Goal: Information Seeking & Learning: Learn about a topic

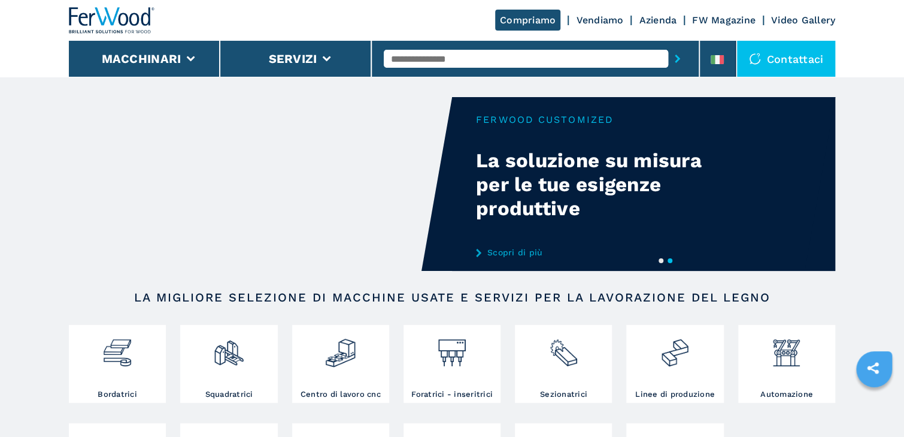
click at [618, 57] on input "text" at bounding box center [526, 59] width 284 height 18
click at [668, 45] on button "submit-button" at bounding box center [677, 59] width 19 height 28
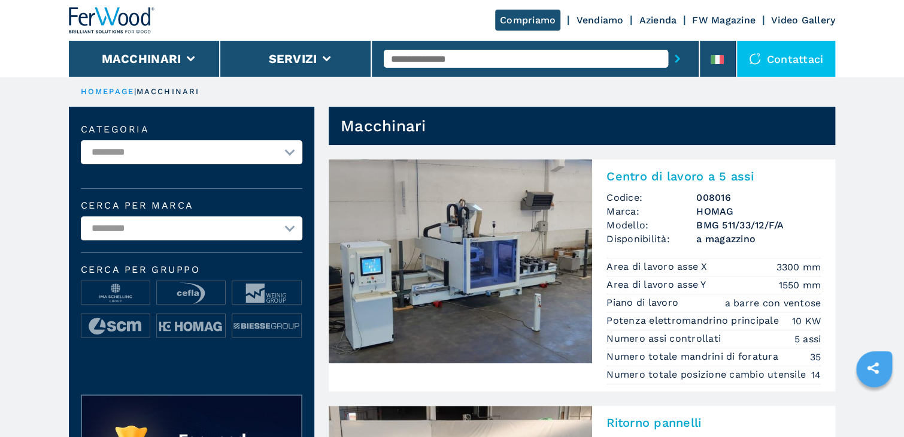
click at [583, 57] on input "text" at bounding box center [526, 59] width 284 height 18
click at [668, 45] on button "submit-button" at bounding box center [677, 59] width 19 height 28
click at [543, 59] on input "text" at bounding box center [526, 59] width 284 height 18
click at [668, 45] on button "submit-button" at bounding box center [677, 59] width 19 height 28
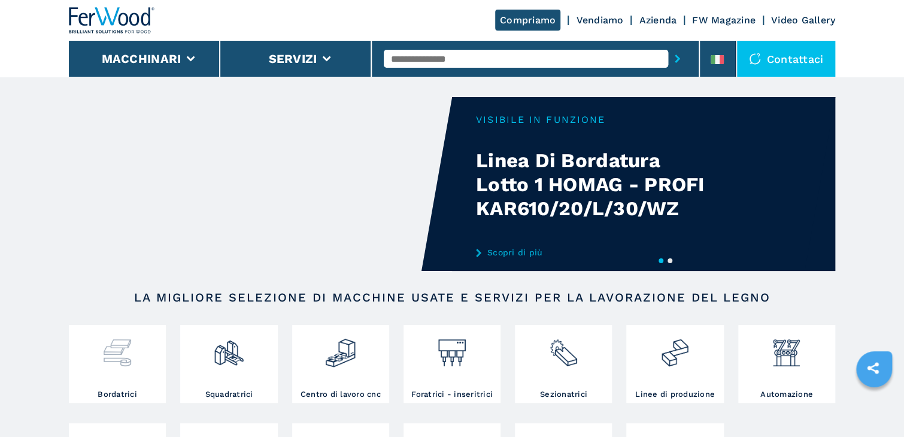
click at [145, 363] on div at bounding box center [117, 348] width 91 height 41
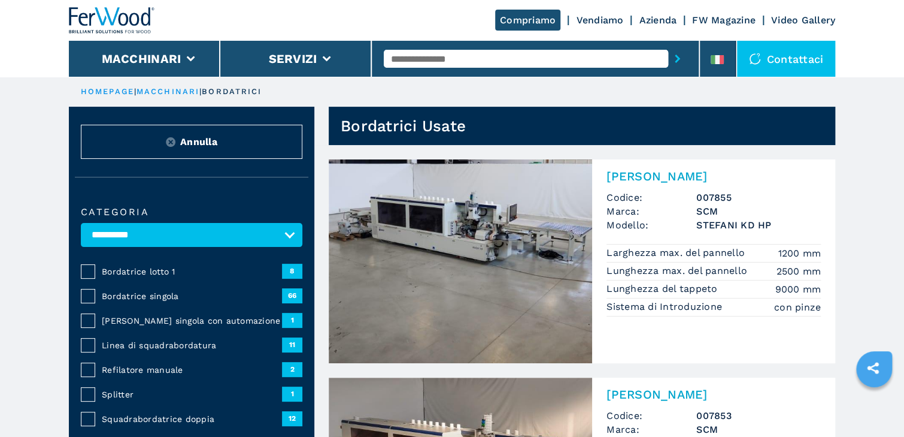
click at [160, 268] on span "Bordatrice lotto 1" at bounding box center [192, 271] width 180 height 12
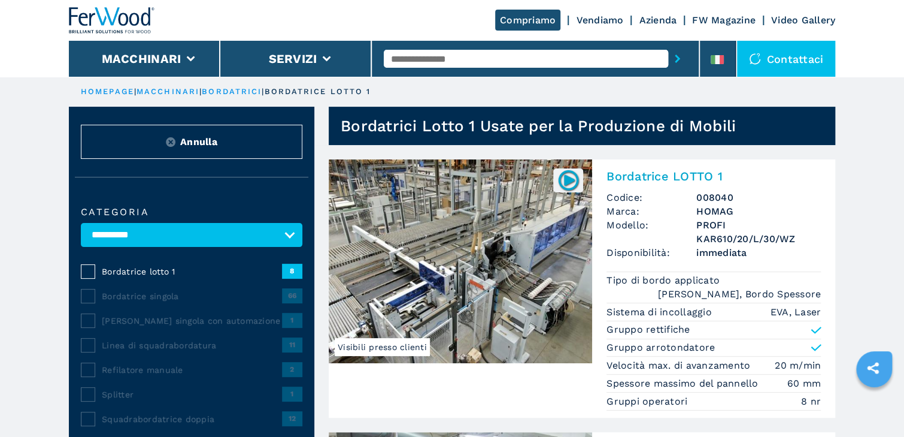
click at [518, 262] on img at bounding box center [460, 261] width 263 height 204
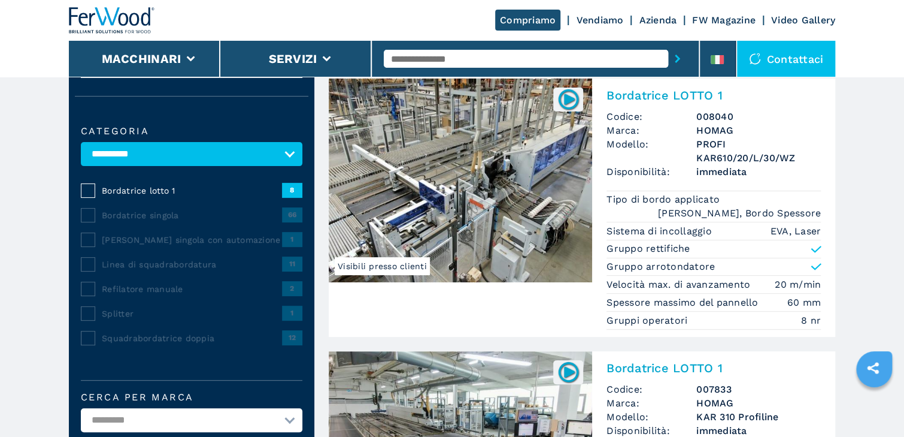
scroll to position [150, 0]
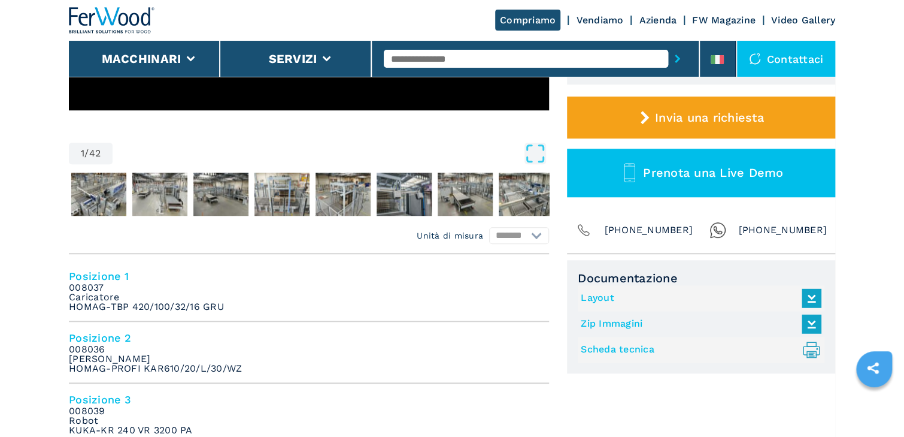
scroll to position [335, 0]
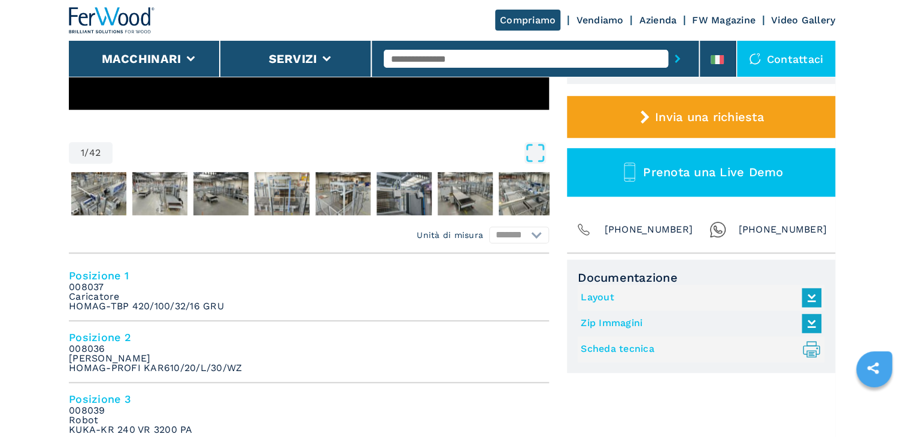
click at [592, 297] on link "Layout" at bounding box center [698, 297] width 235 height 20
click at [166, 198] on img "Go to Slide 3" at bounding box center [159, 193] width 55 height 43
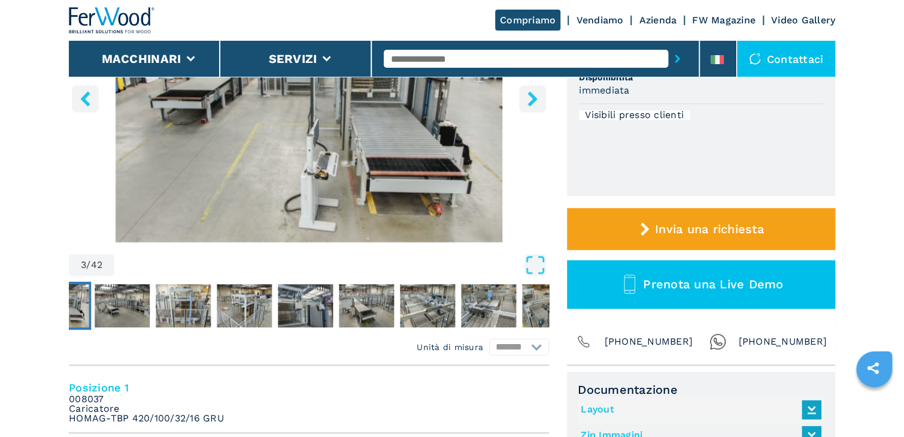
scroll to position [96, 0]
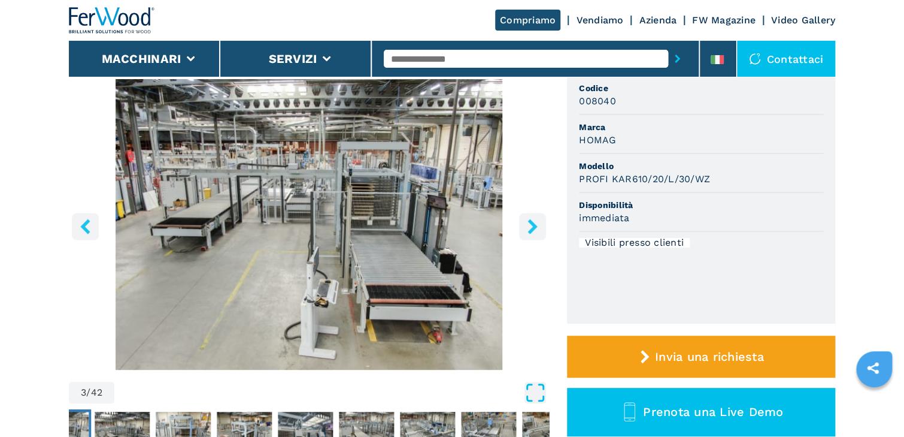
click at [525, 393] on icon "Open Fullscreen" at bounding box center [536, 392] width 22 height 22
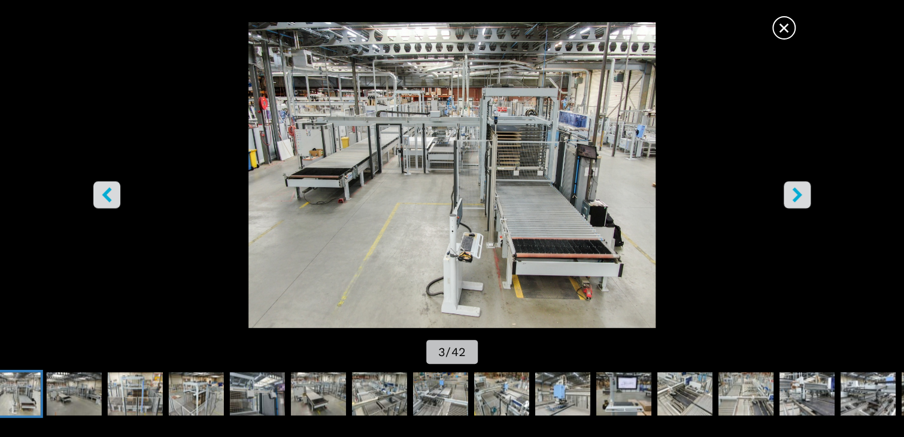
click at [796, 190] on icon "right-button" at bounding box center [797, 194] width 10 height 15
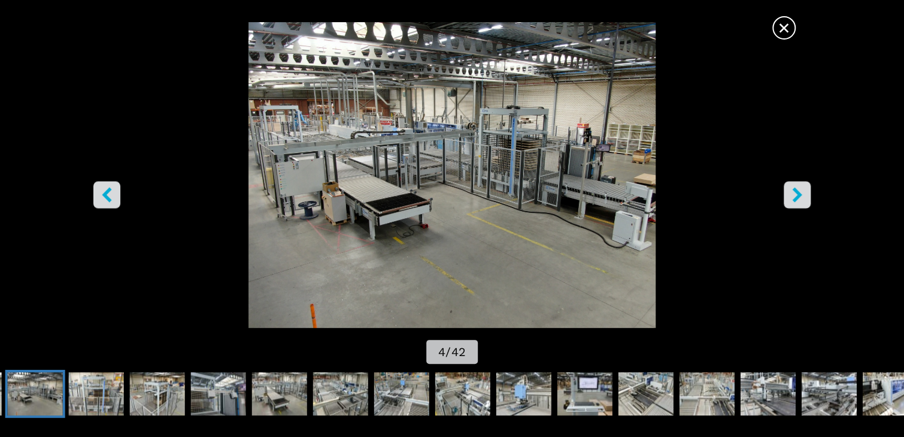
click at [796, 190] on icon "right-button" at bounding box center [797, 194] width 10 height 15
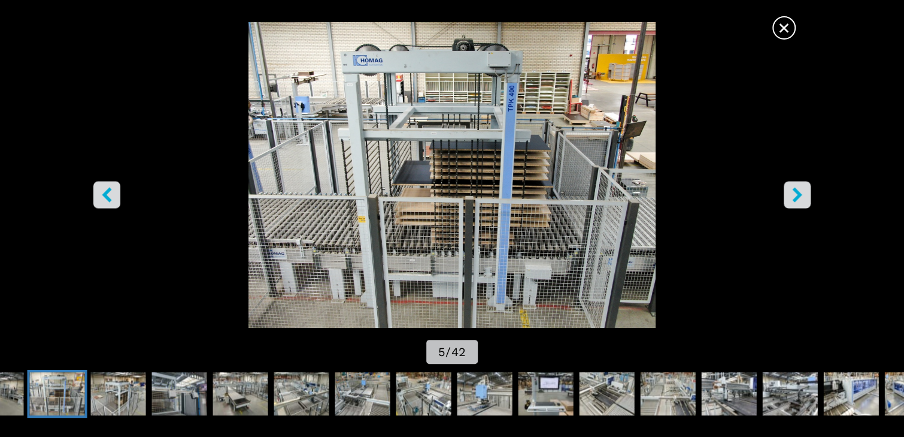
click at [796, 190] on icon "right-button" at bounding box center [797, 194] width 10 height 15
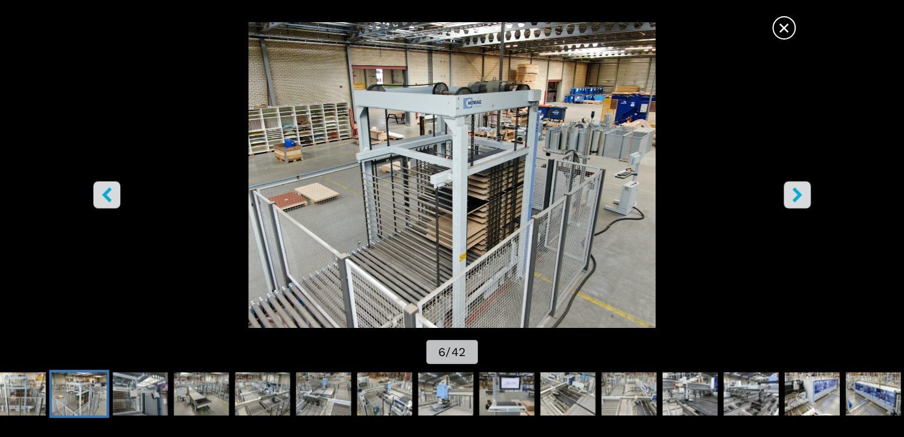
click at [796, 190] on icon "right-button" at bounding box center [797, 194] width 10 height 15
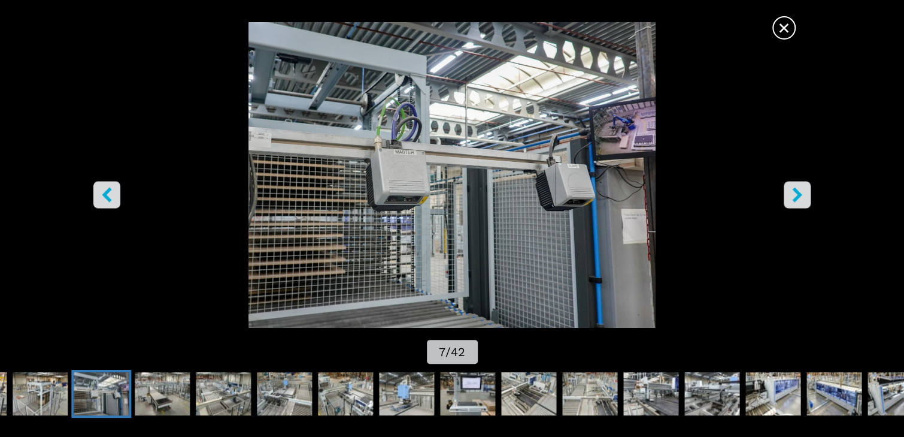
click at [796, 190] on icon "right-button" at bounding box center [797, 194] width 10 height 15
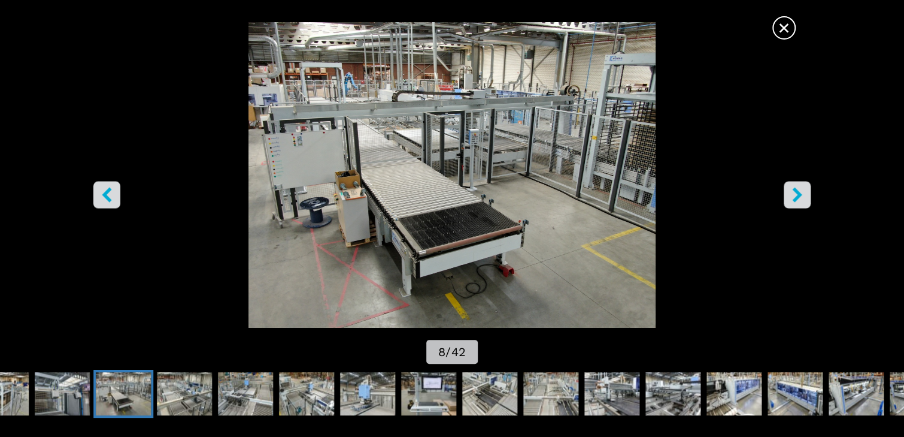
click at [796, 190] on icon "right-button" at bounding box center [797, 194] width 10 height 15
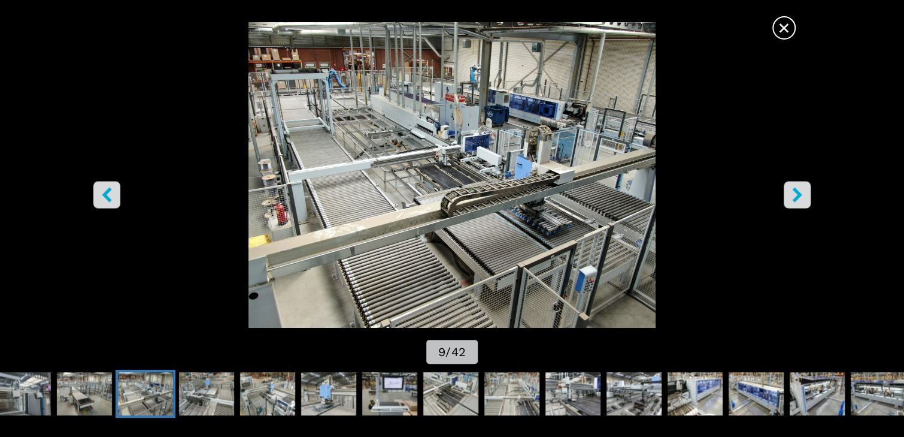
click at [795, 192] on icon "right-button" at bounding box center [797, 194] width 10 height 15
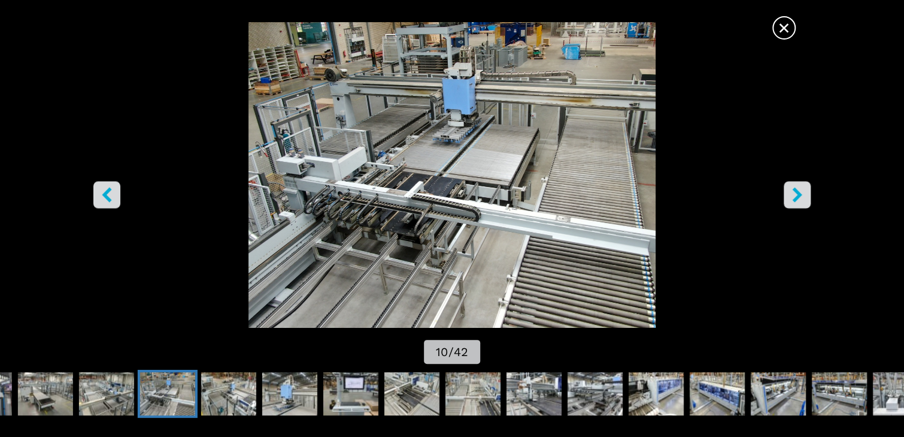
click at [795, 192] on icon "right-button" at bounding box center [797, 194] width 10 height 15
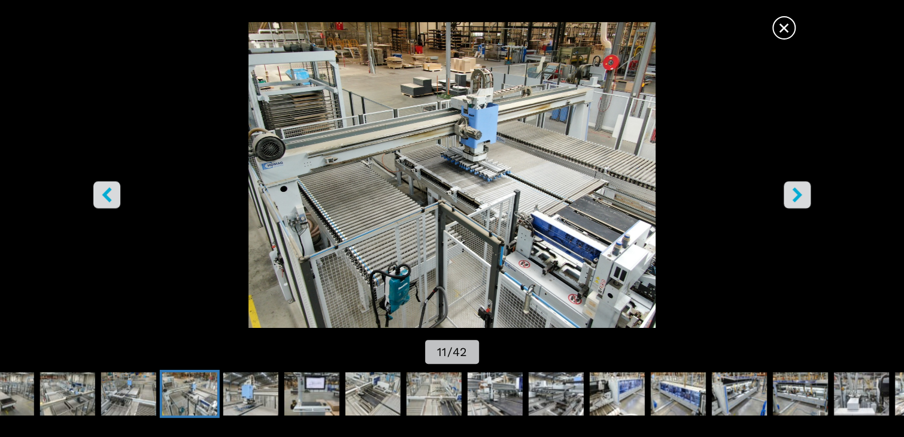
click at [795, 192] on icon "right-button" at bounding box center [797, 194] width 10 height 15
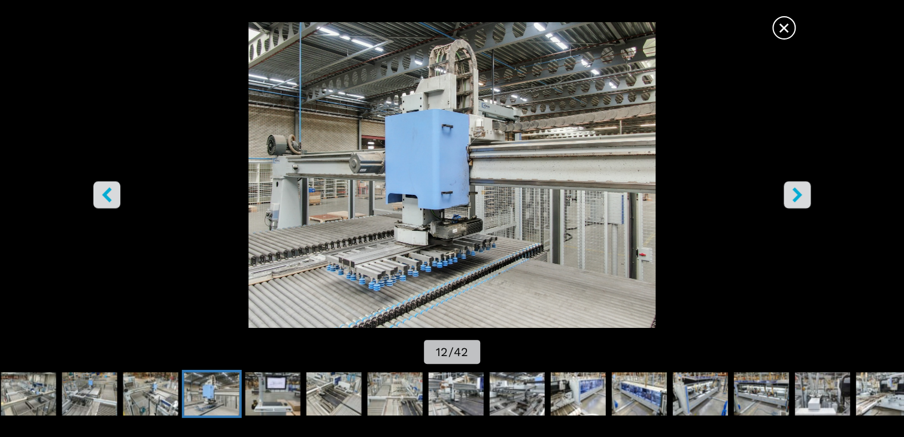
click at [795, 192] on icon "right-button" at bounding box center [797, 194] width 15 height 15
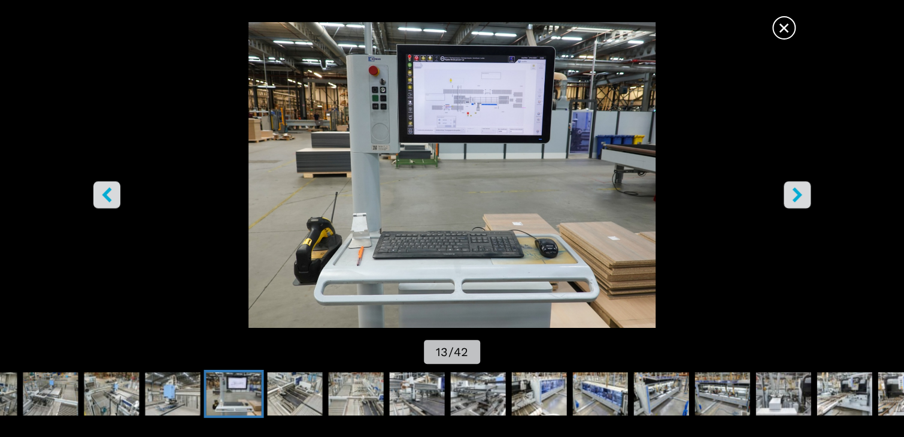
click at [795, 192] on icon "right-button" at bounding box center [797, 194] width 15 height 15
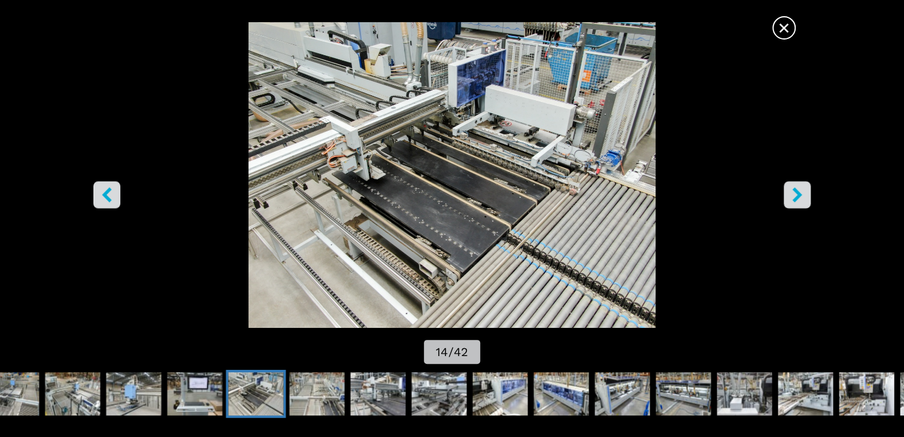
click at [795, 192] on icon "right-button" at bounding box center [797, 194] width 15 height 15
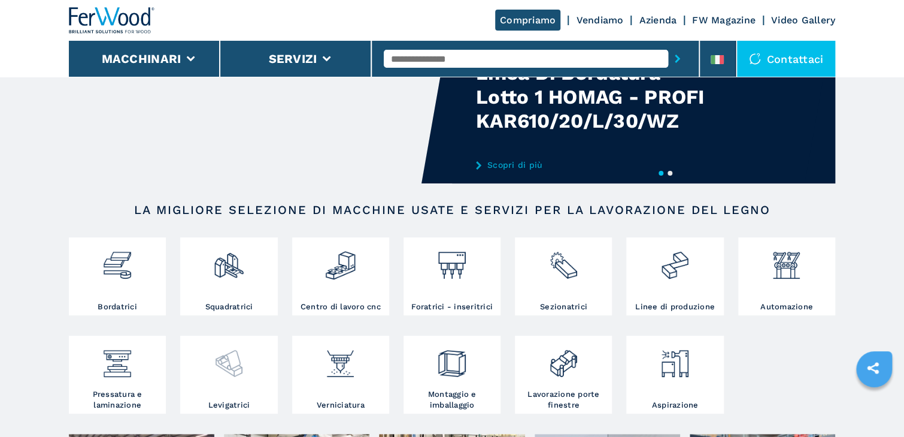
scroll to position [96, 0]
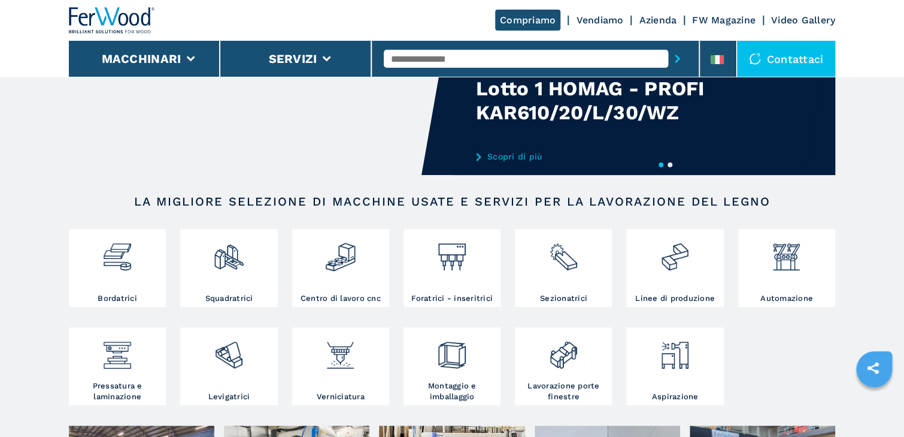
click at [607, 55] on input "text" at bounding box center [526, 59] width 284 height 18
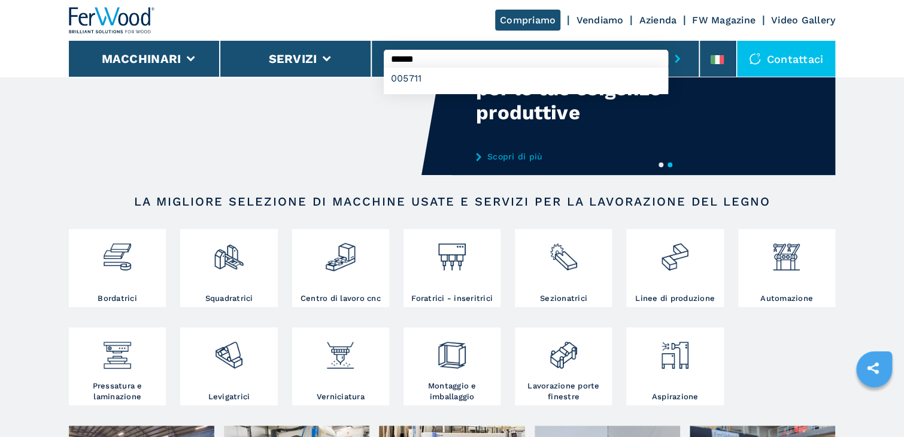
type input "******"
click at [668, 45] on button "submit-button" at bounding box center [677, 59] width 19 height 28
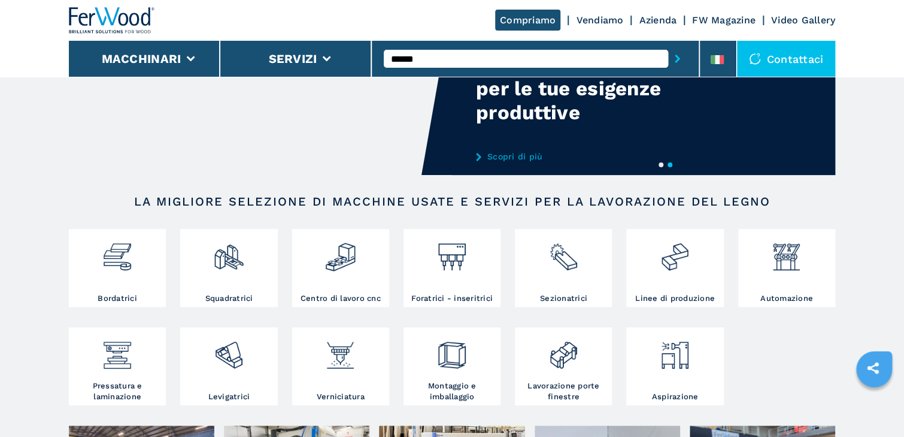
scroll to position [0, 0]
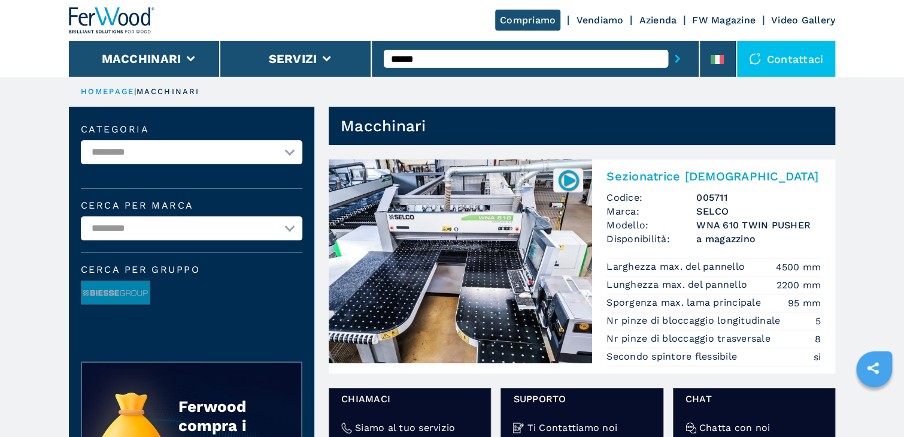
click at [483, 279] on img at bounding box center [460, 261] width 263 height 204
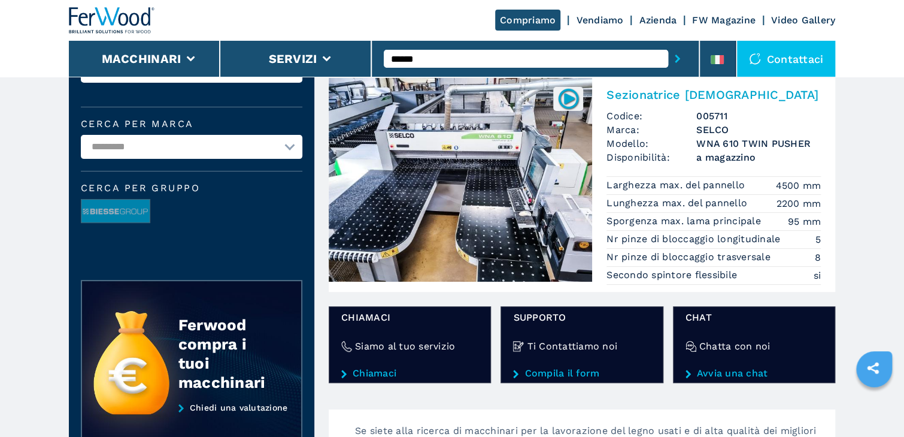
scroll to position [48, 0]
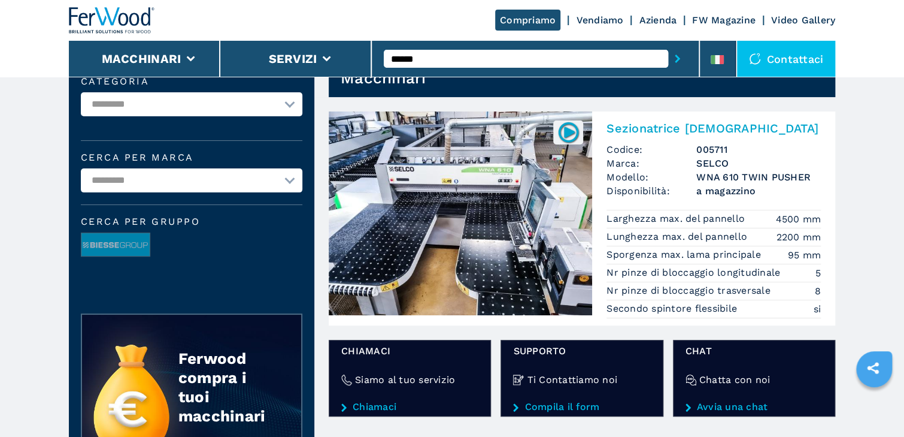
click at [522, 225] on img at bounding box center [460, 213] width 263 height 204
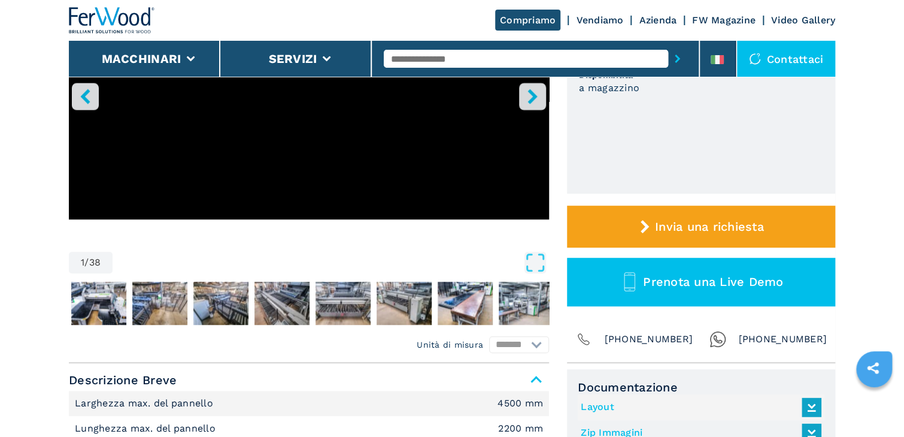
scroll to position [335, 0]
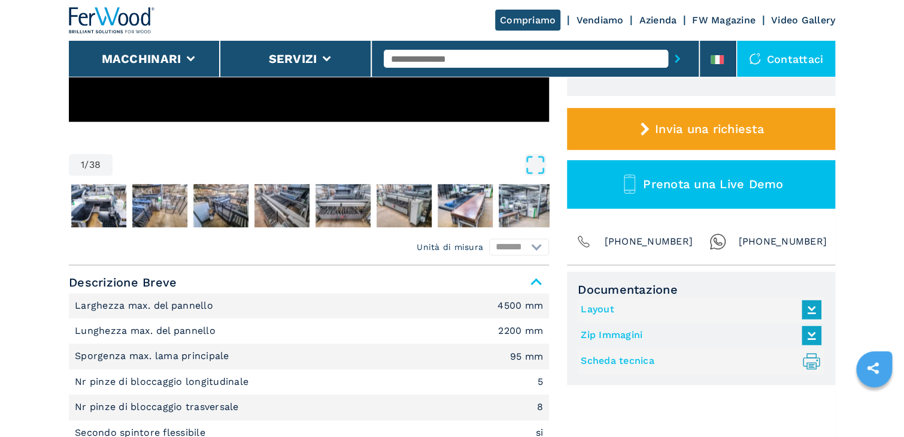
click at [598, 311] on link "Layout" at bounding box center [698, 309] width 235 height 20
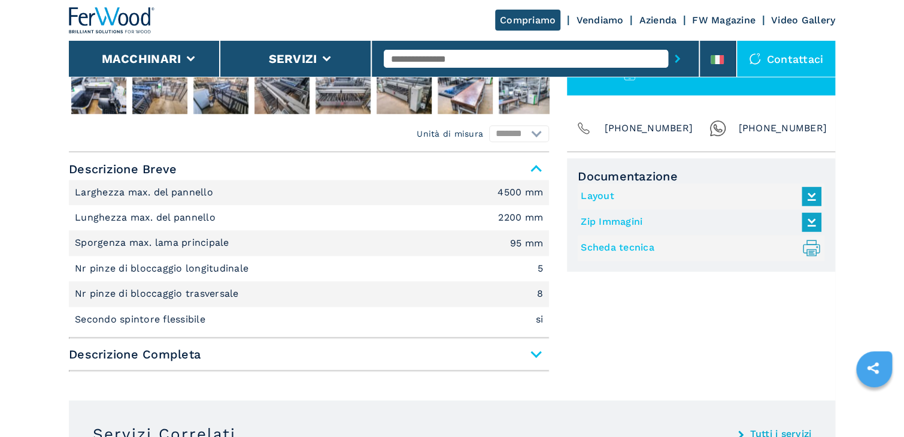
scroll to position [479, 0]
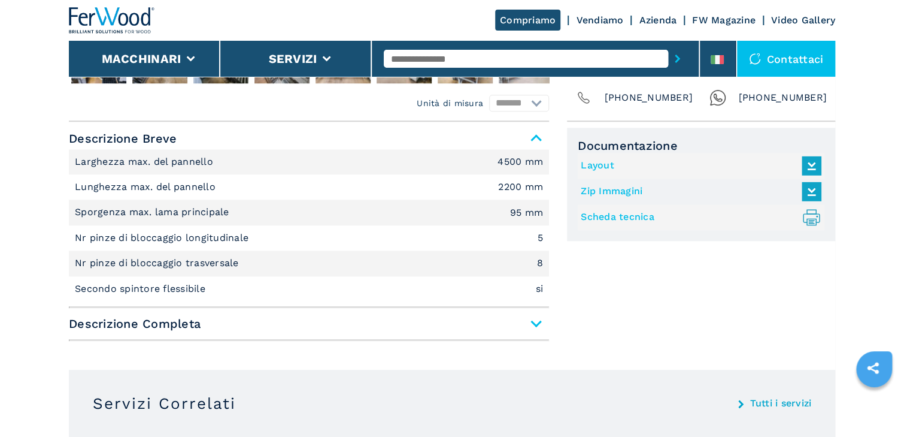
click at [534, 323] on span "Descrizione Completa" at bounding box center [309, 324] width 480 height 22
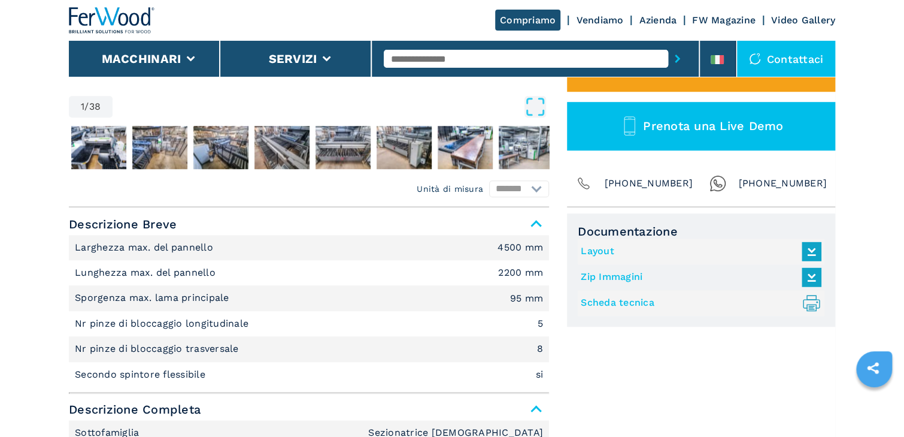
scroll to position [383, 0]
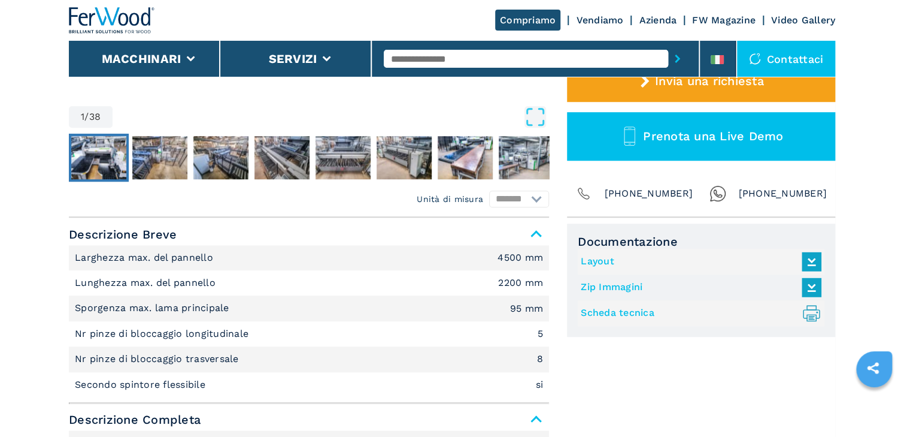
click at [101, 172] on img "Go to Slide 2" at bounding box center [98, 157] width 55 height 43
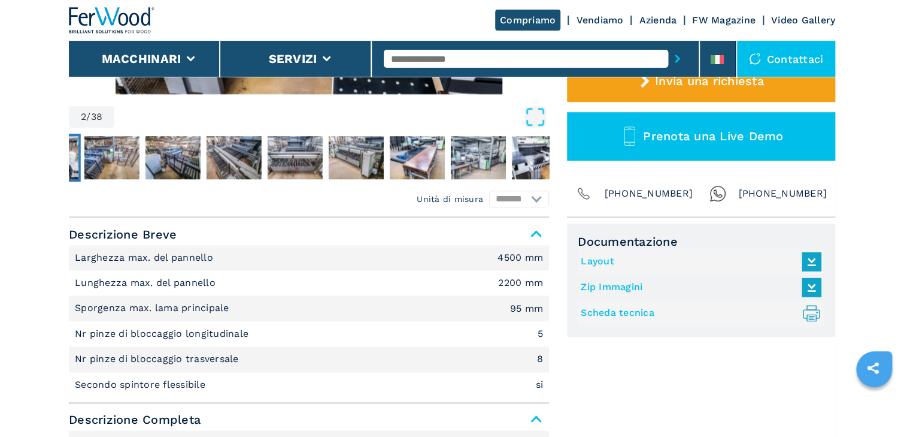
scroll to position [96, 0]
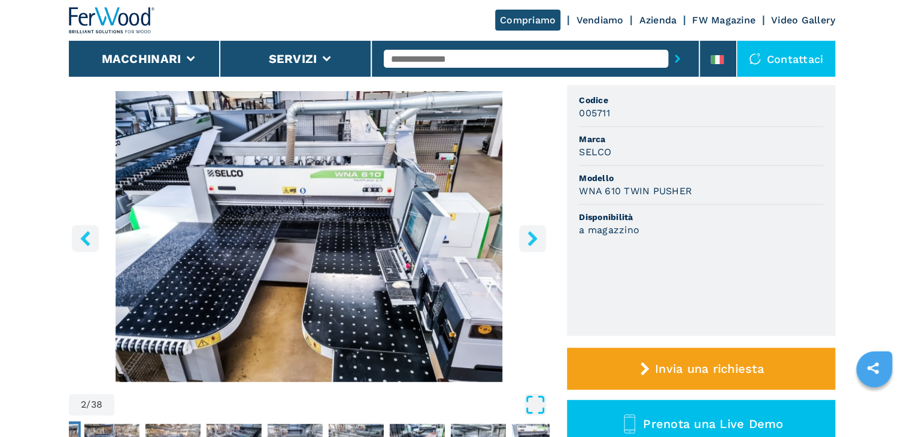
click at [542, 402] on icon "Open Fullscreen" at bounding box center [536, 404] width 22 height 22
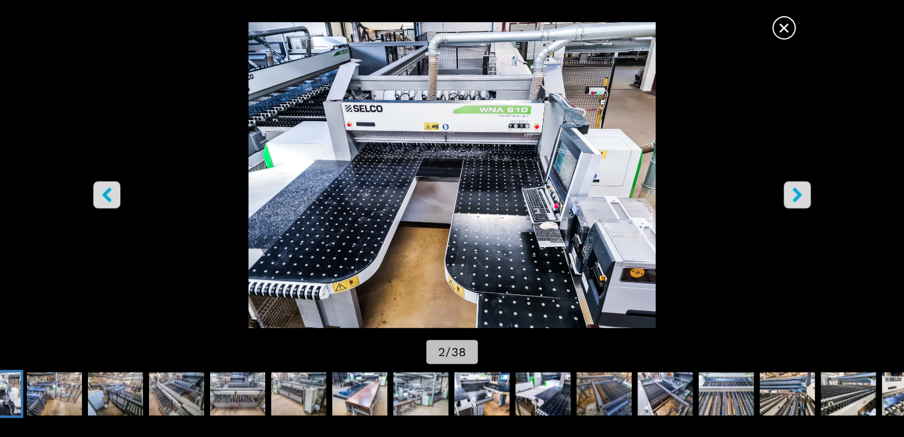
click at [796, 195] on icon "right-button" at bounding box center [797, 194] width 10 height 15
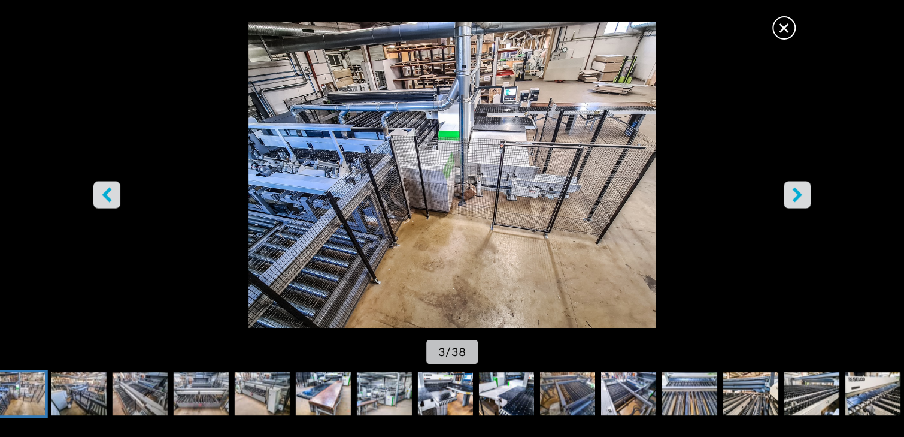
click at [796, 195] on icon "right-button" at bounding box center [797, 194] width 10 height 15
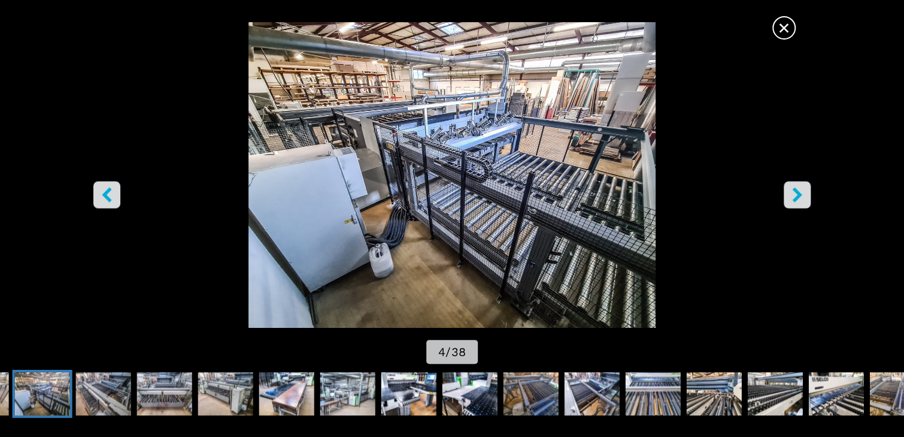
click at [796, 195] on icon "right-button" at bounding box center [797, 194] width 10 height 15
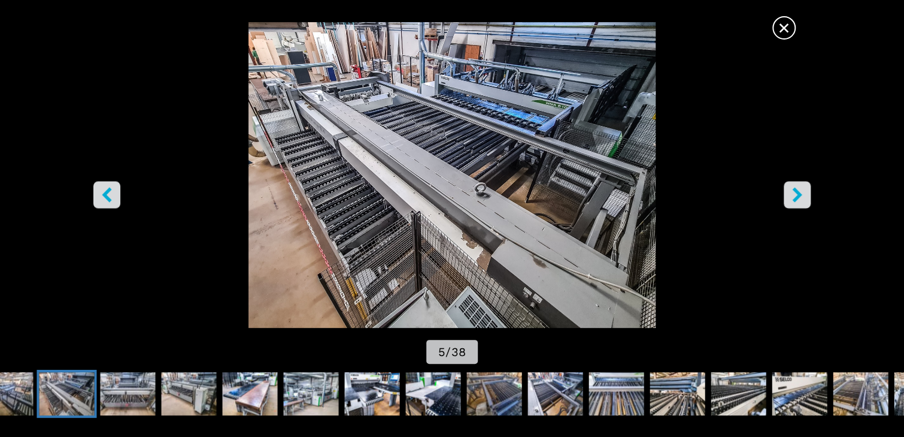
click at [796, 195] on icon "right-button" at bounding box center [797, 194] width 15 height 15
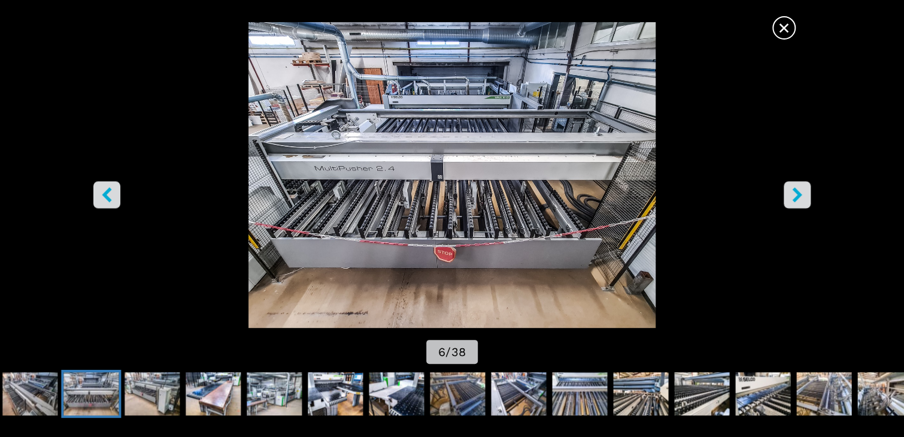
click at [796, 195] on icon "right-button" at bounding box center [797, 194] width 15 height 15
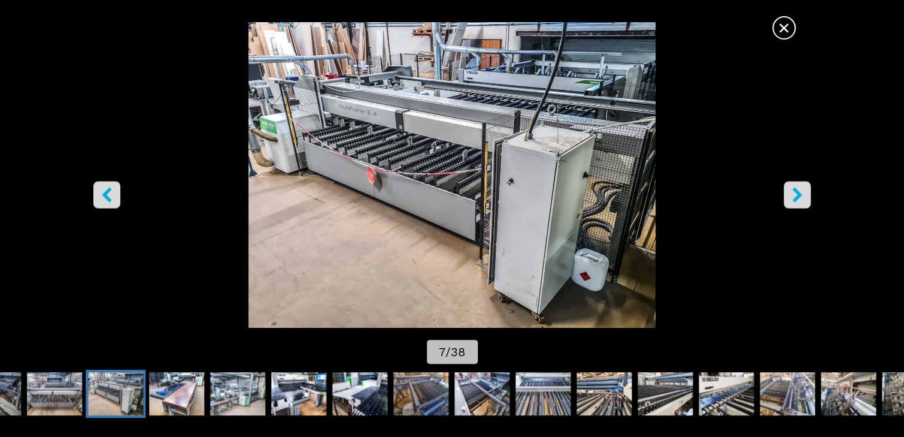
click at [796, 195] on icon "right-button" at bounding box center [797, 194] width 15 height 15
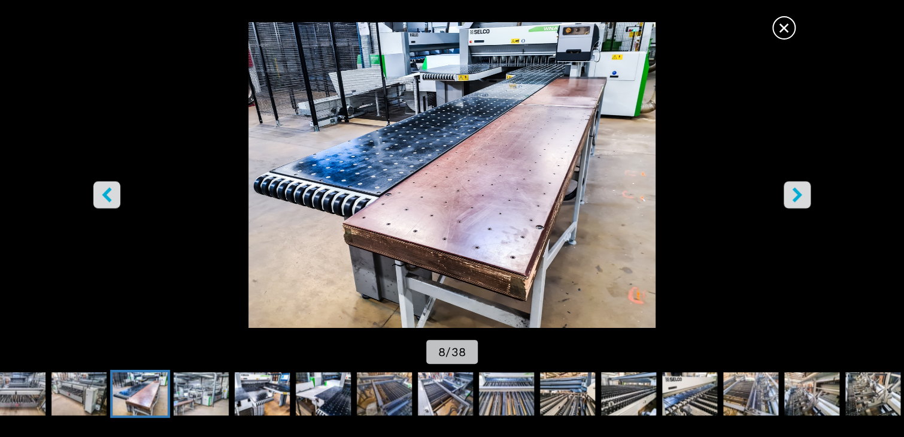
click at [796, 195] on icon "right-button" at bounding box center [797, 194] width 15 height 15
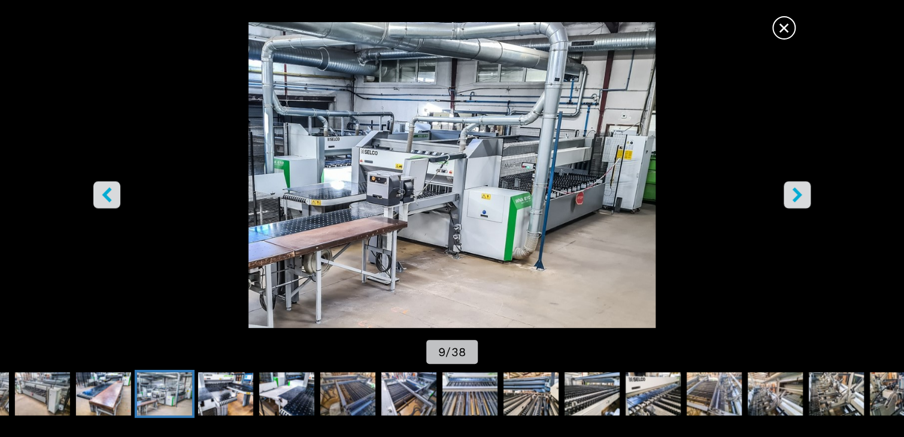
click at [796, 195] on icon "right-button" at bounding box center [797, 194] width 15 height 15
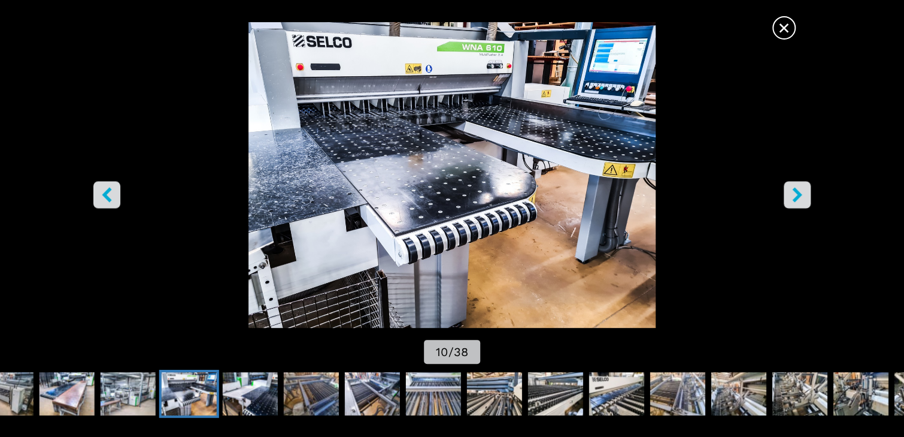
click at [796, 195] on icon "right-button" at bounding box center [797, 194] width 15 height 15
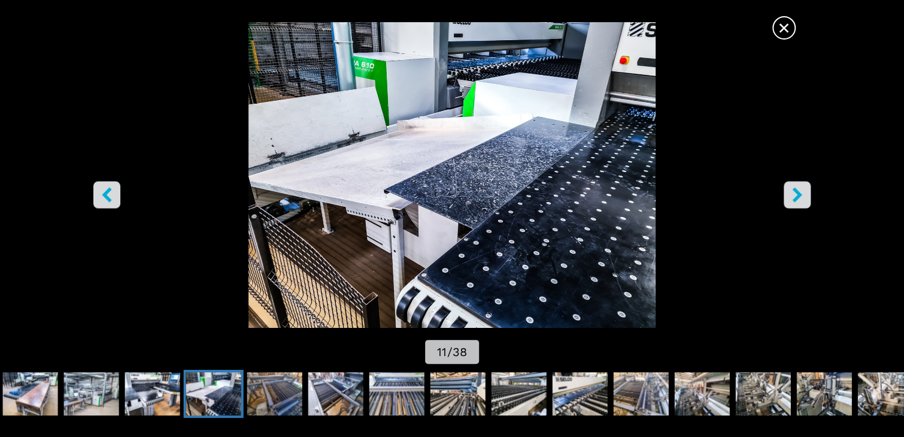
click at [796, 195] on icon "right-button" at bounding box center [797, 194] width 15 height 15
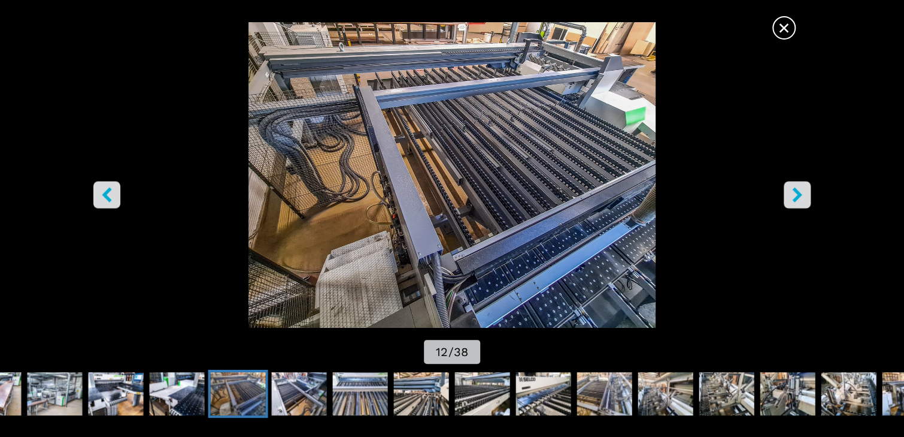
click at [796, 195] on icon "right-button" at bounding box center [797, 194] width 15 height 15
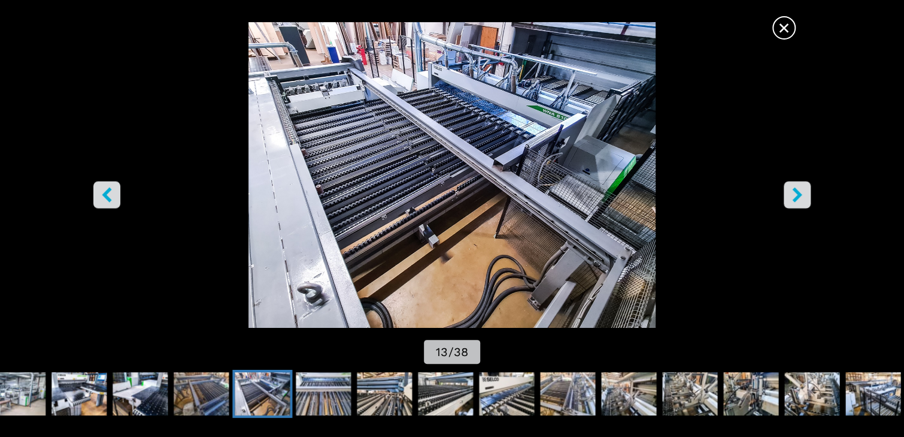
click at [796, 195] on icon "right-button" at bounding box center [797, 194] width 15 height 15
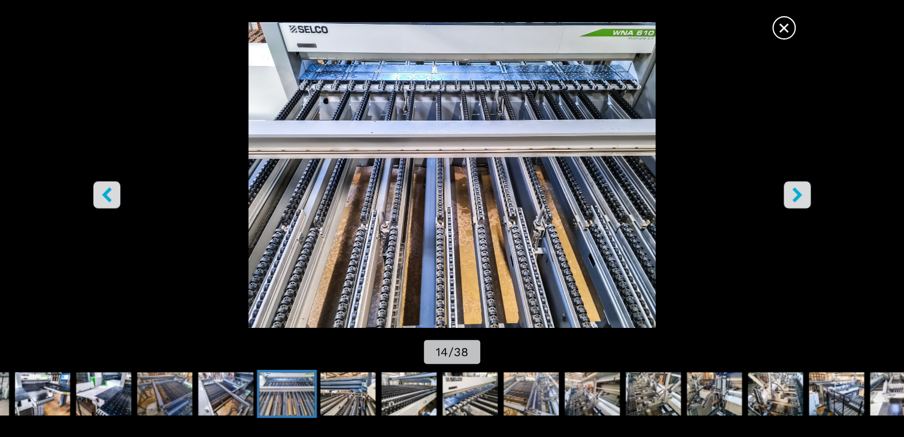
click at [796, 196] on icon "right-button" at bounding box center [797, 194] width 10 height 15
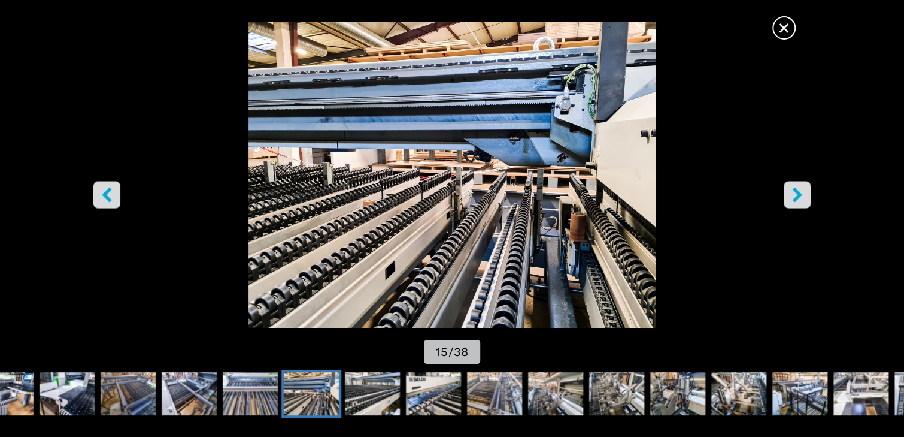
click at [795, 196] on icon "right-button" at bounding box center [797, 194] width 10 height 15
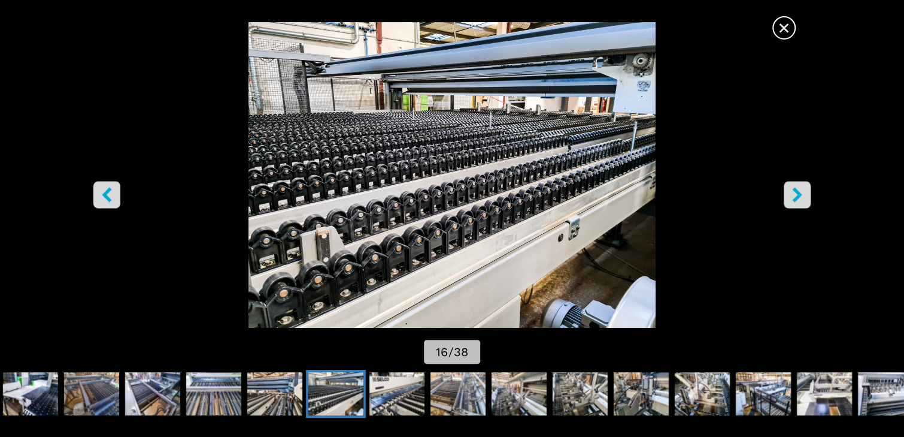
click at [795, 196] on icon "right-button" at bounding box center [797, 194] width 10 height 15
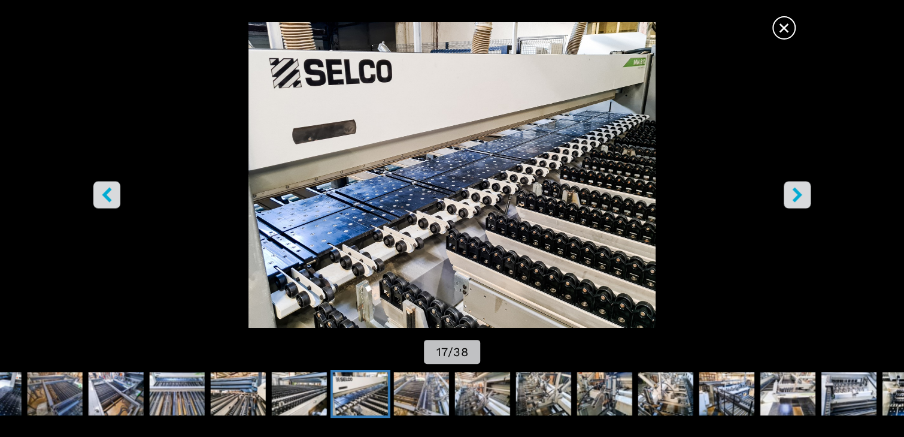
click at [801, 195] on icon "right-button" at bounding box center [797, 194] width 10 height 15
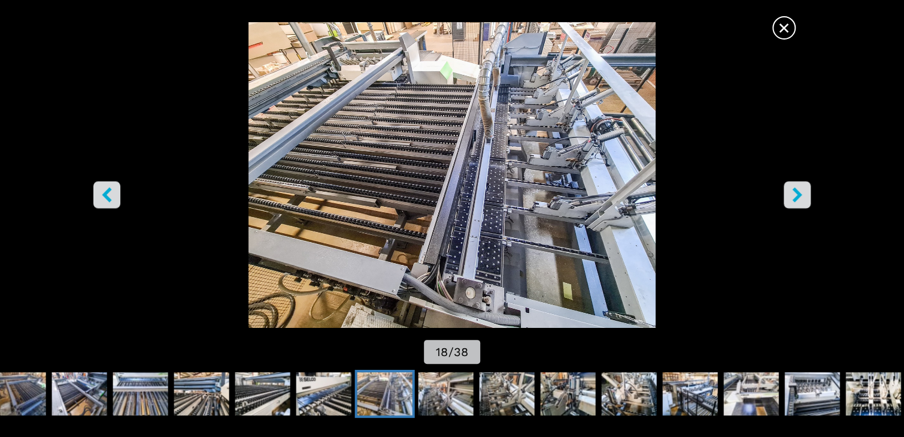
click at [802, 194] on icon "right-button" at bounding box center [797, 194] width 15 height 15
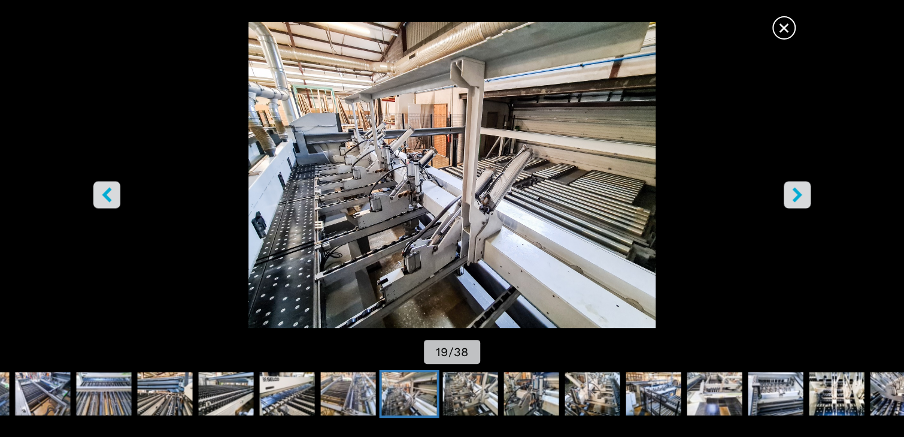
click at [802, 194] on icon "right-button" at bounding box center [797, 194] width 15 height 15
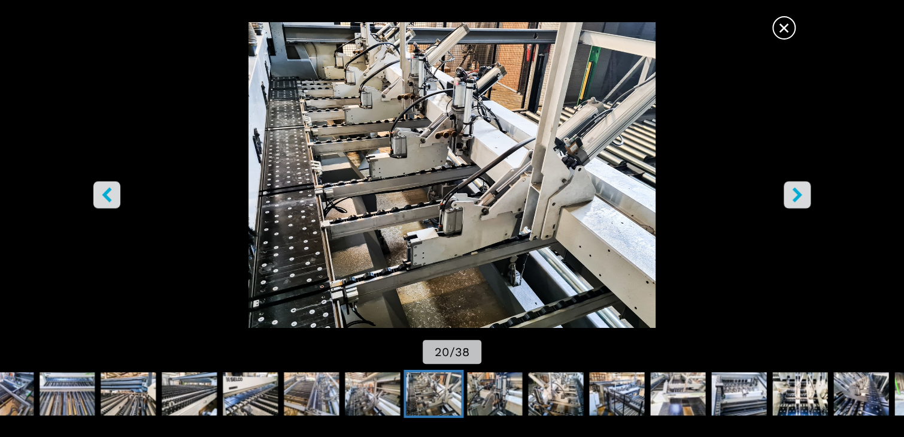
click at [802, 194] on icon "right-button" at bounding box center [797, 194] width 15 height 15
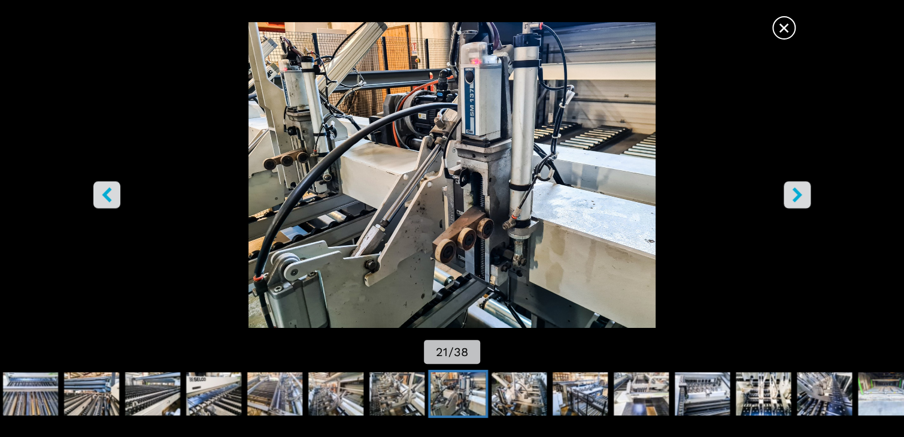
click at [802, 194] on icon "right-button" at bounding box center [797, 194] width 15 height 15
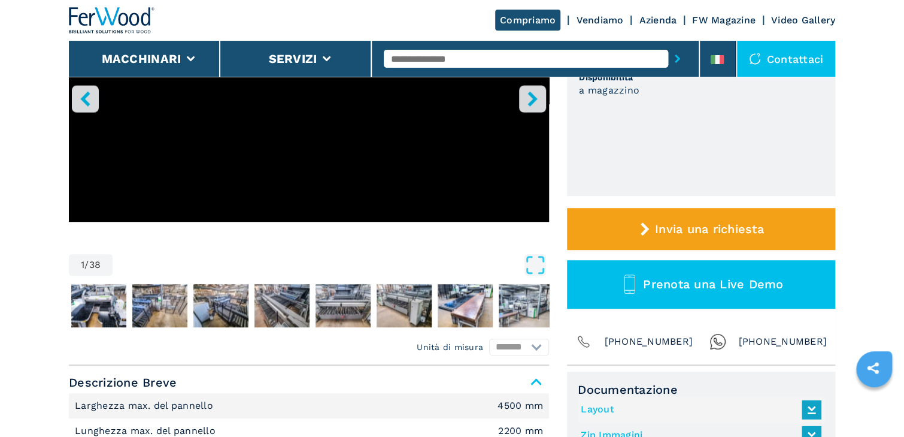
scroll to position [240, 0]
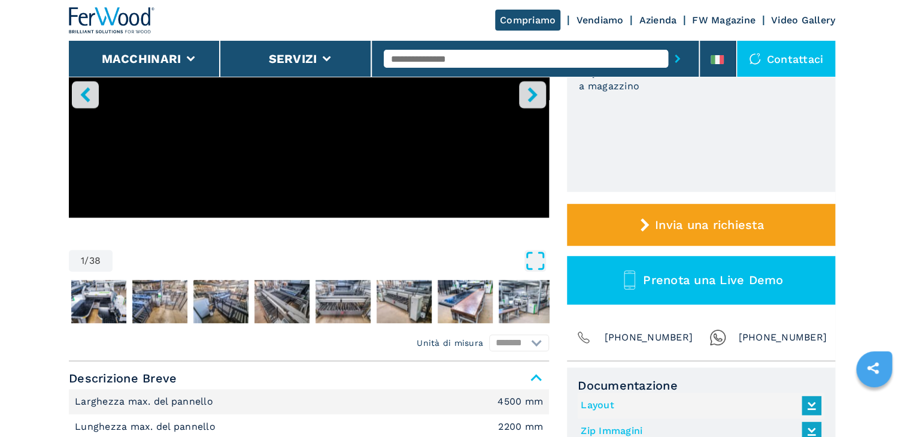
click at [535, 260] on icon "Open Fullscreen" at bounding box center [536, 261] width 22 height 22
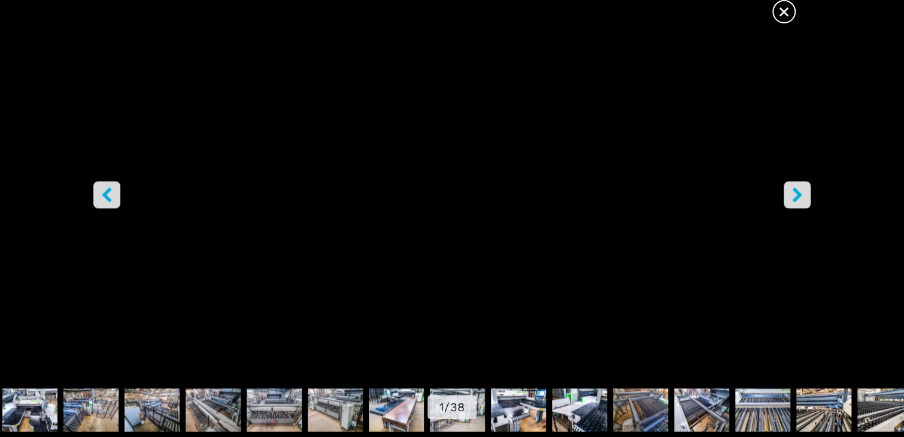
scroll to position [431, 0]
click at [800, 194] on icon "right-button" at bounding box center [797, 194] width 10 height 15
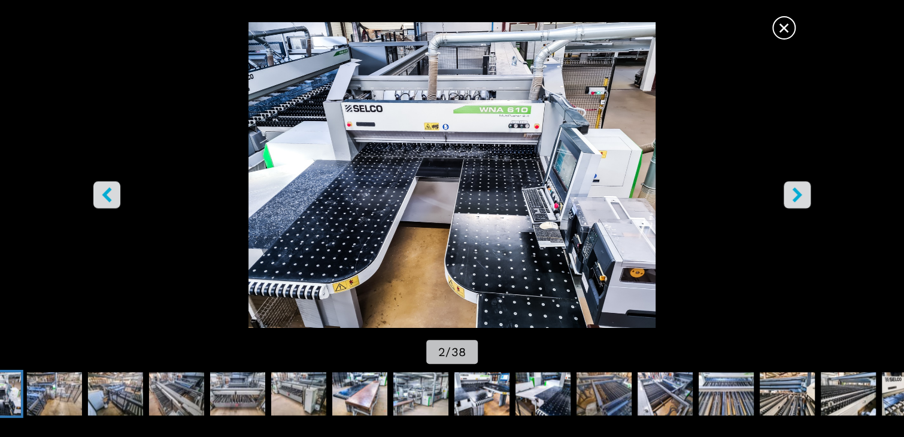
click at [800, 194] on icon "right-button" at bounding box center [797, 194] width 10 height 15
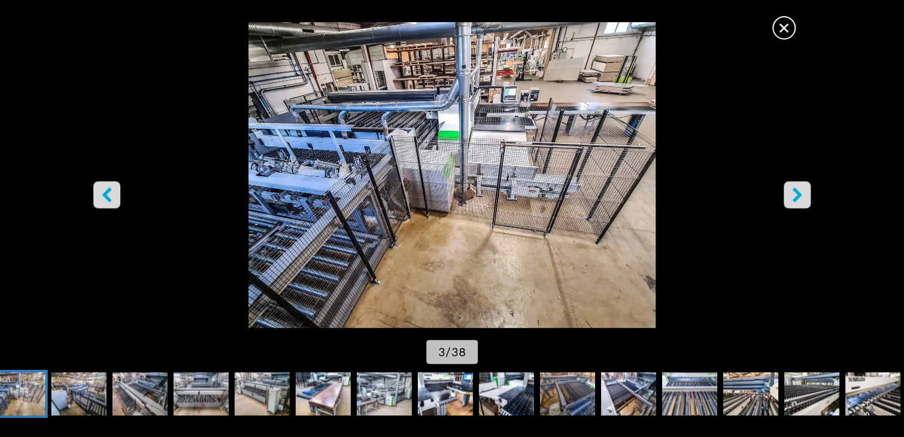
click at [800, 194] on icon "right-button" at bounding box center [797, 194] width 10 height 15
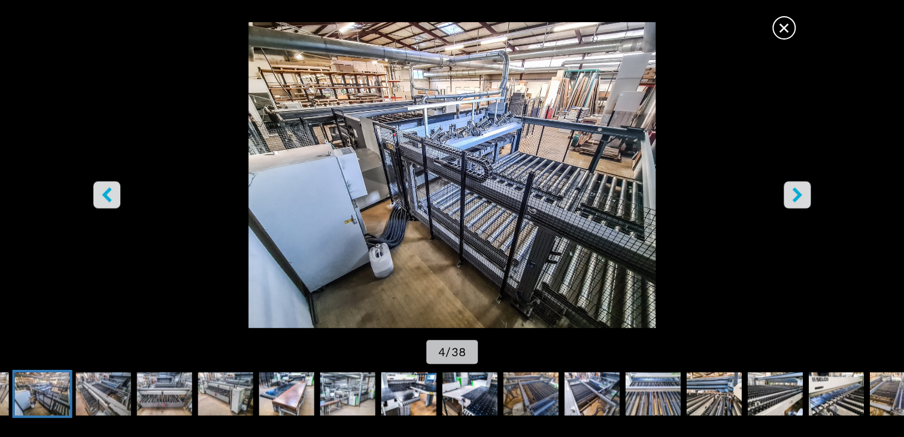
click at [800, 194] on icon "right-button" at bounding box center [797, 194] width 10 height 15
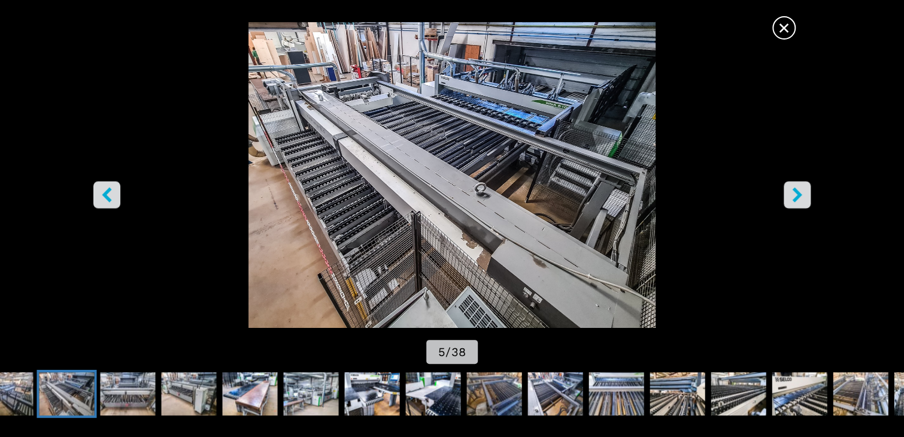
click at [800, 194] on icon "right-button" at bounding box center [797, 194] width 10 height 15
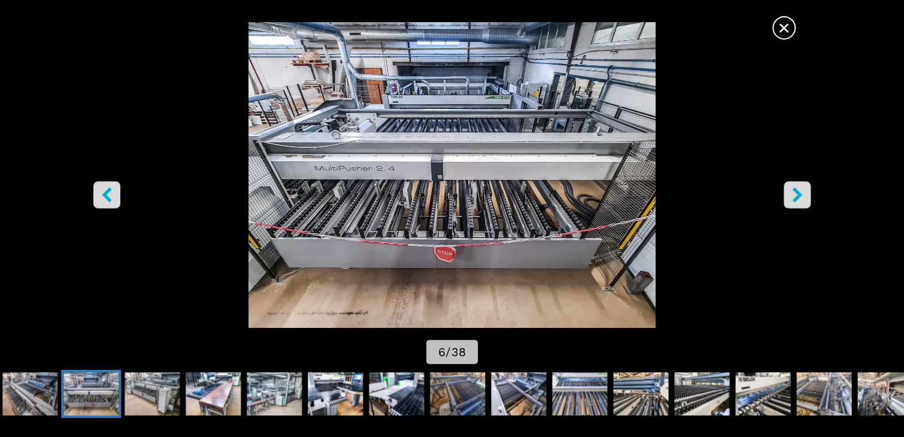
click at [795, 201] on icon "right-button" at bounding box center [797, 194] width 15 height 15
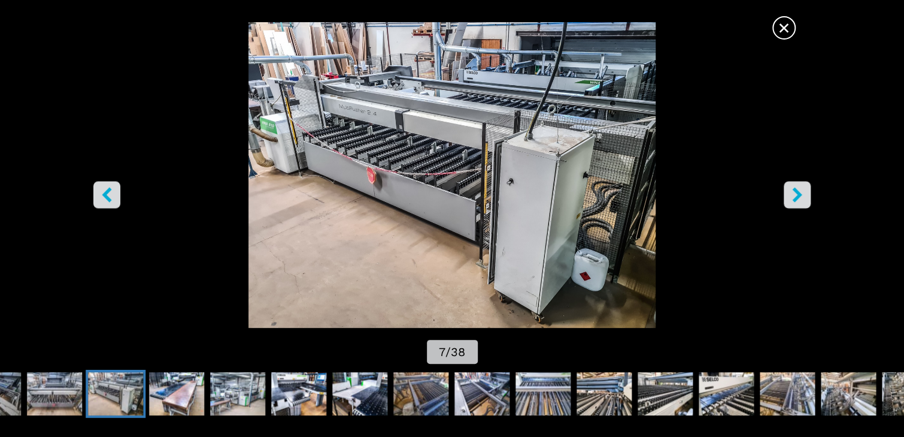
click at [795, 201] on icon "right-button" at bounding box center [797, 194] width 15 height 15
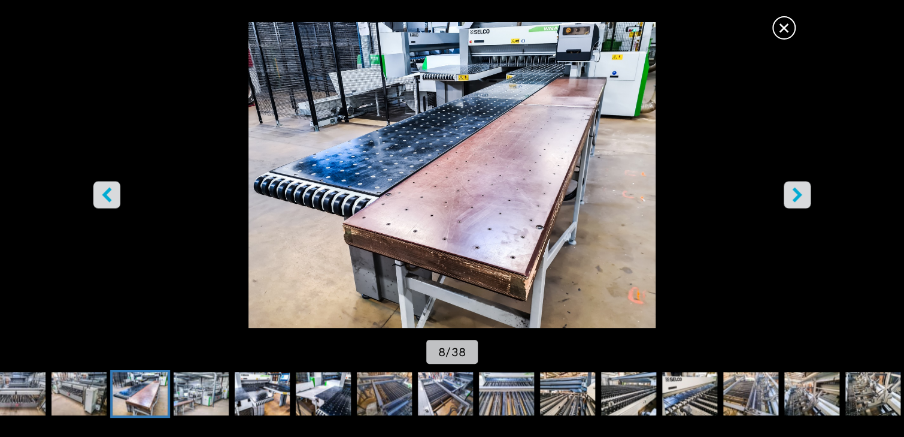
click at [795, 201] on icon "right-button" at bounding box center [797, 194] width 15 height 15
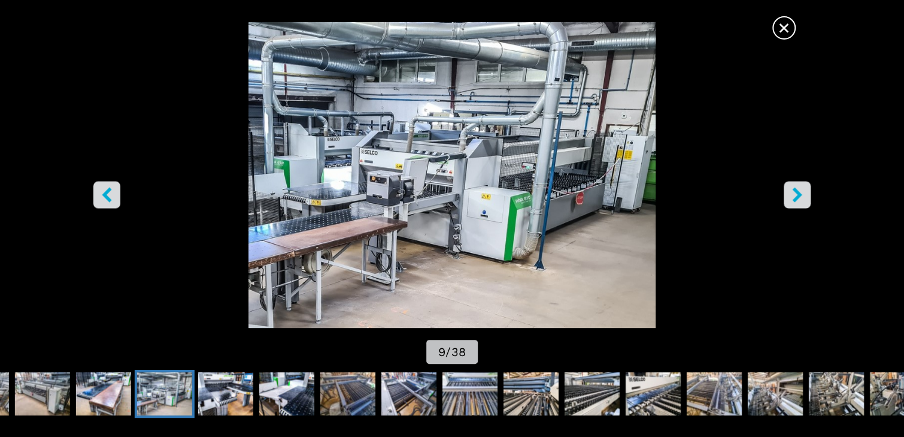
click at [795, 201] on icon "right-button" at bounding box center [797, 194] width 15 height 15
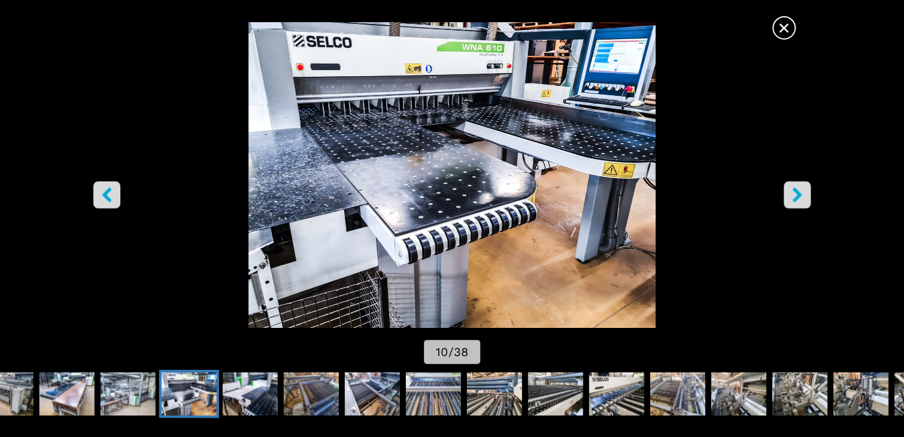
click at [795, 201] on icon "right-button" at bounding box center [797, 194] width 15 height 15
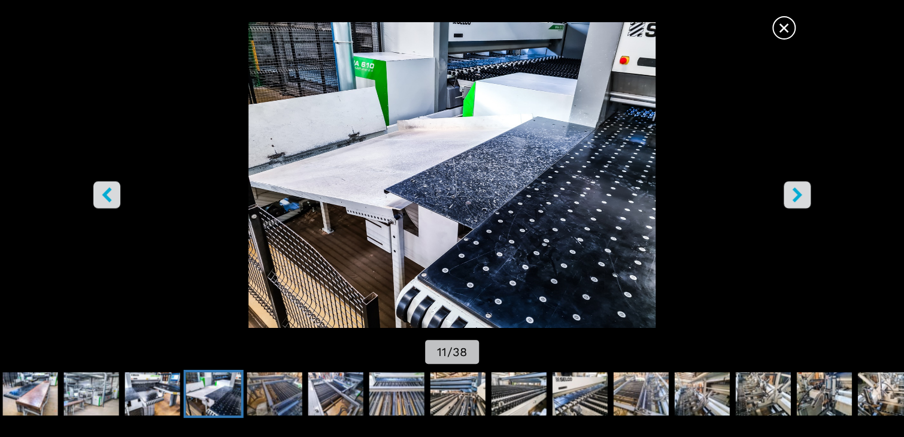
click at [795, 201] on icon "right-button" at bounding box center [797, 194] width 15 height 15
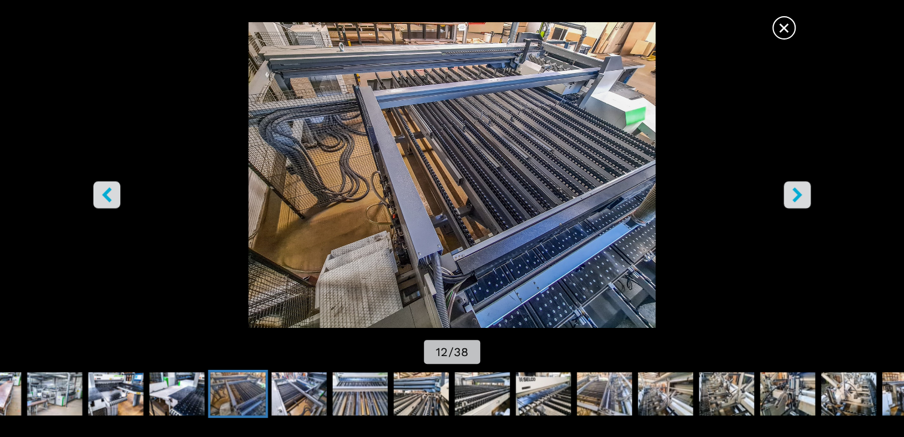
click at [795, 201] on icon "right-button" at bounding box center [797, 194] width 15 height 15
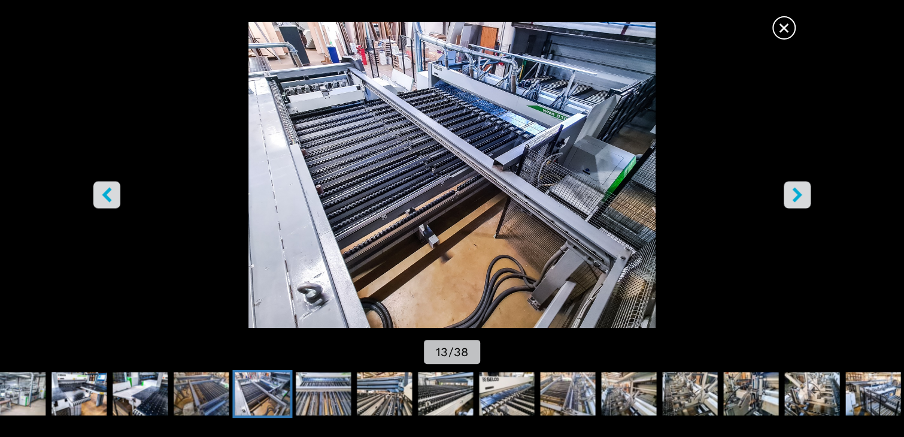
click at [799, 193] on icon "right-button" at bounding box center [797, 194] width 10 height 15
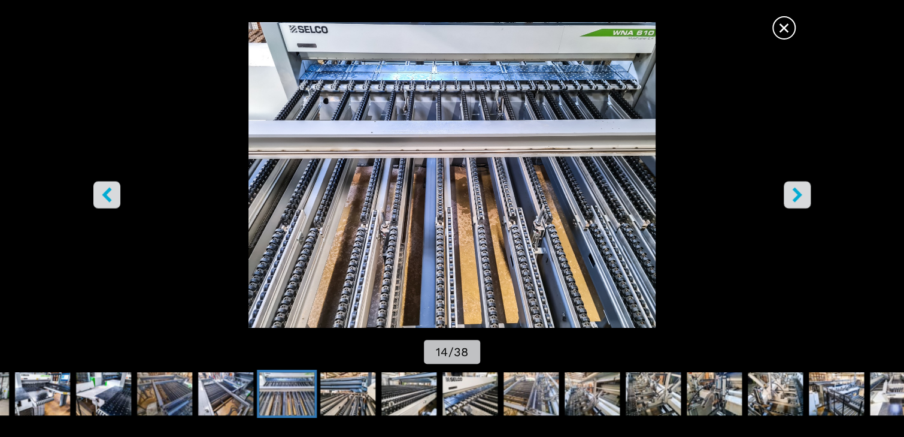
click at [798, 195] on icon "right-button" at bounding box center [797, 194] width 10 height 15
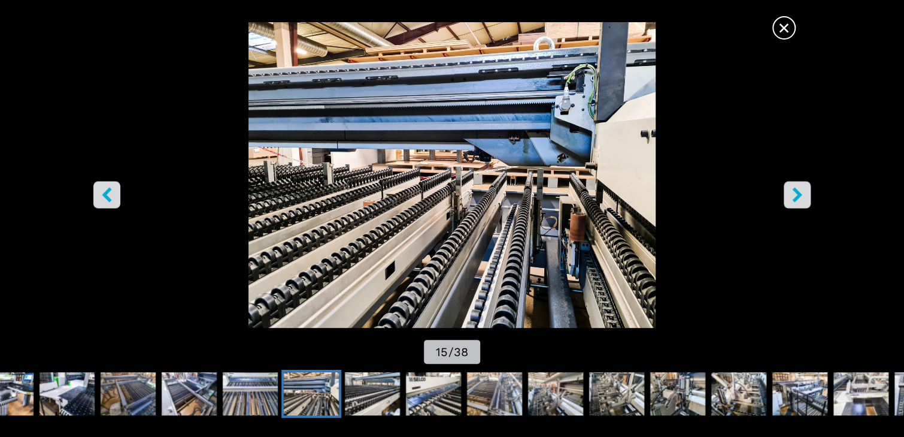
click at [798, 195] on icon "right-button" at bounding box center [797, 194] width 10 height 15
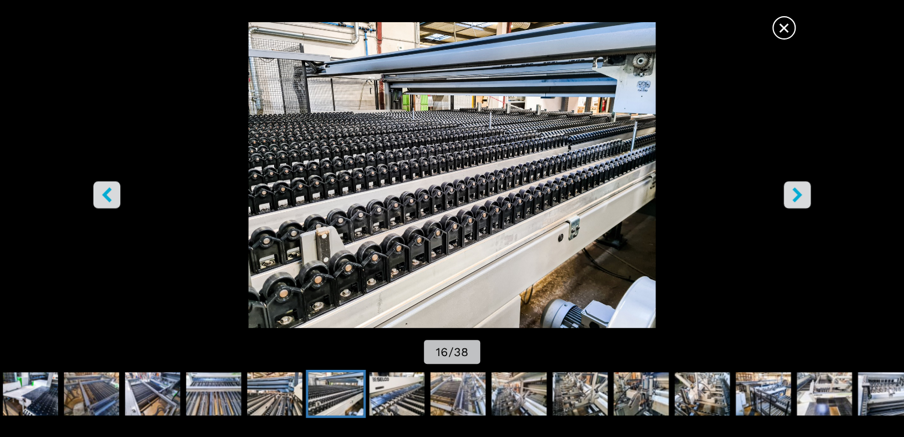
click at [798, 195] on icon "right-button" at bounding box center [797, 194] width 10 height 15
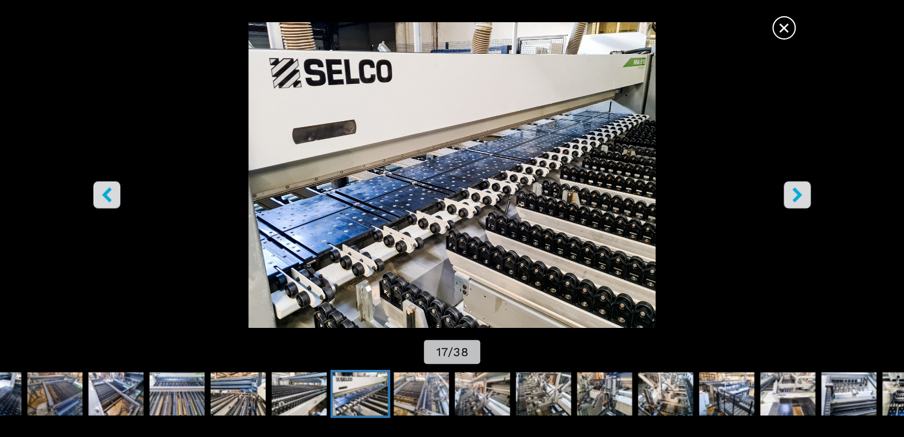
click at [798, 195] on icon "right-button" at bounding box center [797, 194] width 10 height 15
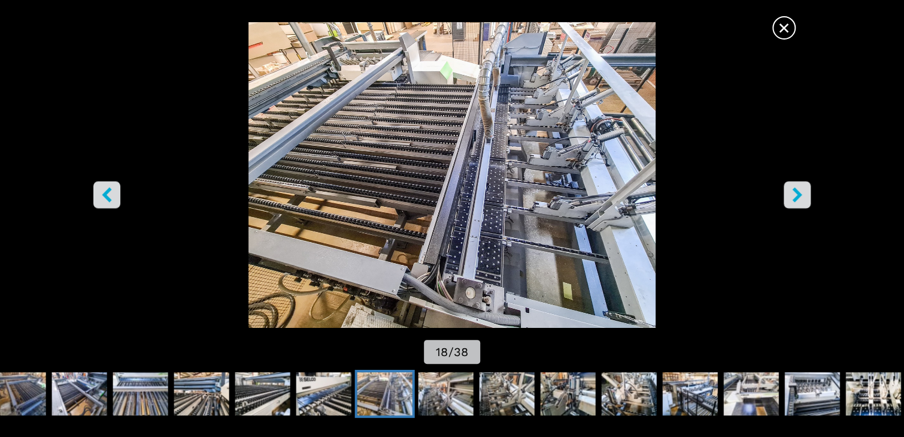
click at [798, 196] on icon "right-button" at bounding box center [797, 194] width 10 height 15
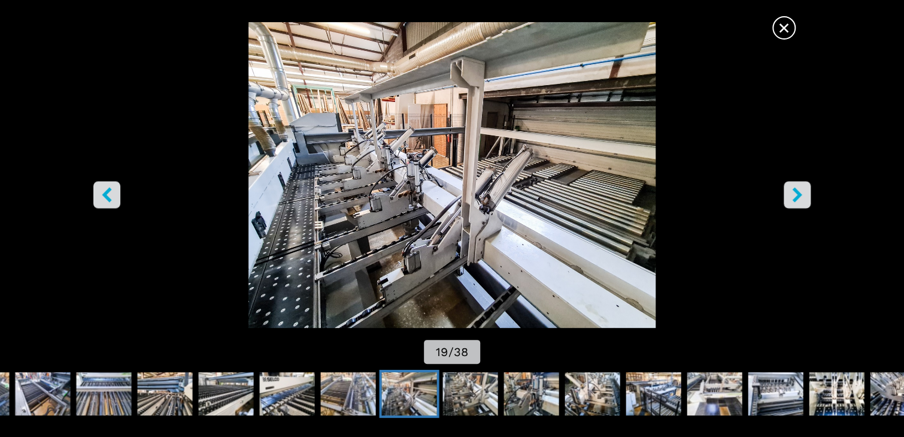
click at [798, 196] on icon "right-button" at bounding box center [797, 194] width 10 height 15
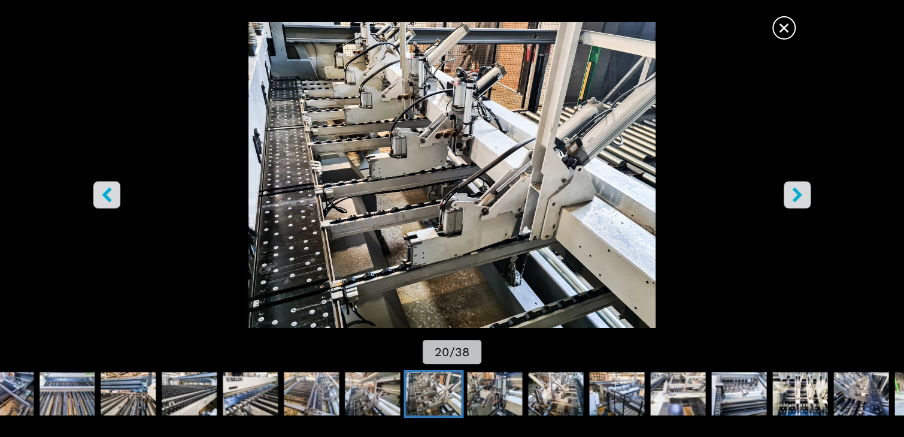
click at [798, 196] on icon "right-button" at bounding box center [797, 194] width 10 height 15
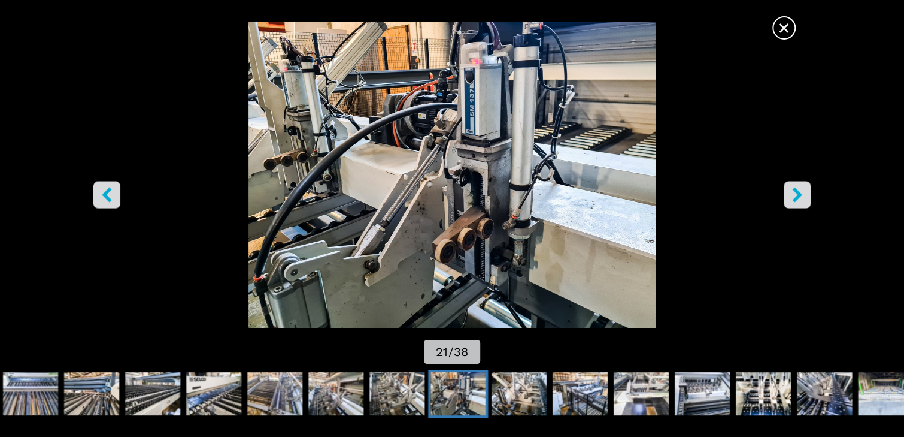
click at [798, 196] on icon "right-button" at bounding box center [797, 194] width 10 height 15
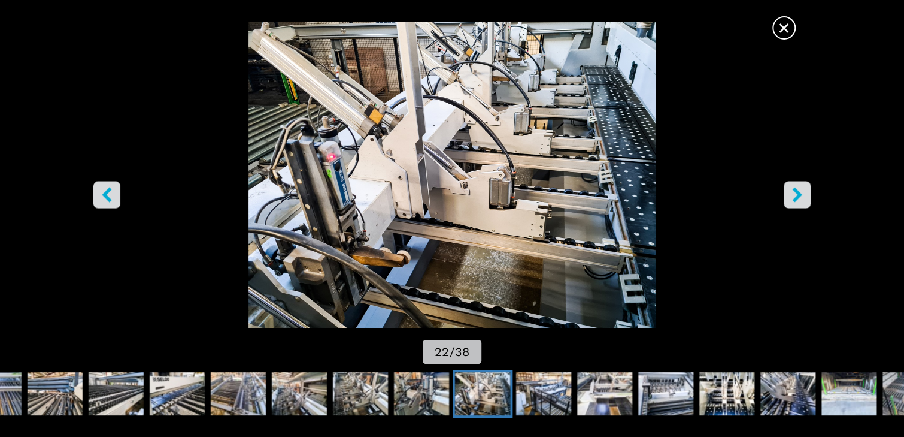
click at [798, 196] on icon "right-button" at bounding box center [797, 194] width 10 height 15
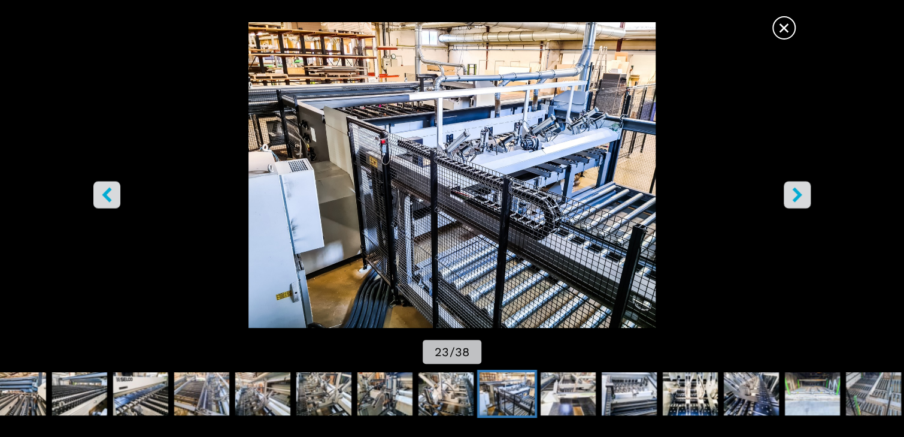
click at [798, 196] on icon "right-button" at bounding box center [797, 194] width 10 height 15
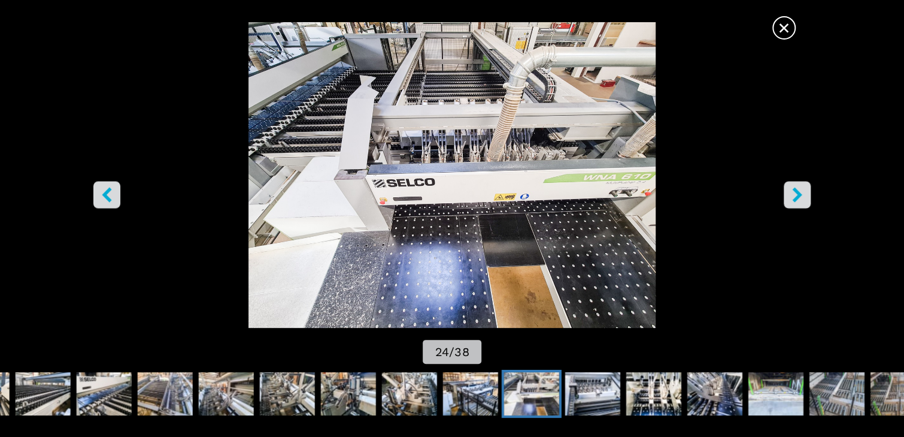
click at [798, 196] on icon "right-button" at bounding box center [797, 194] width 10 height 15
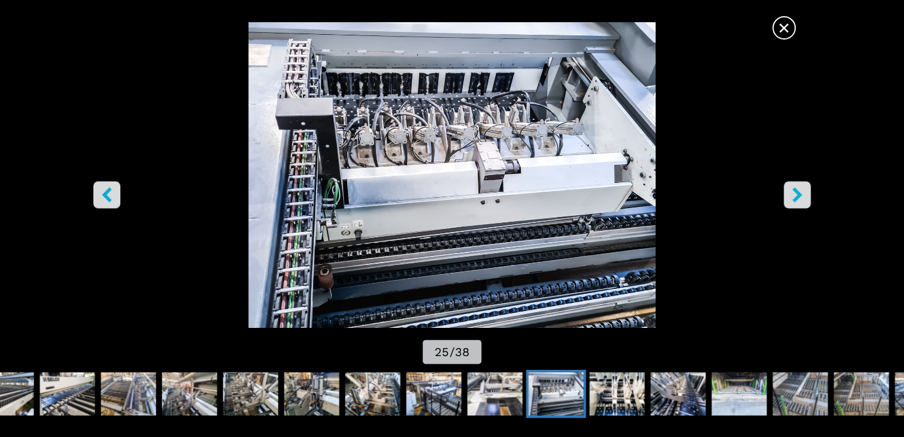
click at [798, 196] on icon "right-button" at bounding box center [797, 194] width 10 height 15
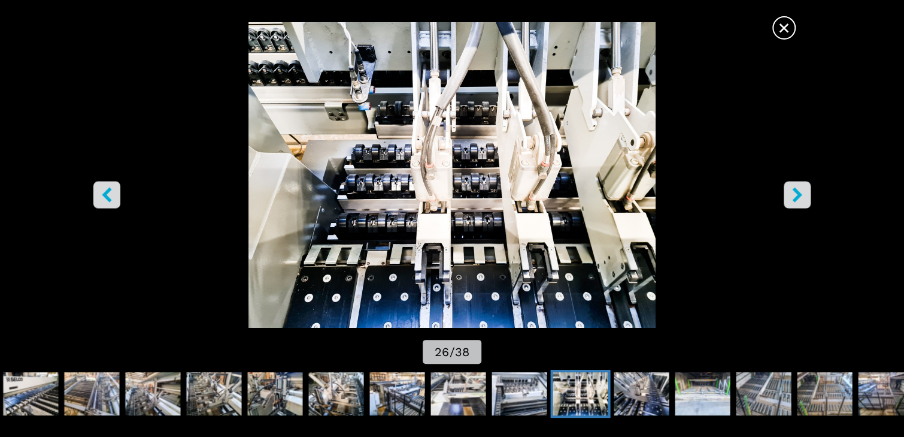
click at [798, 196] on icon "right-button" at bounding box center [797, 194] width 10 height 15
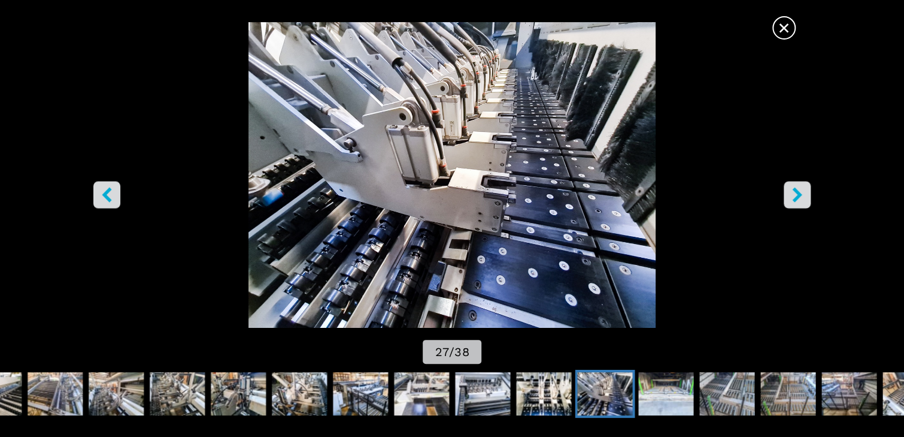
click at [798, 196] on icon "right-button" at bounding box center [797, 194] width 10 height 15
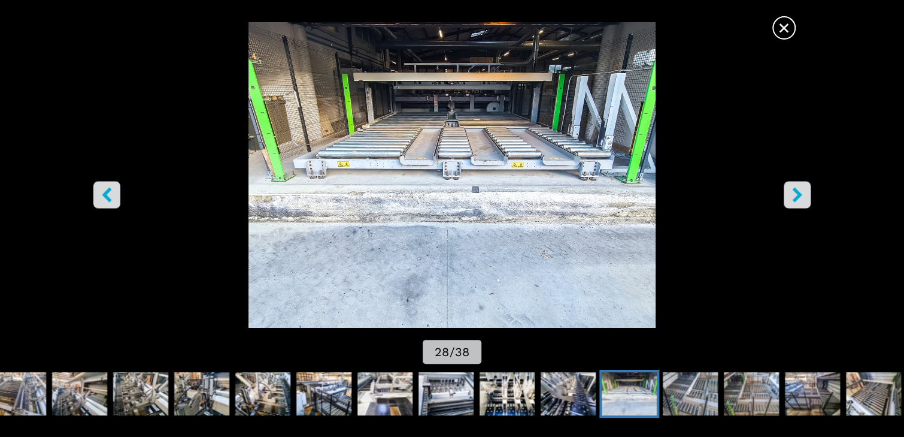
click at [798, 196] on icon "right-button" at bounding box center [797, 194] width 10 height 15
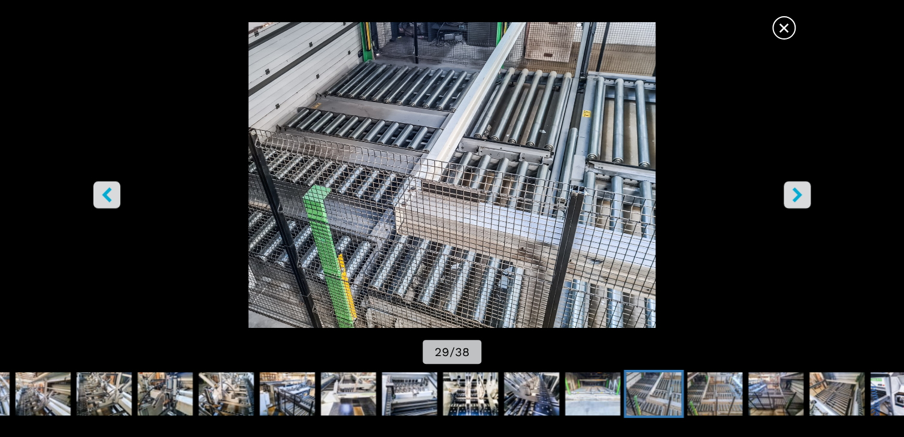
click at [798, 194] on icon "right-button" at bounding box center [797, 194] width 10 height 15
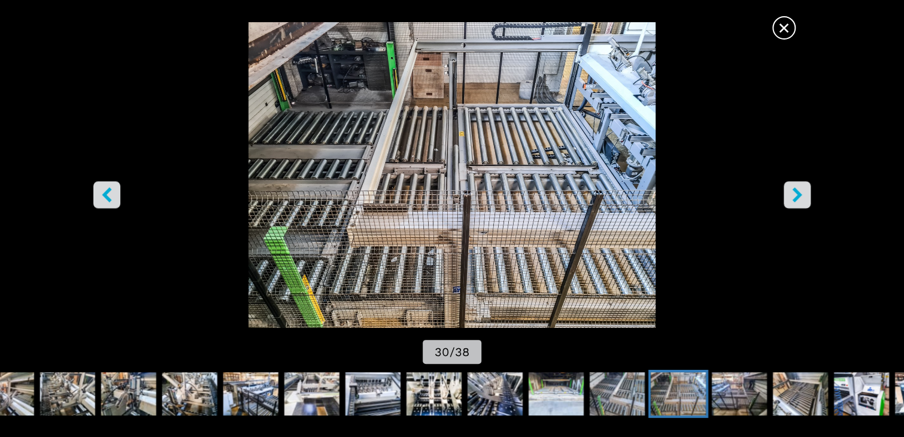
click at [798, 192] on icon "right-button" at bounding box center [797, 194] width 10 height 15
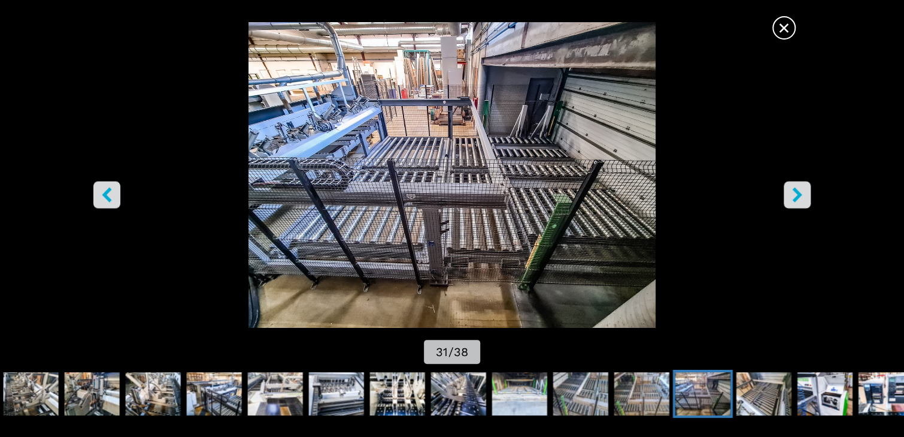
click at [799, 190] on icon "right-button" at bounding box center [797, 194] width 15 height 15
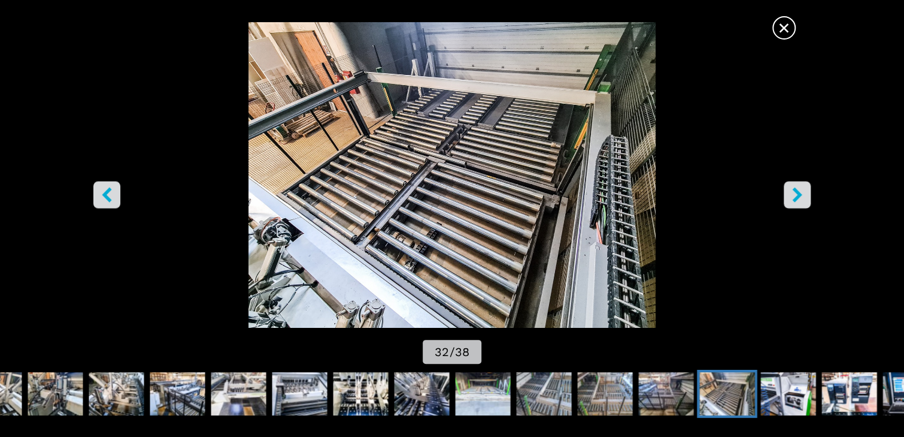
click at [797, 189] on icon "right-button" at bounding box center [797, 194] width 15 height 15
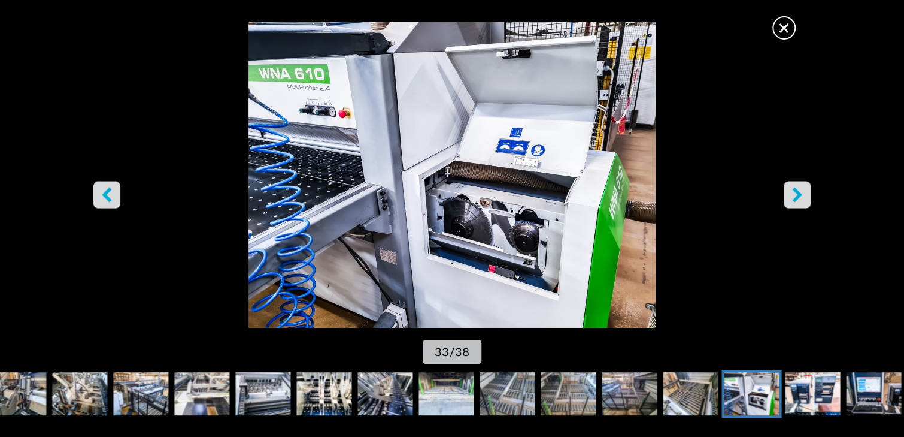
click at [797, 189] on icon "right-button" at bounding box center [797, 194] width 15 height 15
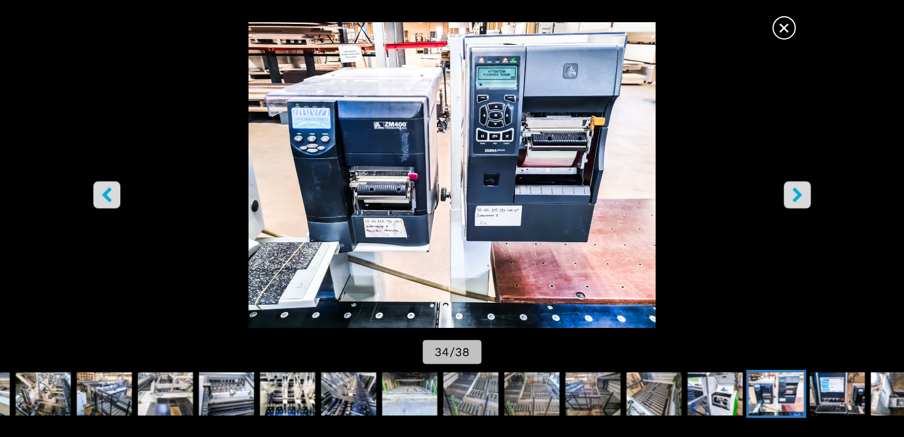
click at [797, 189] on icon "right-button" at bounding box center [797, 194] width 10 height 15
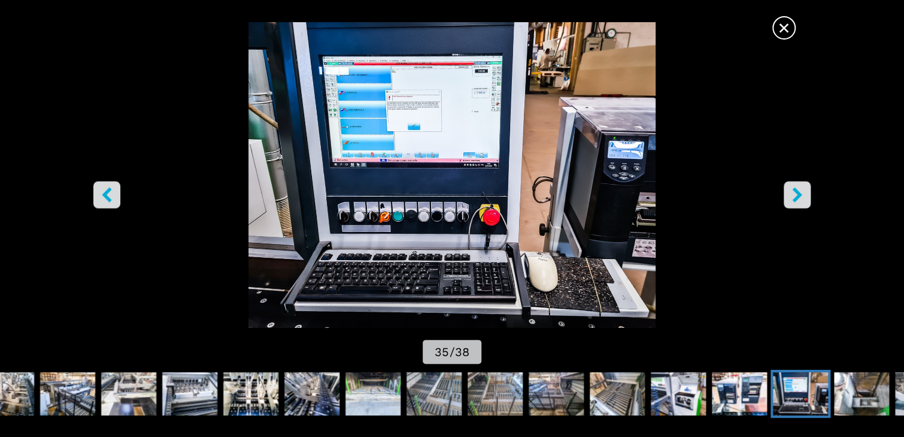
click at [797, 189] on icon "right-button" at bounding box center [797, 194] width 10 height 15
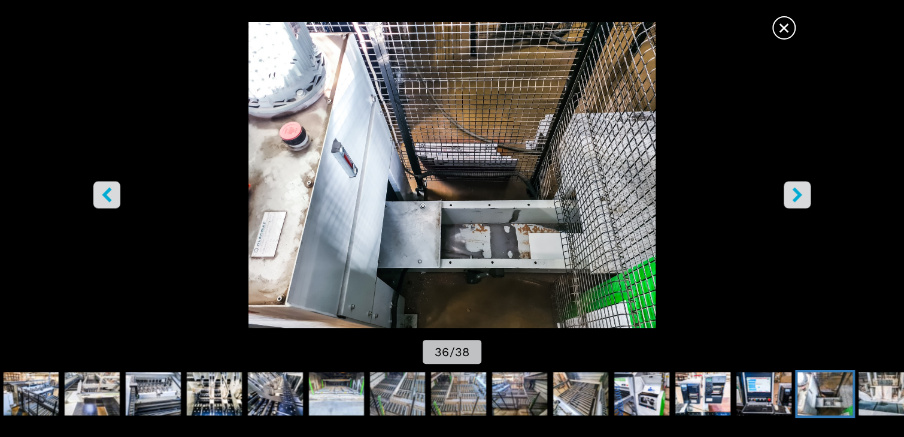
click at [797, 189] on icon "right-button" at bounding box center [797, 194] width 10 height 15
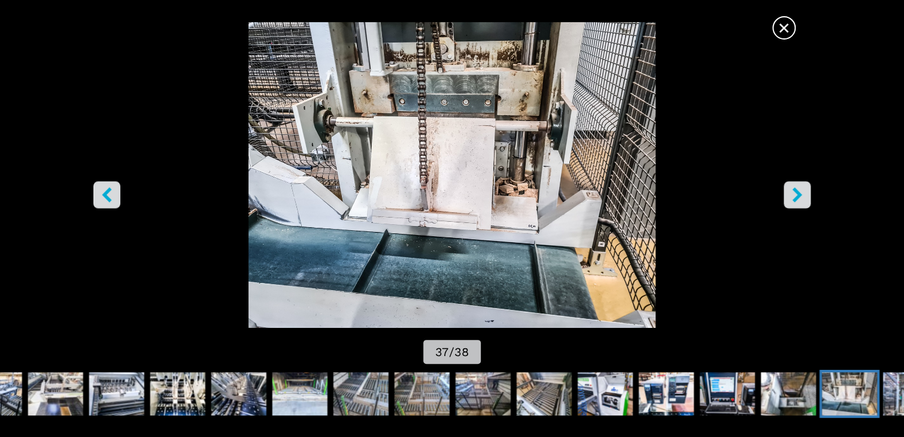
click at [796, 189] on icon "right-button" at bounding box center [797, 194] width 10 height 15
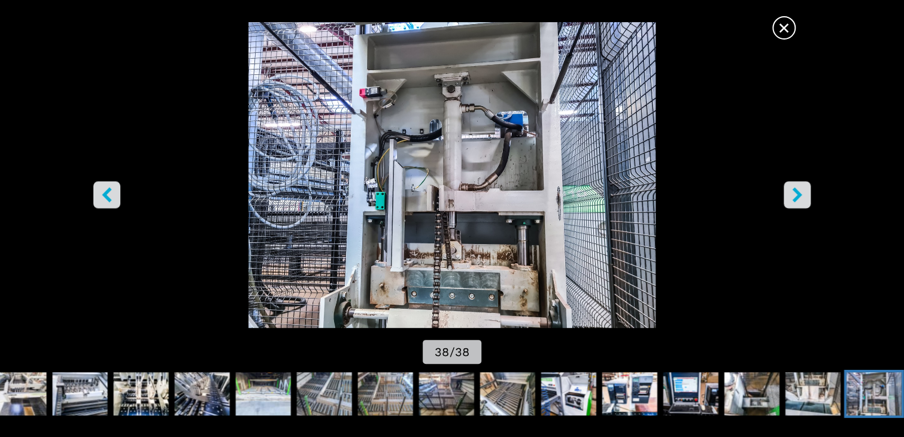
click at [796, 189] on icon "right-button" at bounding box center [797, 194] width 10 height 15
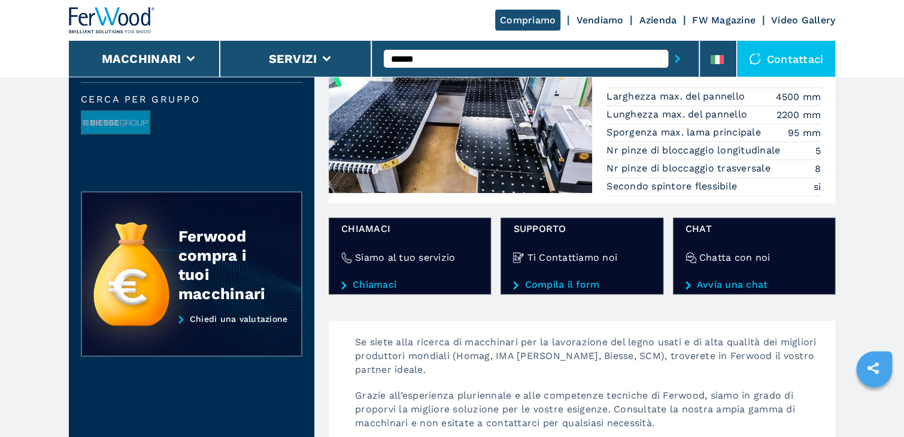
scroll to position [192, 0]
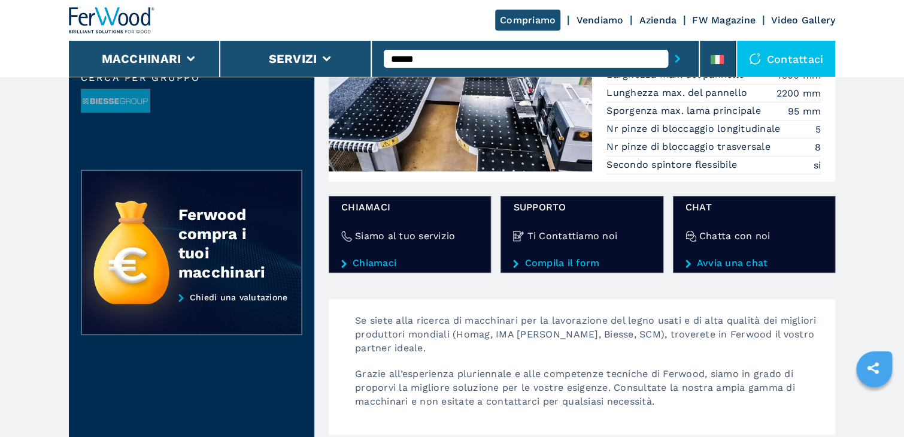
click at [485, 141] on img at bounding box center [460, 70] width 263 height 204
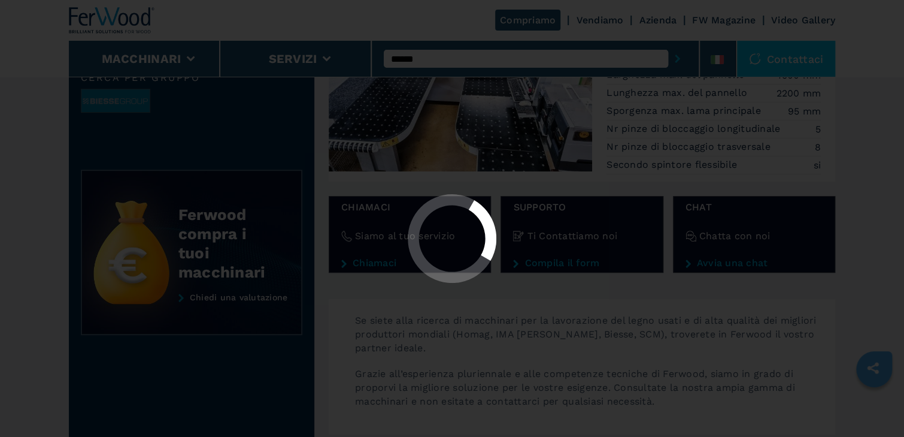
scroll to position [0, 0]
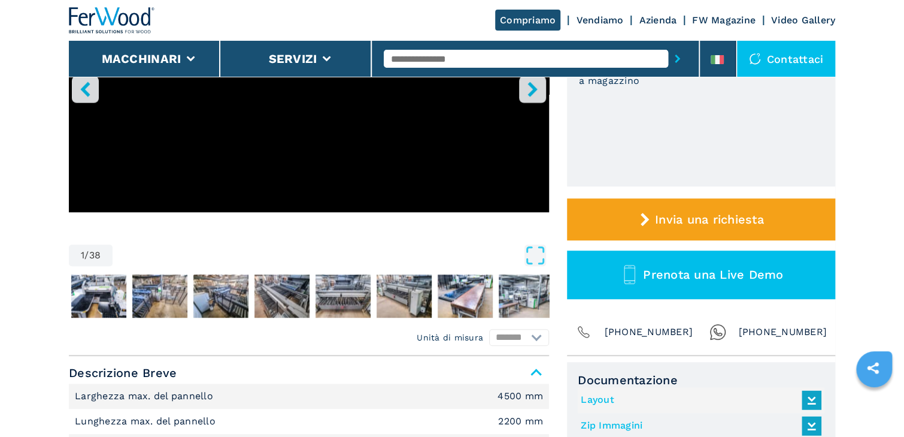
scroll to position [287, 0]
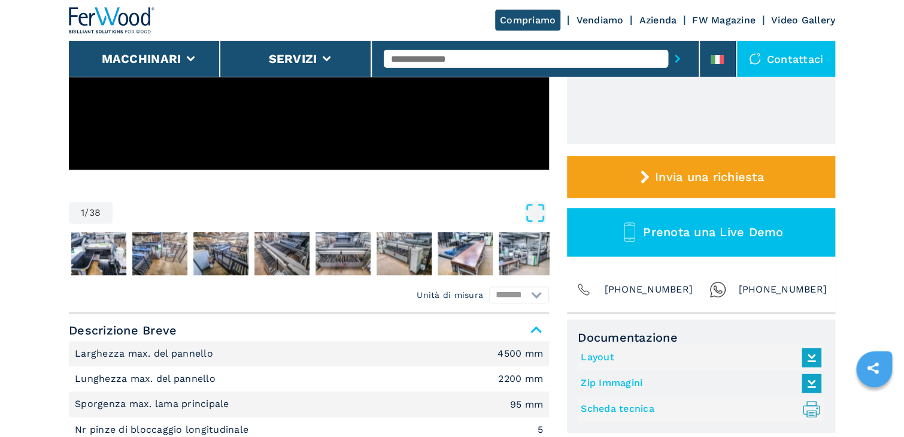
click at [605, 356] on link "Layout" at bounding box center [698, 357] width 235 height 20
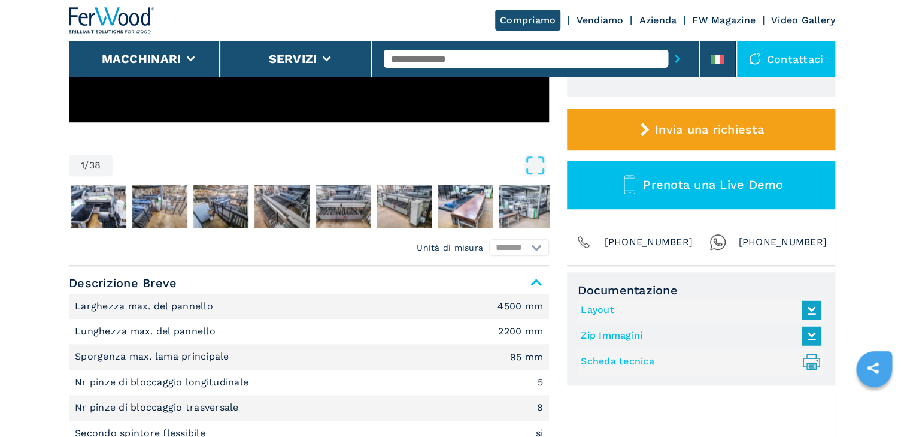
scroll to position [335, 0]
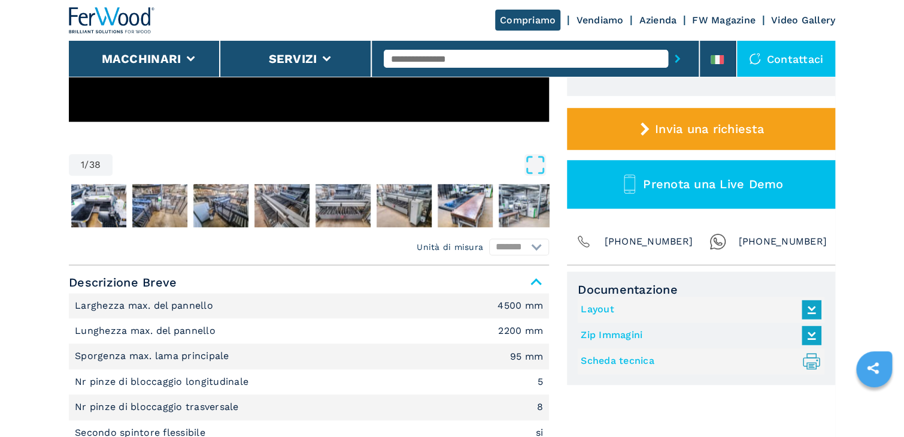
click at [534, 163] on icon "Open Fullscreen" at bounding box center [536, 165] width 22 height 22
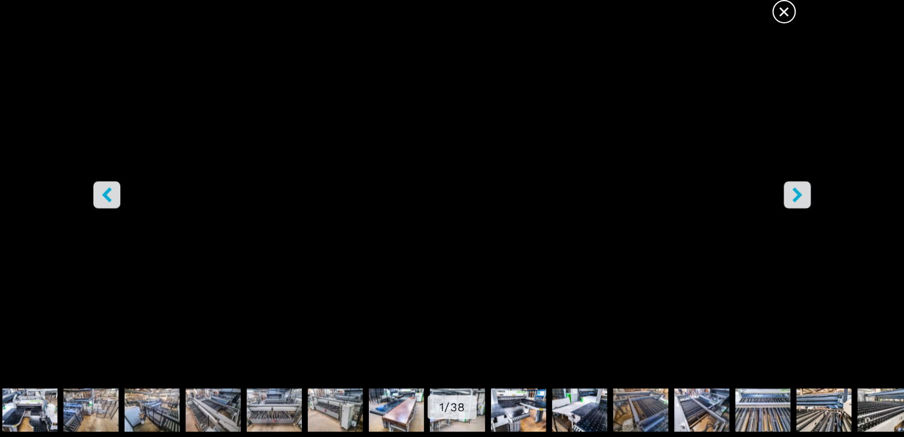
scroll to position [240, 0]
click at [795, 193] on icon "right-button" at bounding box center [797, 194] width 15 height 15
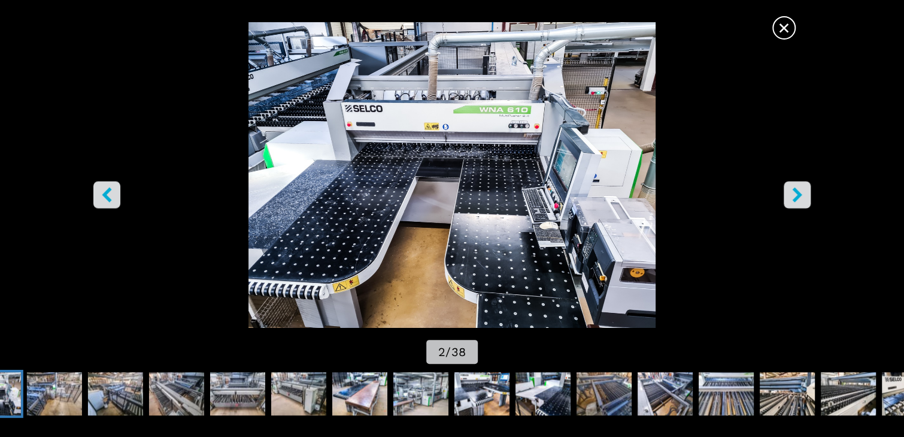
click at [798, 192] on icon "right-button" at bounding box center [797, 194] width 10 height 15
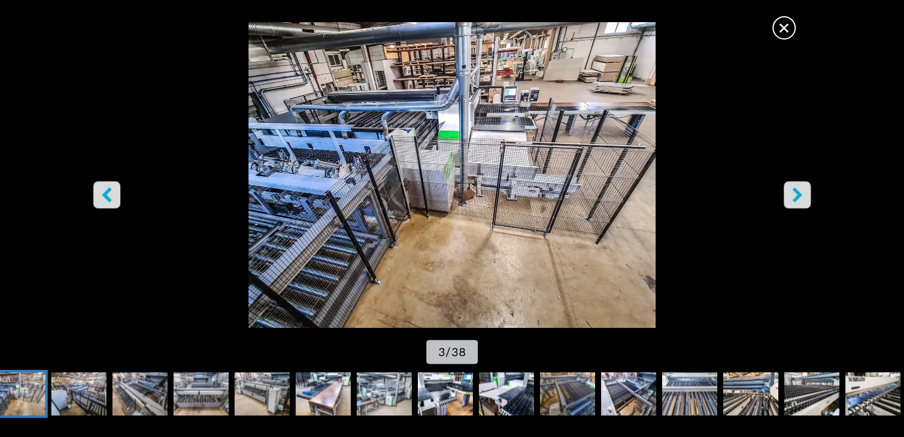
click at [798, 192] on icon "right-button" at bounding box center [797, 194] width 10 height 15
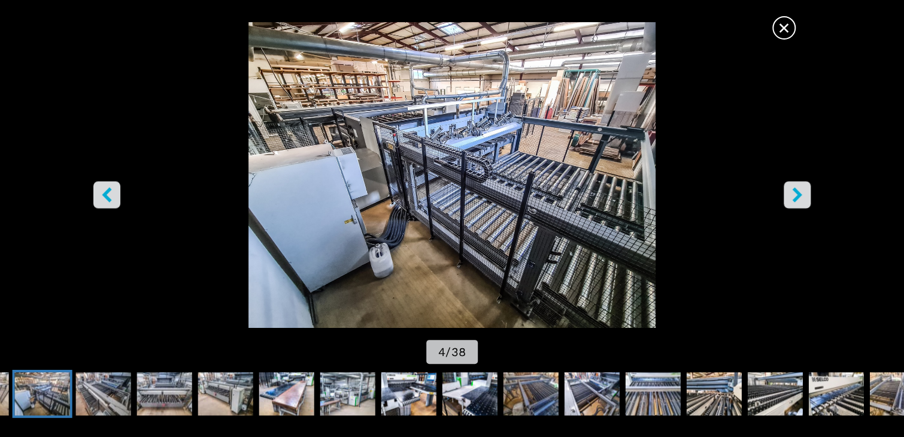
click at [798, 192] on icon "right-button" at bounding box center [797, 194] width 10 height 15
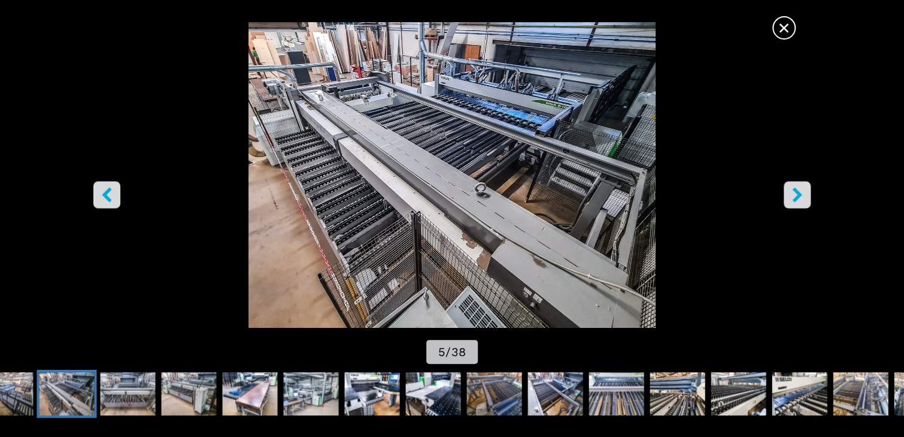
click at [798, 192] on icon "right-button" at bounding box center [797, 194] width 10 height 15
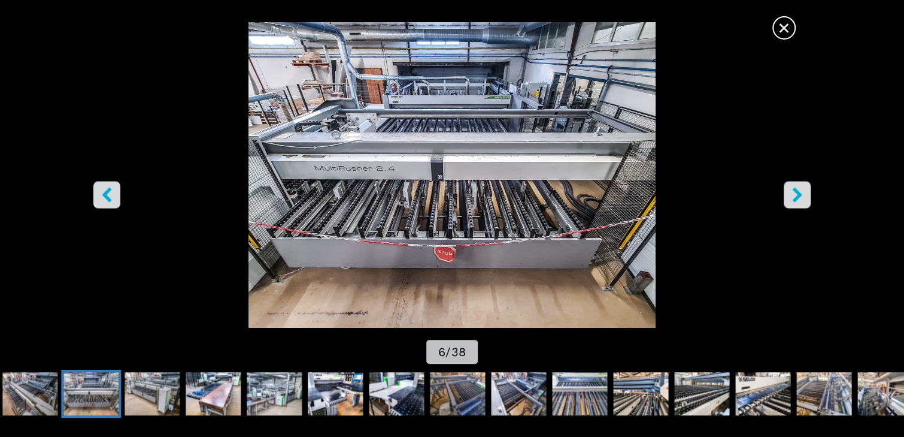
click at [798, 192] on icon "right-button" at bounding box center [797, 194] width 10 height 15
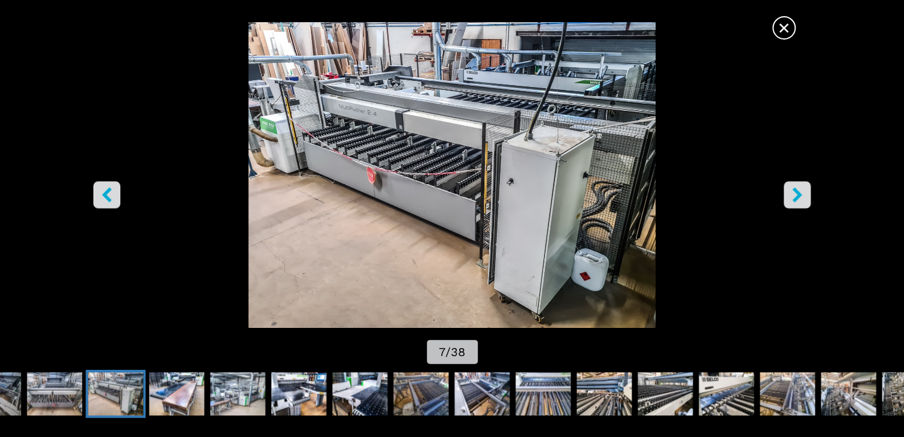
click at [798, 192] on icon "right-button" at bounding box center [797, 194] width 10 height 15
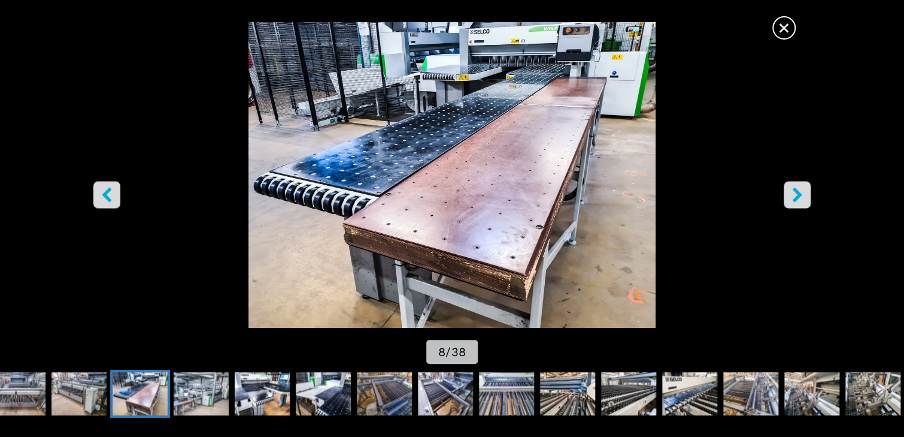
click at [798, 192] on icon "right-button" at bounding box center [797, 194] width 10 height 15
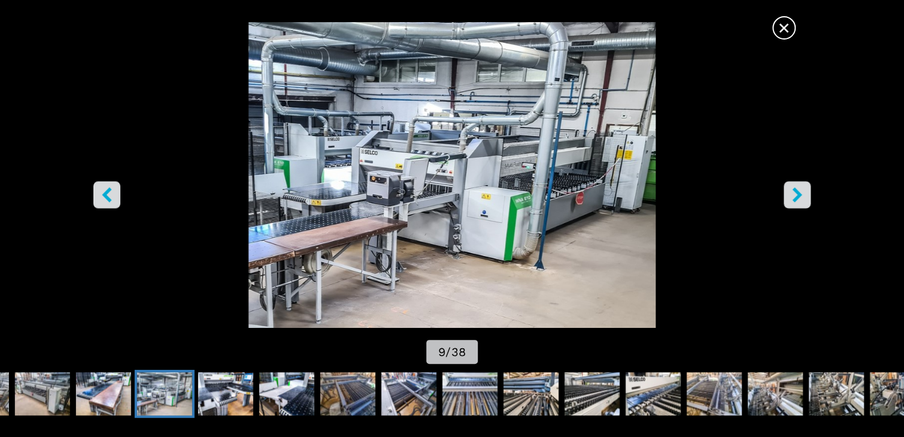
click at [798, 192] on icon "right-button" at bounding box center [797, 194] width 10 height 15
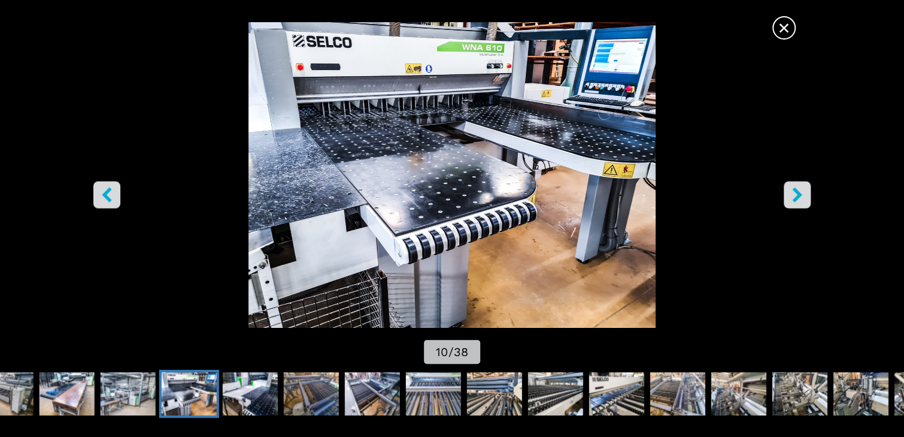
click at [798, 192] on icon "right-button" at bounding box center [797, 194] width 10 height 15
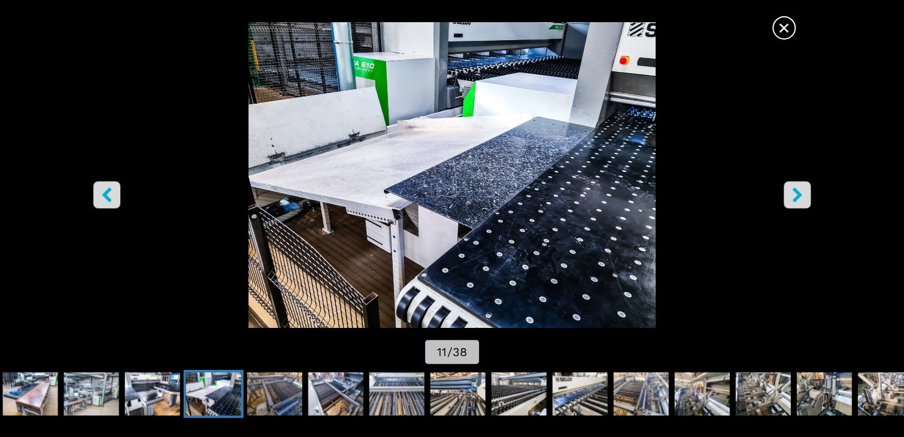
click at [798, 192] on icon "right-button" at bounding box center [797, 194] width 10 height 15
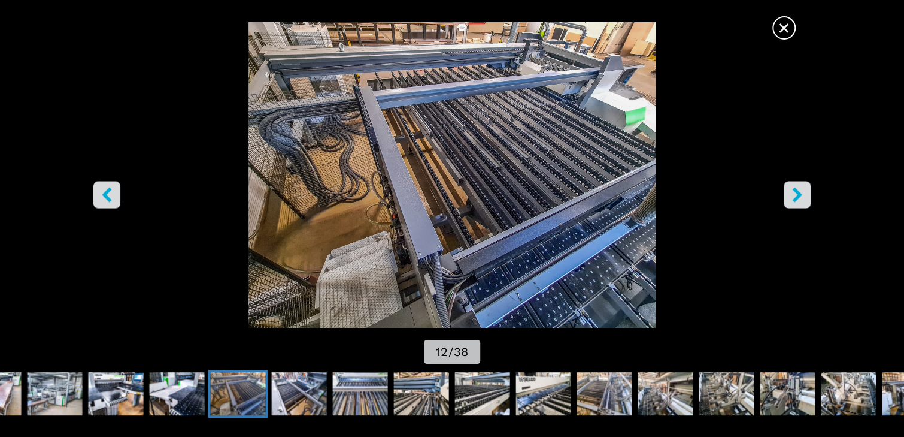
click at [798, 192] on icon "right-button" at bounding box center [797, 194] width 10 height 15
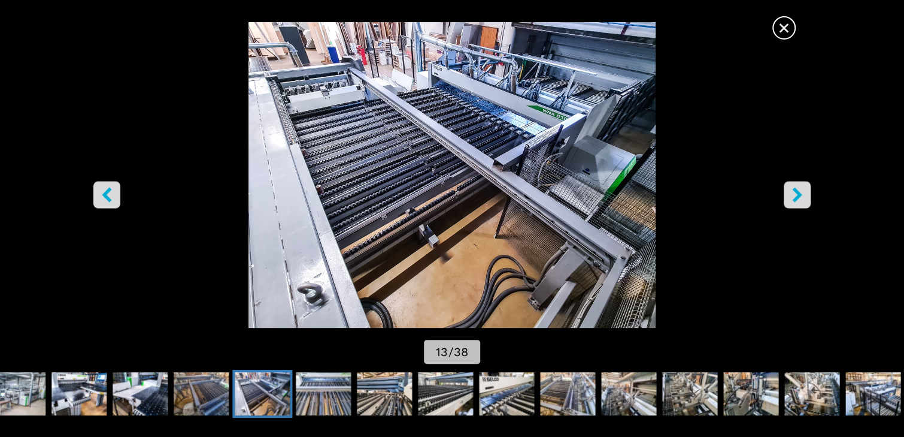
click at [798, 192] on icon "right-button" at bounding box center [797, 194] width 10 height 15
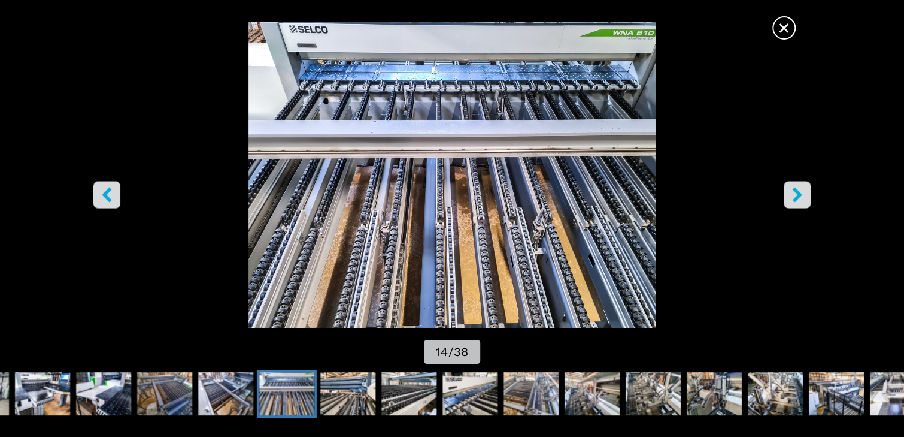
click at [798, 192] on icon "right-button" at bounding box center [797, 194] width 10 height 15
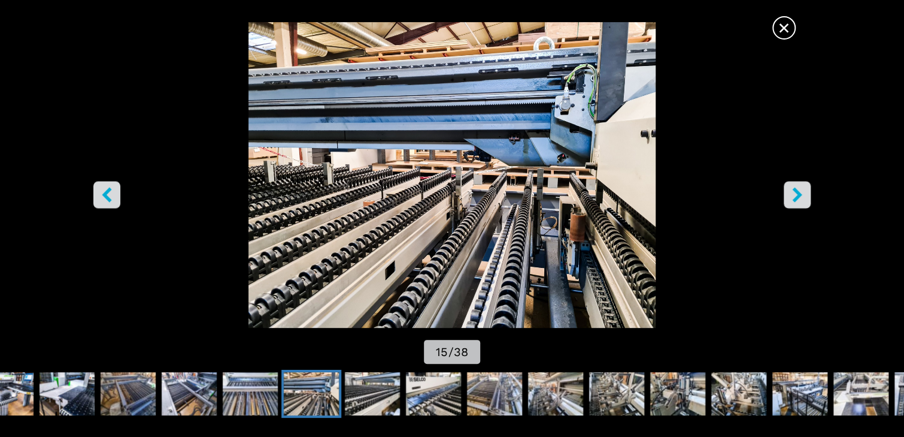
click at [798, 192] on icon "right-button" at bounding box center [797, 194] width 10 height 15
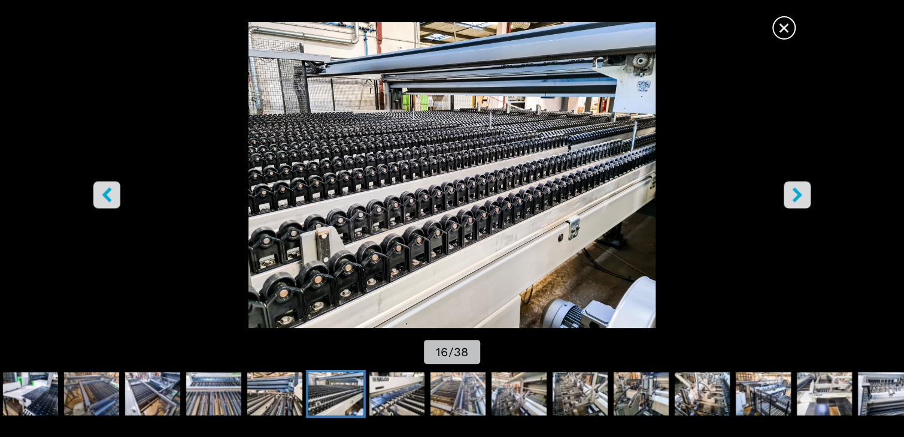
click at [798, 192] on icon "right-button" at bounding box center [797, 194] width 10 height 15
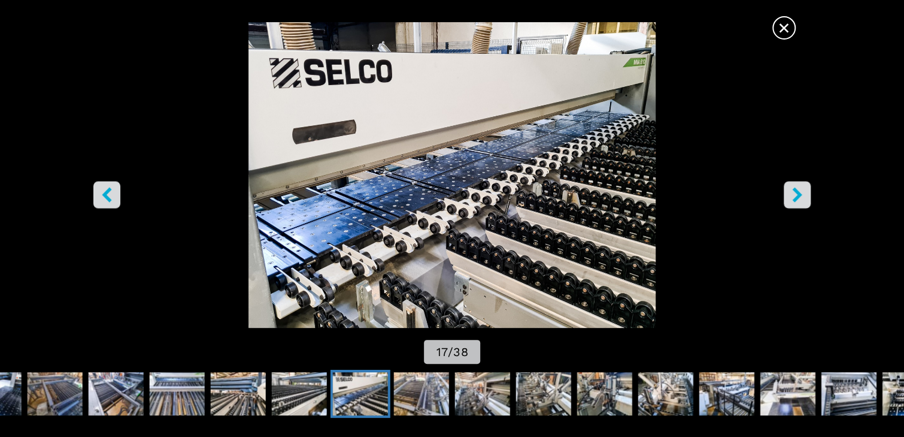
click at [798, 192] on icon "right-button" at bounding box center [797, 194] width 10 height 15
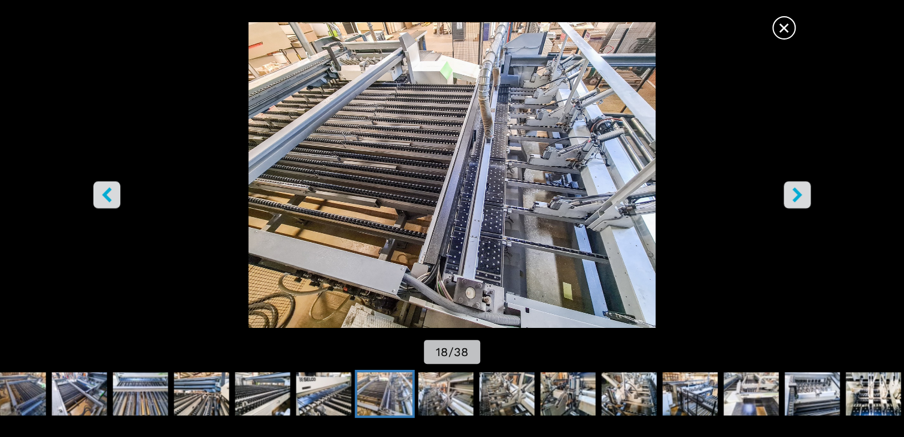
click at [798, 192] on icon "right-button" at bounding box center [797, 194] width 10 height 15
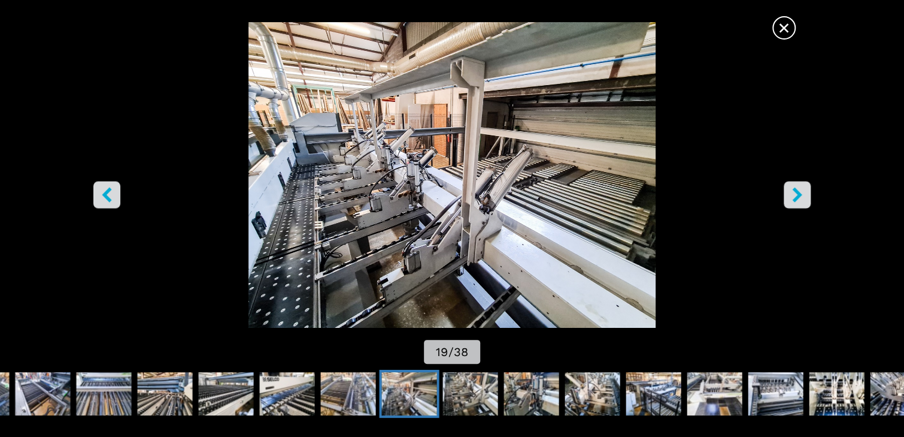
click at [798, 192] on icon "right-button" at bounding box center [797, 194] width 10 height 15
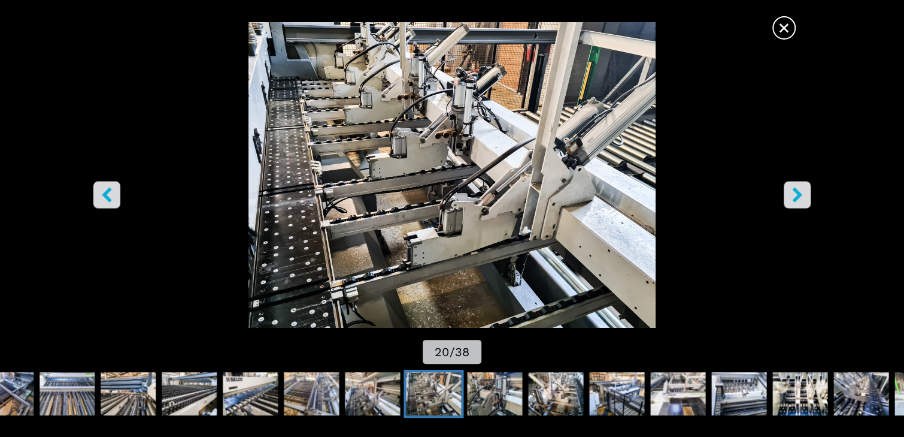
click at [798, 192] on icon "right-button" at bounding box center [797, 194] width 10 height 15
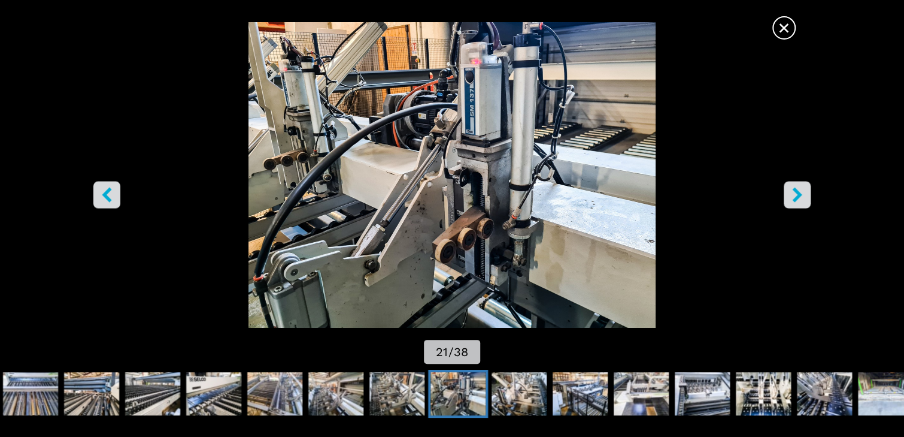
click at [798, 192] on icon "right-button" at bounding box center [797, 194] width 10 height 15
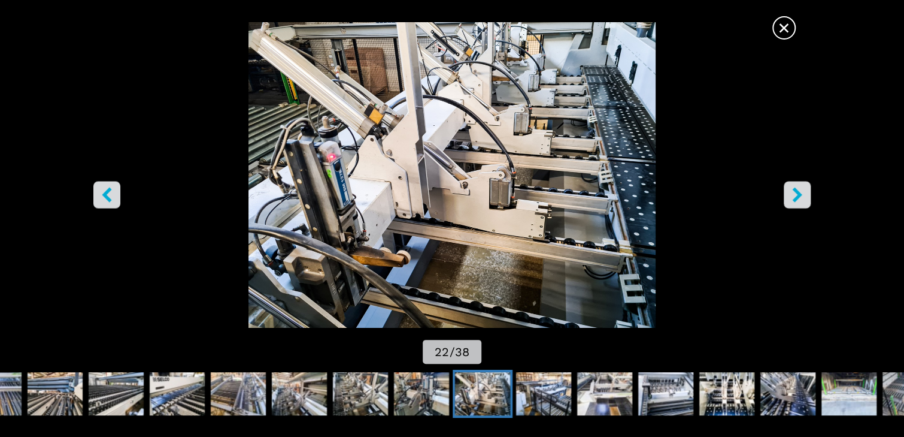
click at [798, 192] on icon "right-button" at bounding box center [797, 194] width 10 height 15
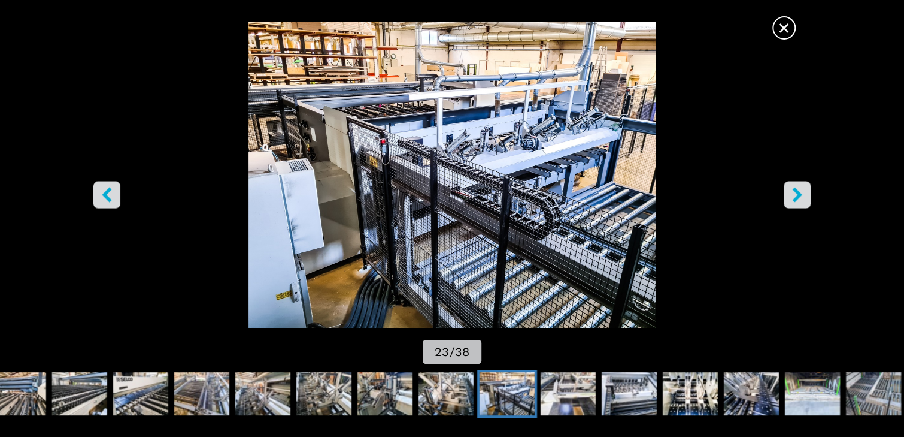
click at [798, 192] on icon "right-button" at bounding box center [797, 194] width 10 height 15
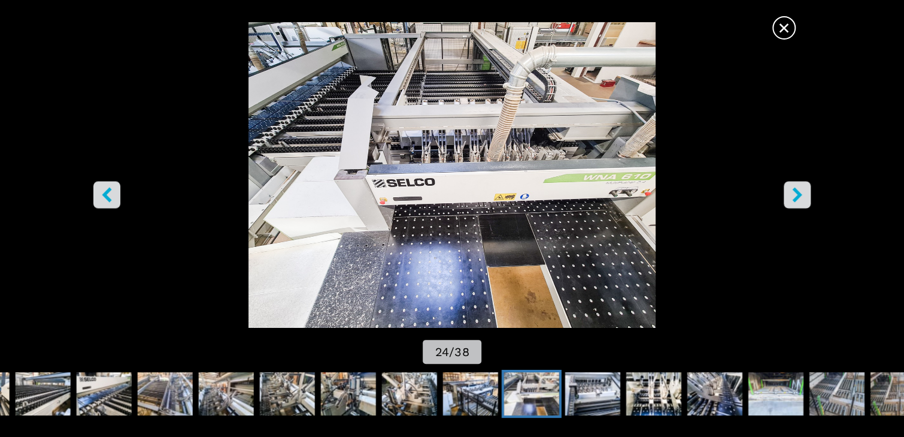
click at [798, 192] on icon "right-button" at bounding box center [797, 194] width 10 height 15
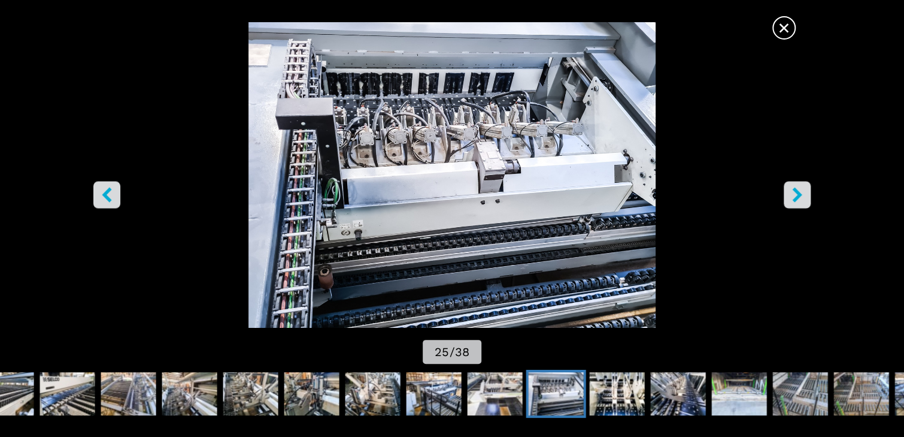
click at [798, 192] on icon "right-button" at bounding box center [797, 194] width 10 height 15
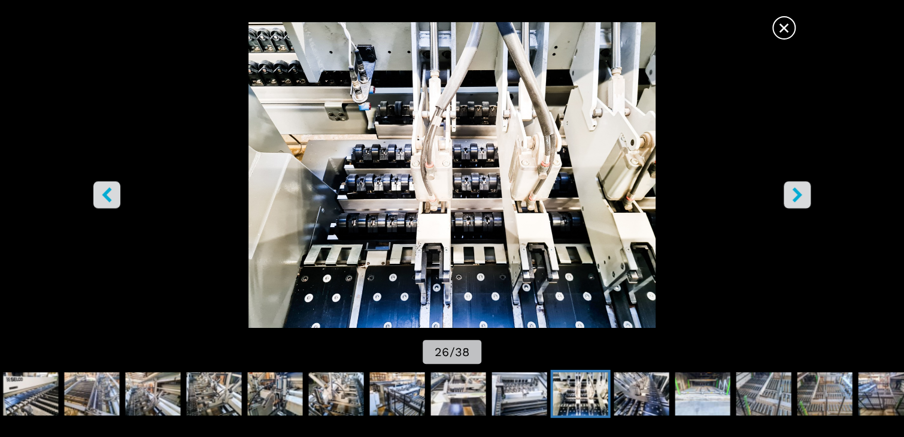
click at [798, 192] on icon "right-button" at bounding box center [797, 194] width 10 height 15
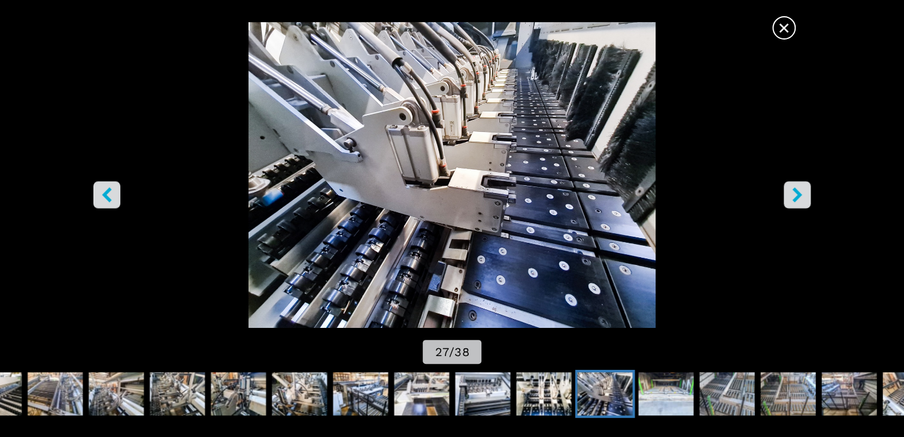
click at [798, 192] on icon "right-button" at bounding box center [797, 194] width 10 height 15
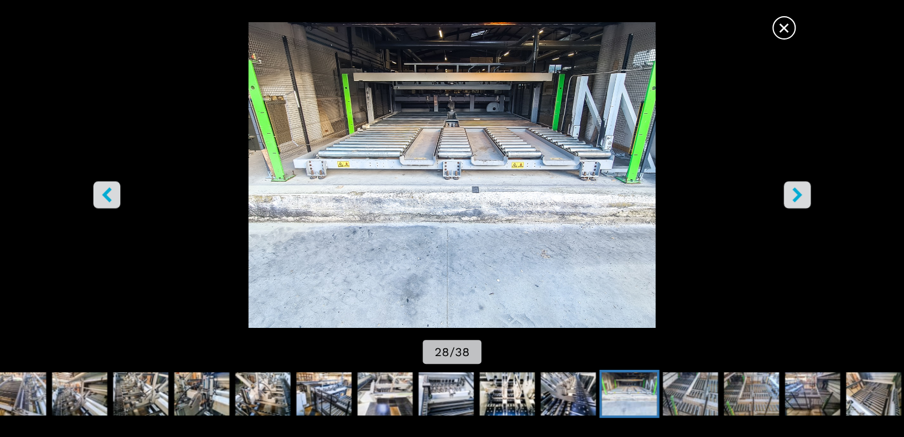
click at [798, 192] on icon "right-button" at bounding box center [797, 194] width 10 height 15
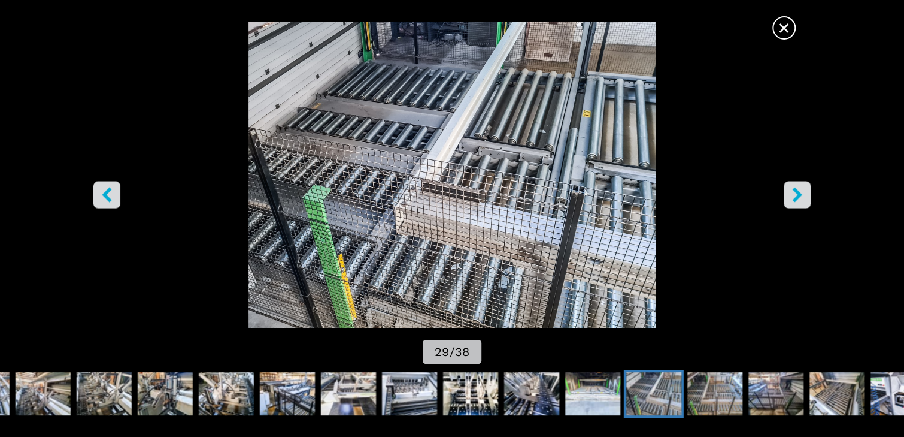
click at [803, 194] on icon "right-button" at bounding box center [797, 194] width 15 height 15
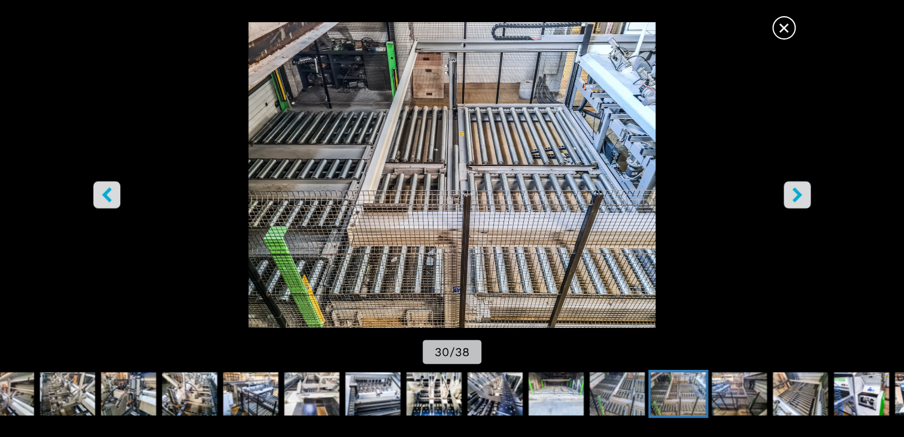
click at [799, 193] on icon "right-button" at bounding box center [797, 194] width 10 height 15
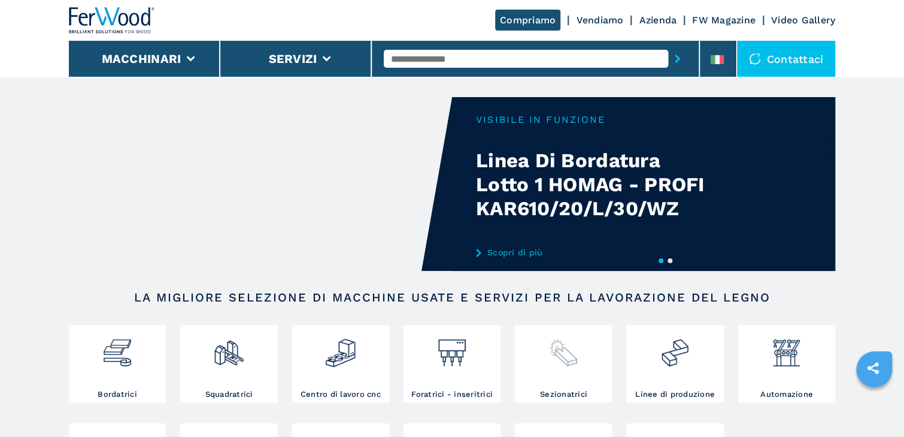
click at [567, 362] on img at bounding box center [564, 348] width 32 height 41
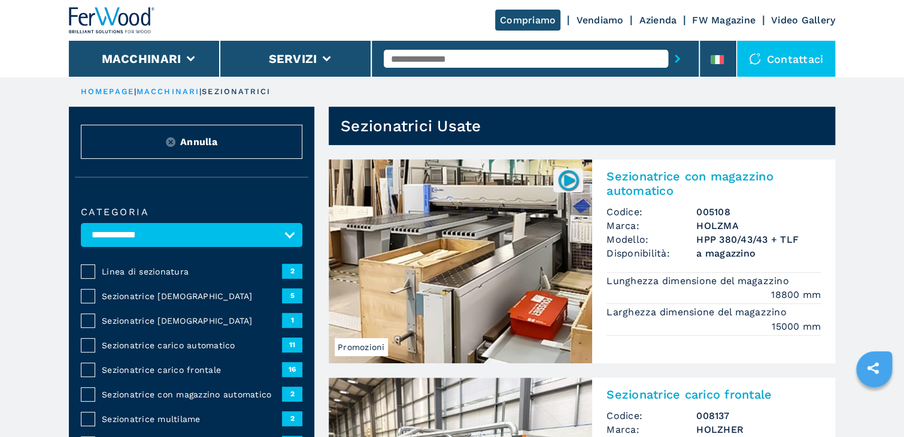
click at [168, 294] on span "Sezionatrice [DEMOGRAPHIC_DATA]" at bounding box center [192, 296] width 180 height 12
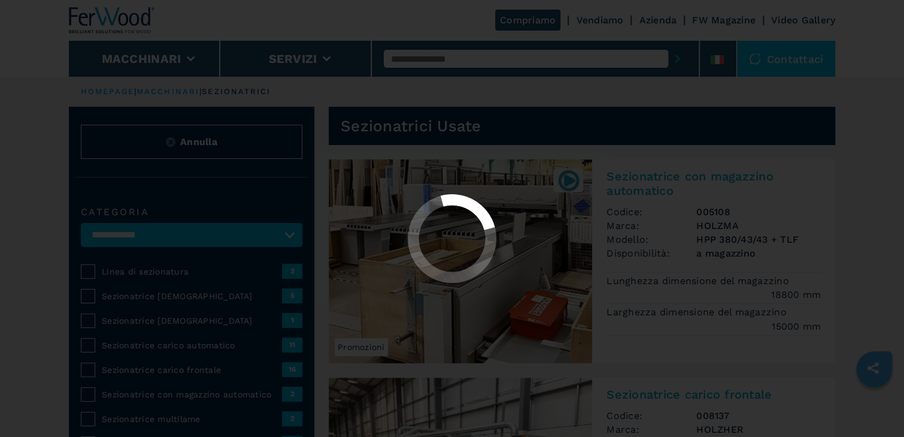
select select "**********"
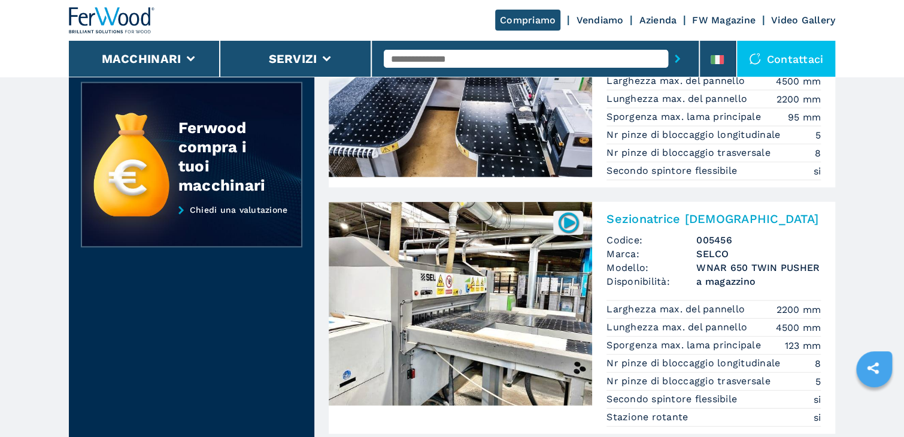
scroll to position [1246, 0]
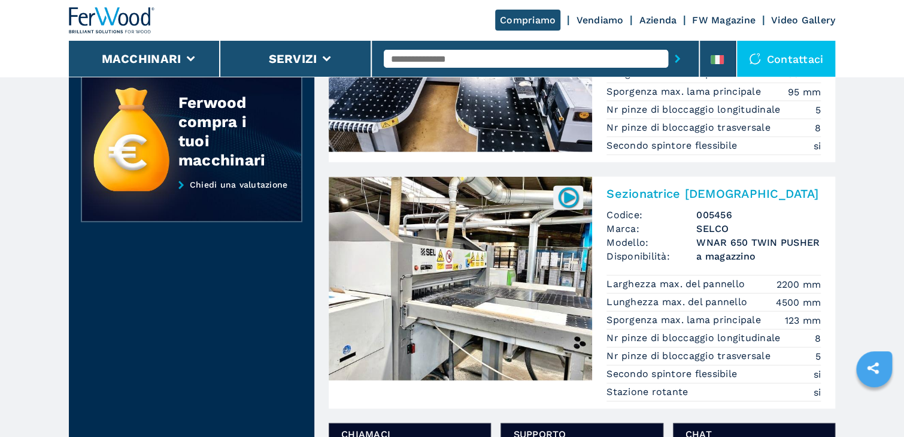
click at [520, 280] on img at bounding box center [460, 279] width 263 height 204
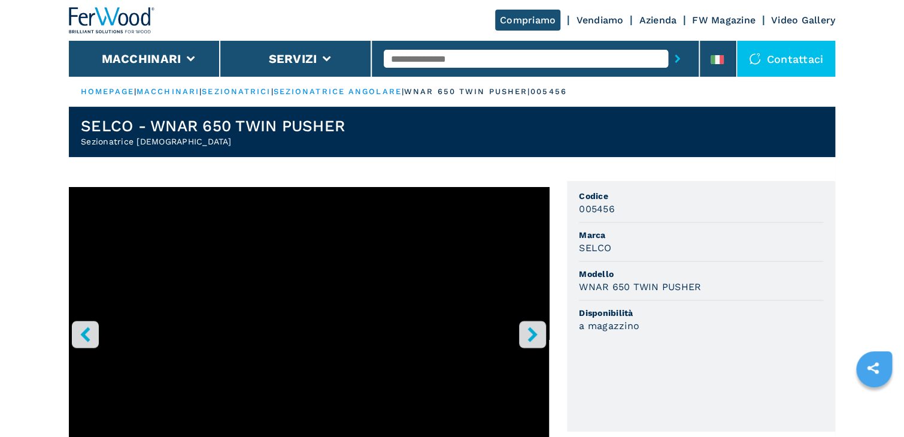
scroll to position [20, 0]
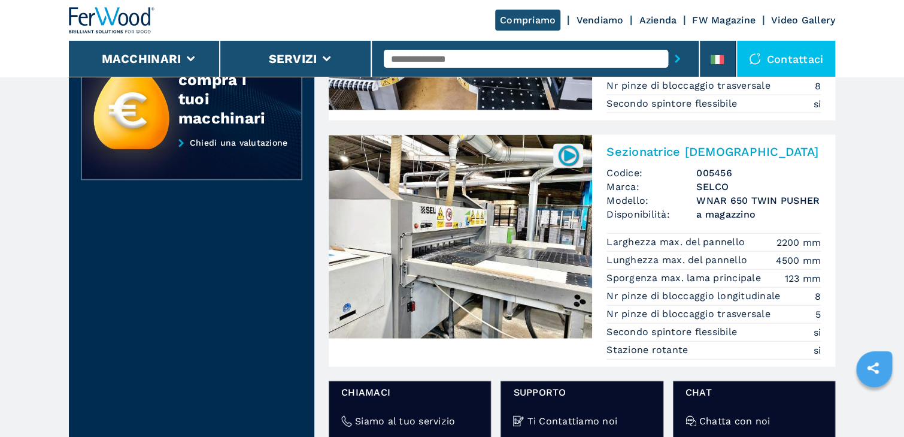
scroll to position [1293, 0]
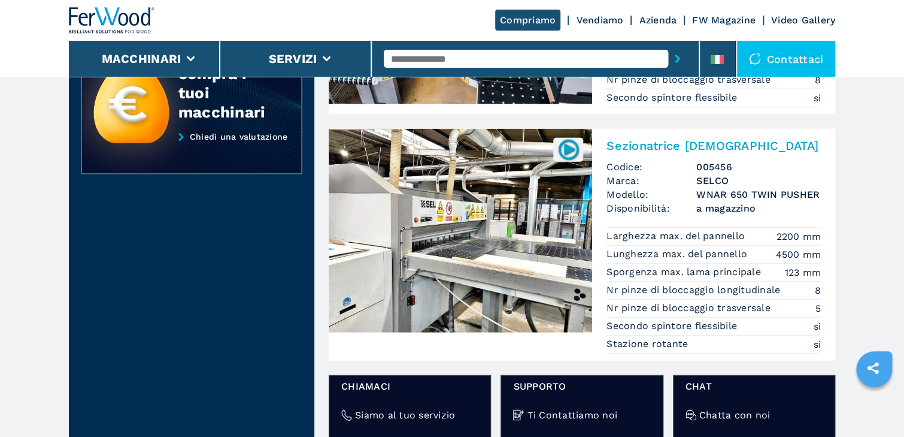
click at [482, 219] on img at bounding box center [460, 231] width 263 height 204
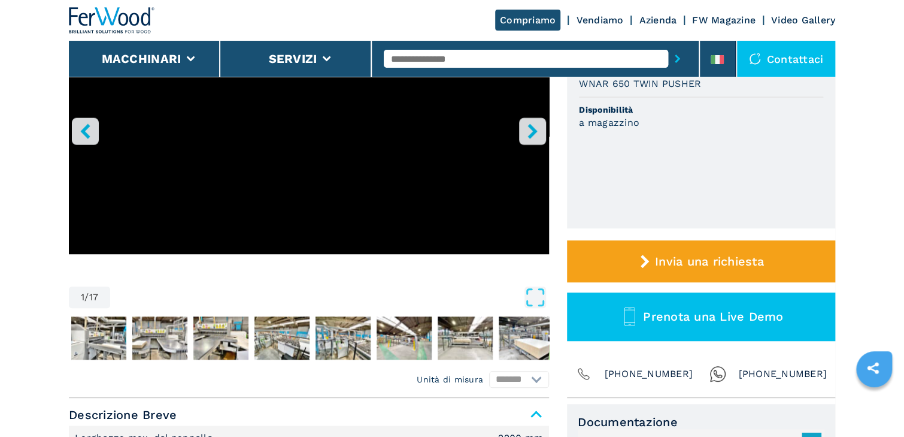
scroll to position [240, 0]
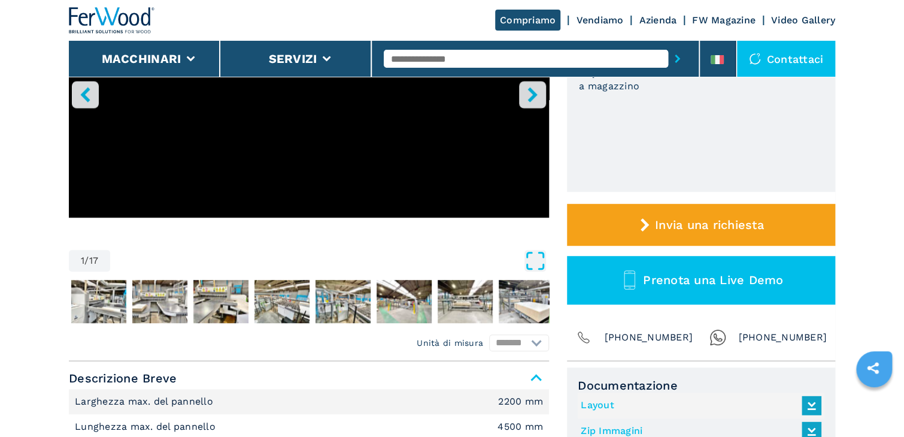
click at [537, 262] on icon "Open Fullscreen" at bounding box center [536, 261] width 22 height 22
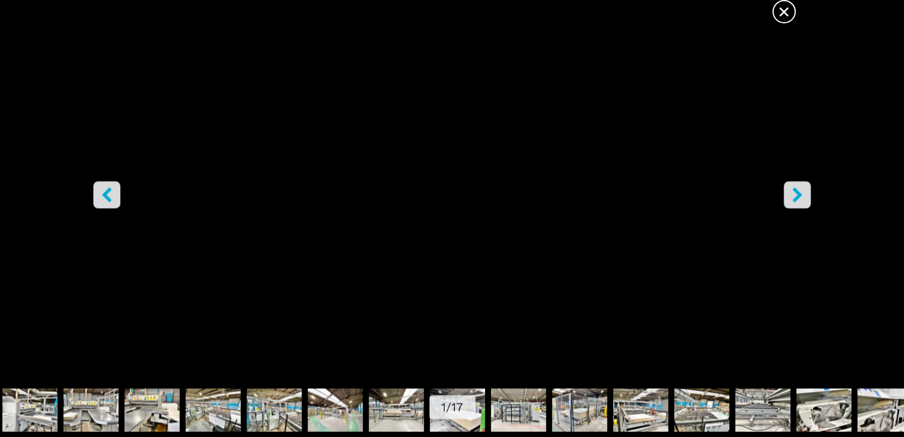
scroll to position [479, 0]
click at [93, 412] on img "Go to Slide 3" at bounding box center [90, 409] width 55 height 43
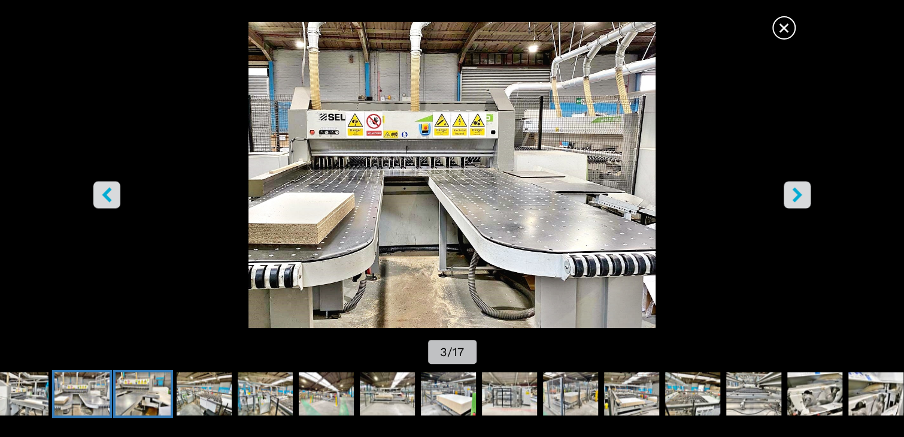
click at [136, 399] on img "Go to Slide 4" at bounding box center [143, 393] width 55 height 43
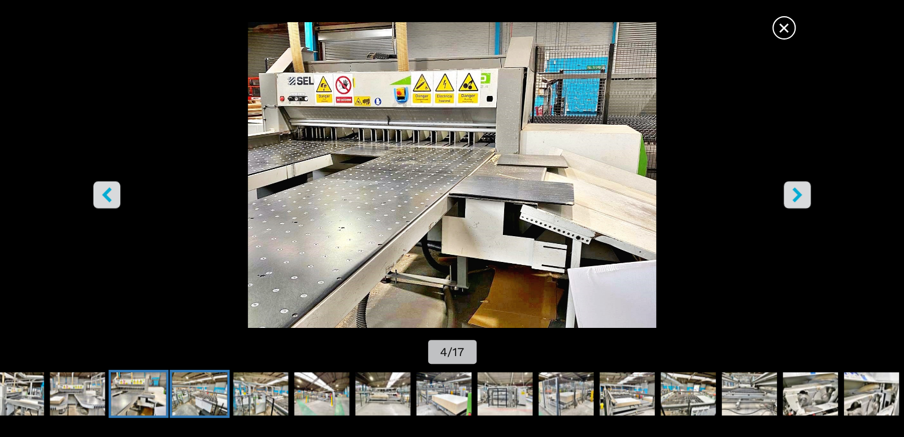
click at [192, 392] on img "Go to Slide 5" at bounding box center [199, 393] width 55 height 43
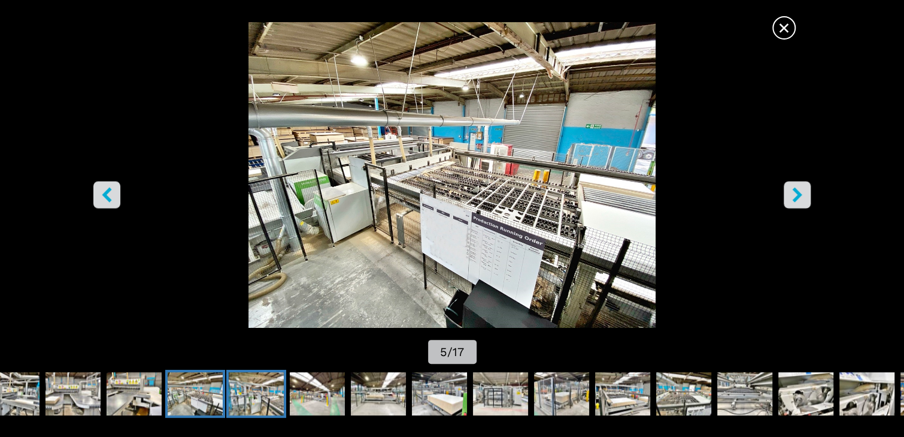
click at [248, 395] on img "Go to Slide 6" at bounding box center [256, 393] width 55 height 43
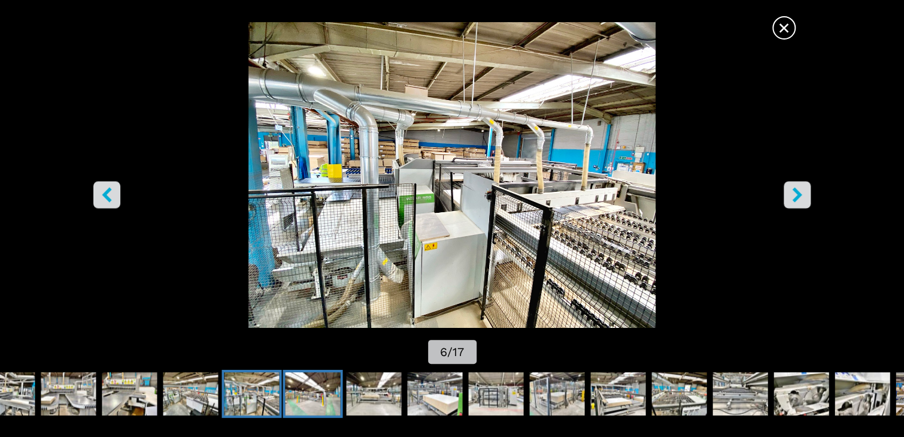
click at [305, 399] on img "Go to Slide 7" at bounding box center [312, 393] width 55 height 43
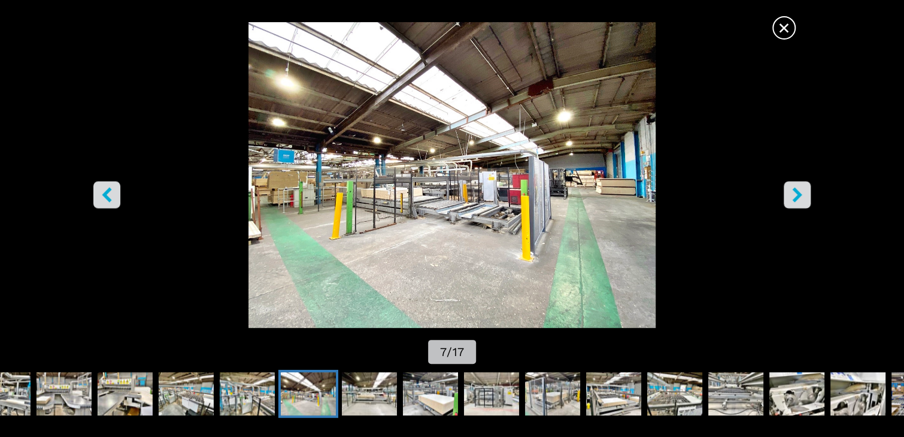
click at [333, 388] on img "Go to Slide 7" at bounding box center [308, 393] width 55 height 43
click at [370, 398] on img "Go to Slide 8" at bounding box center [369, 393] width 55 height 43
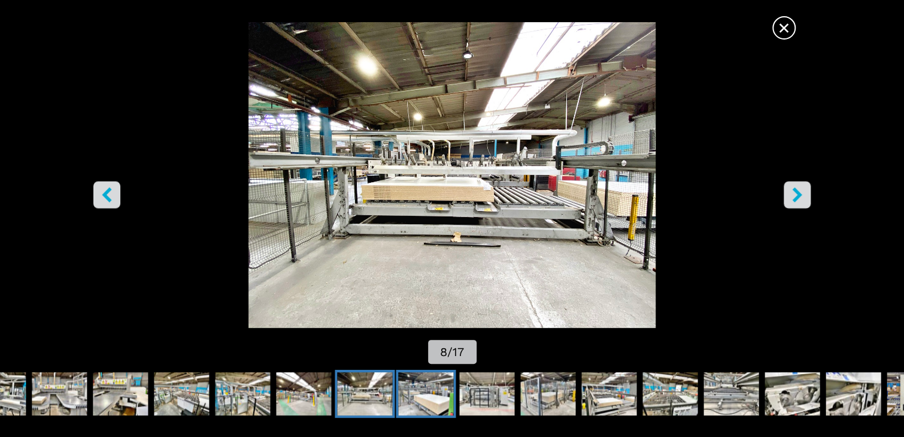
click at [438, 396] on img "Go to Slide 9" at bounding box center [425, 393] width 55 height 43
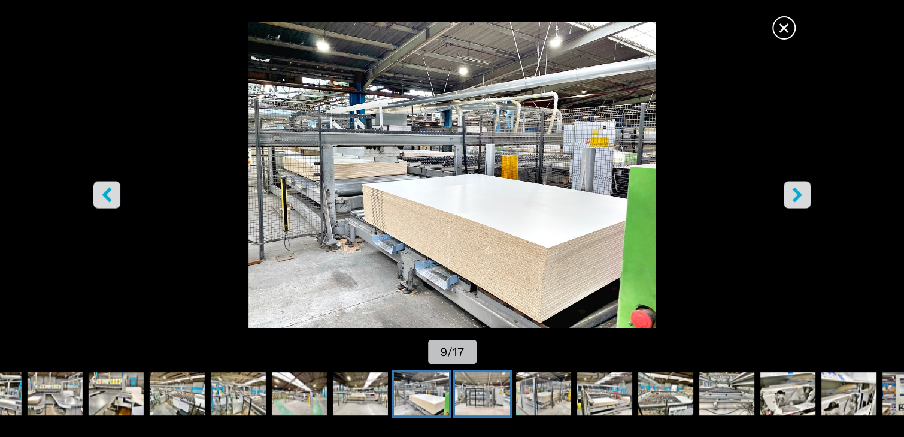
click at [474, 392] on img "Go to Slide 10" at bounding box center [482, 393] width 55 height 43
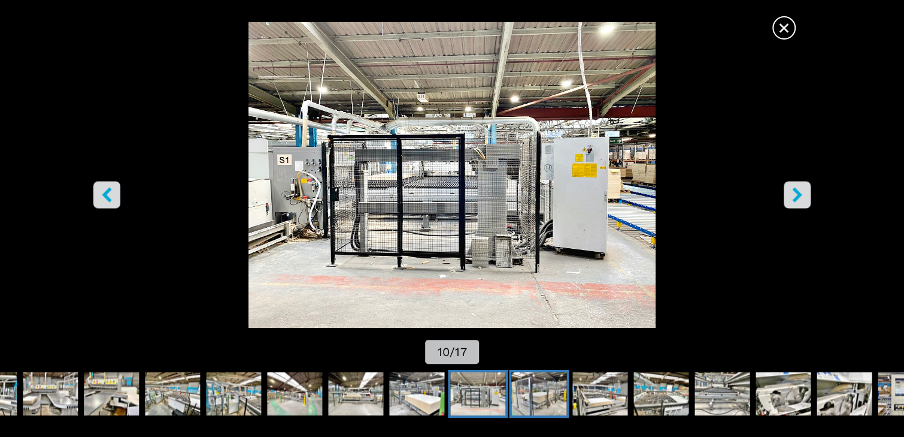
click at [532, 393] on img "Go to Slide 11" at bounding box center [538, 393] width 55 height 43
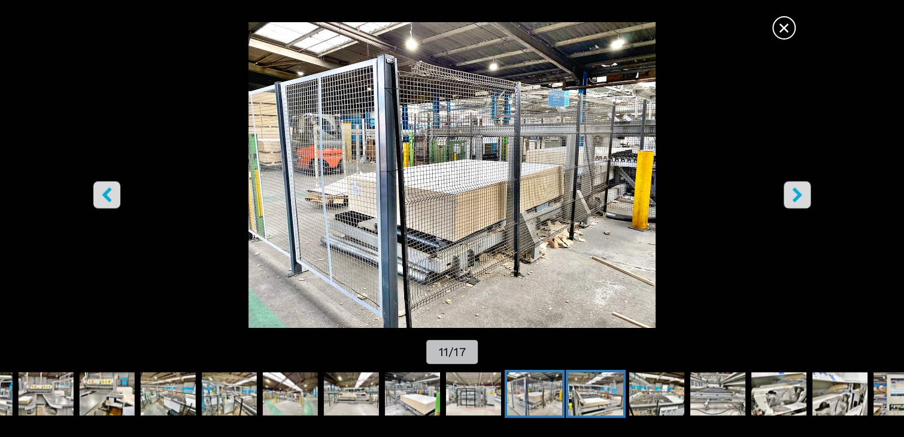
click at [593, 386] on img "Go to Slide 12" at bounding box center [595, 393] width 55 height 43
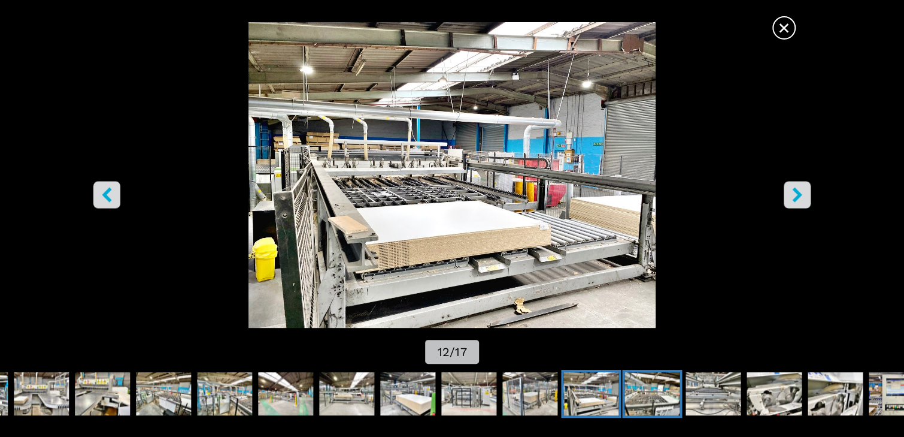
click at [649, 389] on img "Go to Slide 13" at bounding box center [652, 393] width 55 height 43
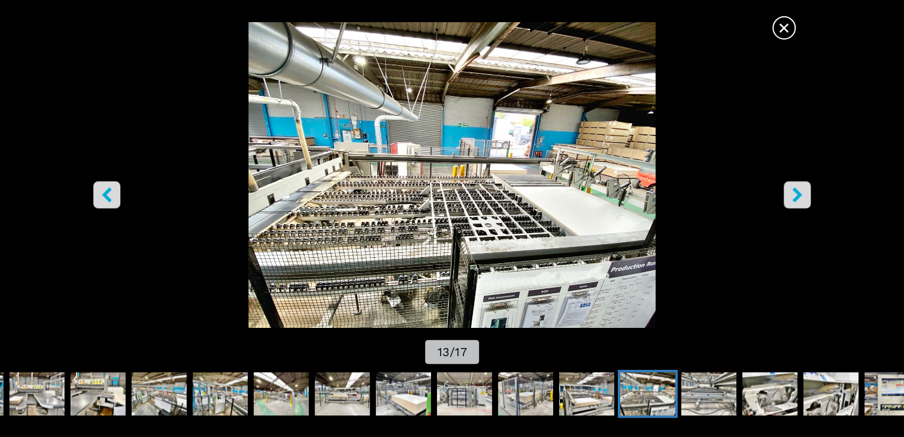
click at [800, 193] on icon "right-button" at bounding box center [797, 194] width 10 height 15
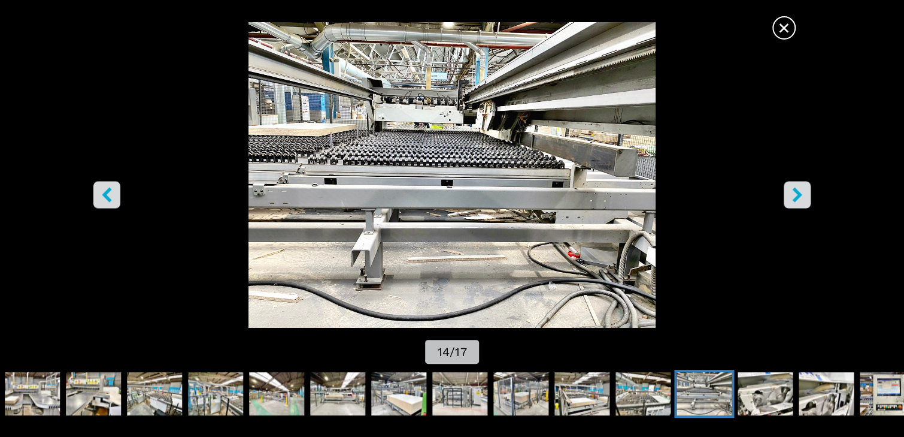
click at [800, 193] on icon "right-button" at bounding box center [797, 194] width 10 height 15
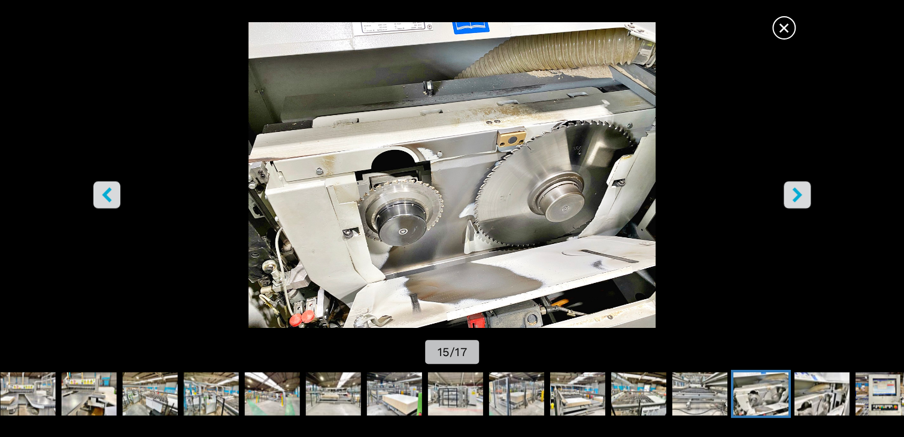
click at [800, 193] on icon "right-button" at bounding box center [797, 194] width 10 height 15
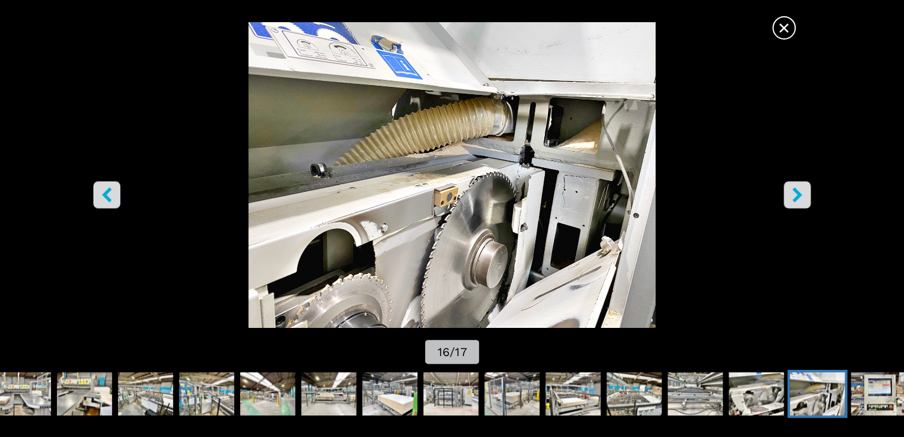
click at [800, 193] on icon "right-button" at bounding box center [797, 194] width 10 height 15
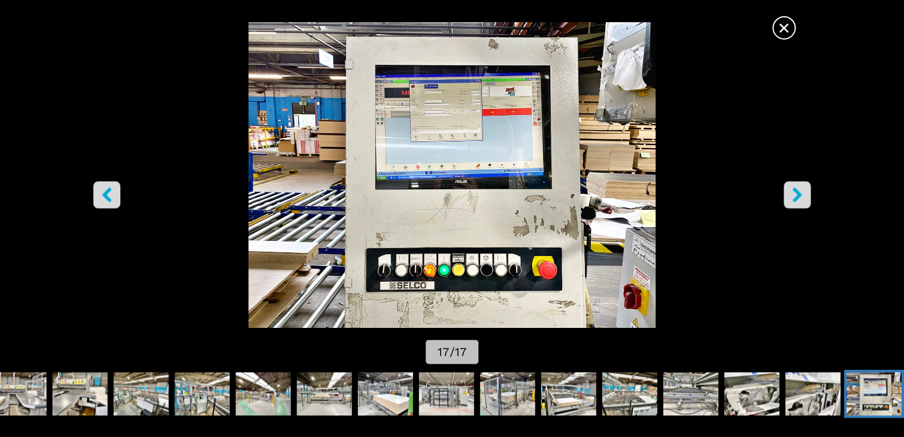
click at [801, 193] on icon "right-button" at bounding box center [797, 194] width 10 height 15
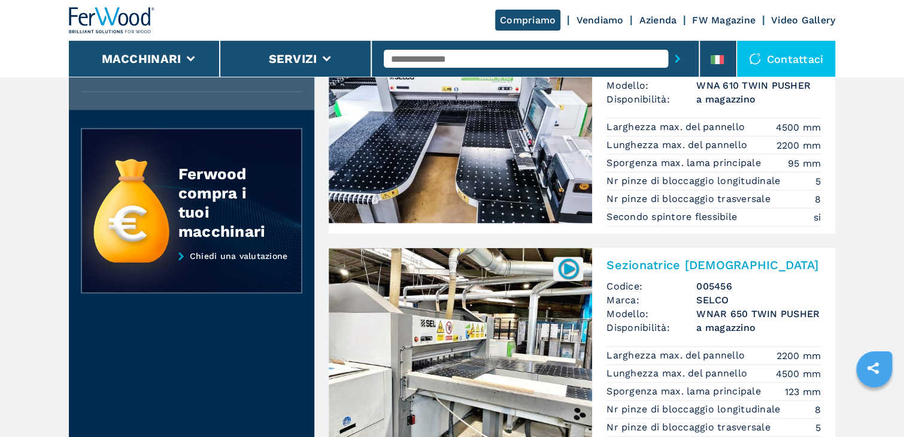
scroll to position [1293, 0]
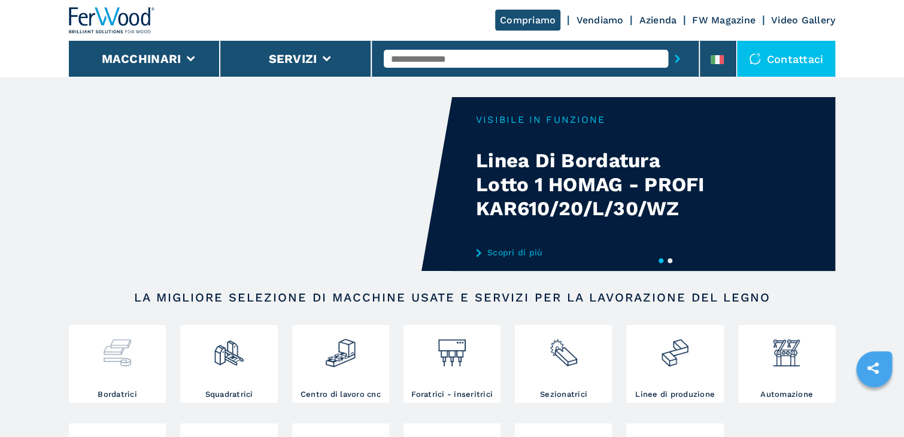
click at [137, 375] on div at bounding box center [117, 358] width 91 height 61
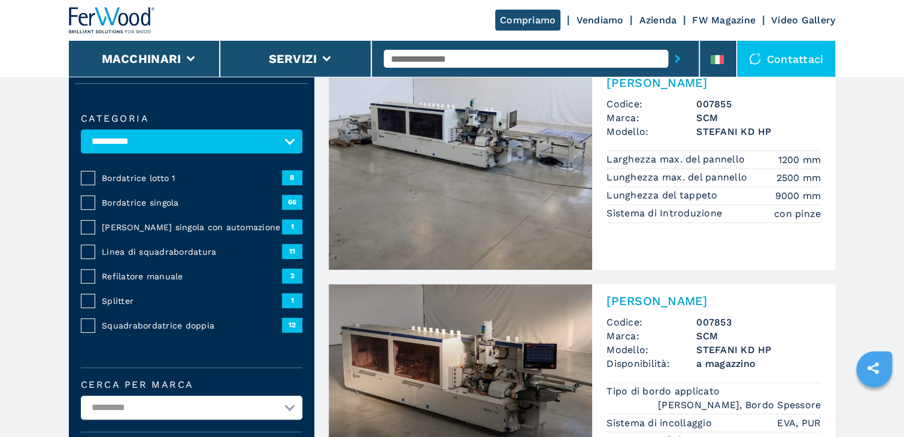
click at [160, 201] on span "Bordatrice singola" at bounding box center [192, 202] width 180 height 12
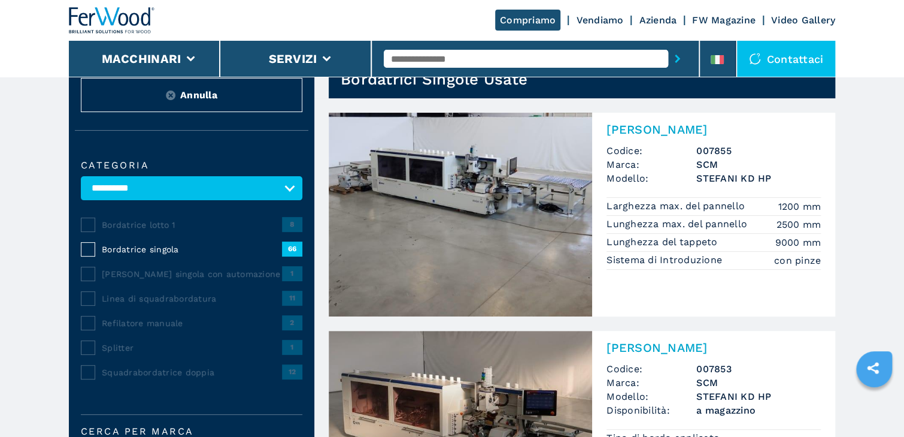
scroll to position [240, 0]
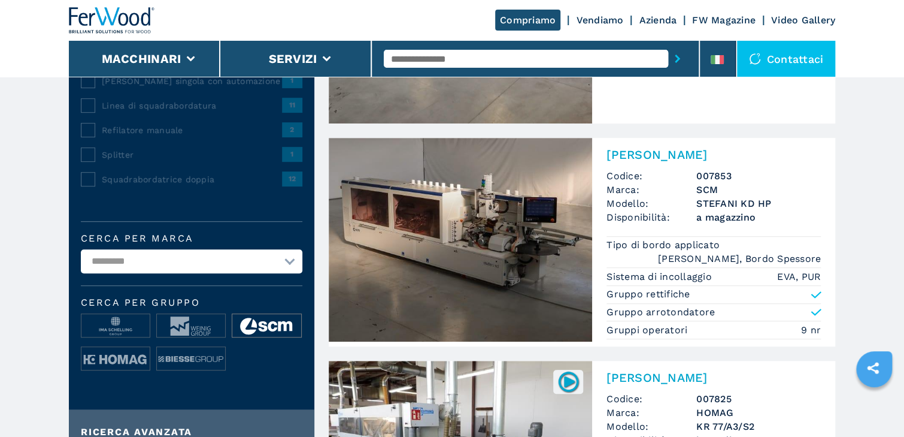
click at [272, 321] on img at bounding box center [266, 326] width 68 height 24
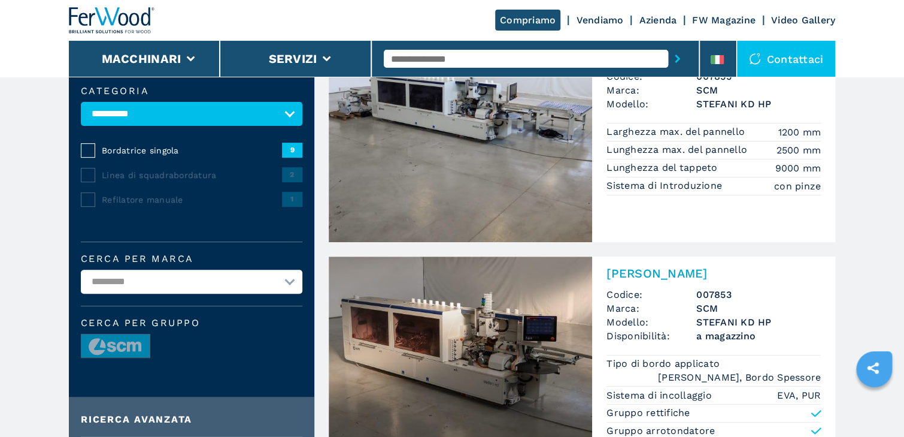
scroll to position [192, 0]
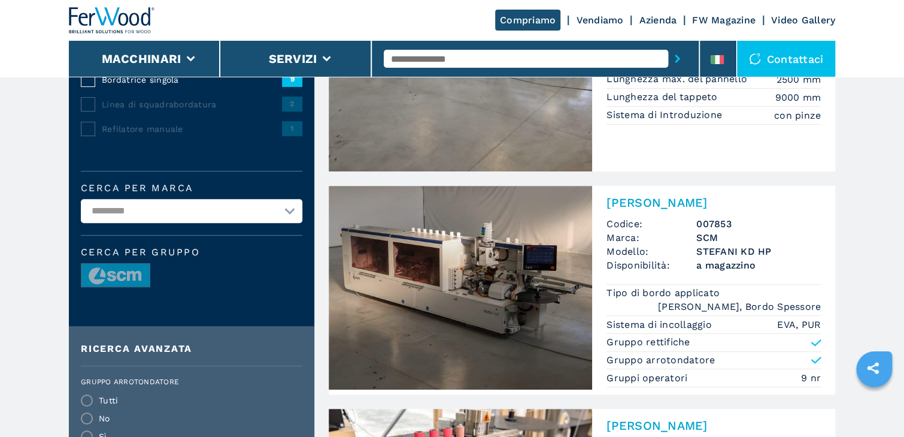
click at [448, 269] on img at bounding box center [460, 288] width 263 height 204
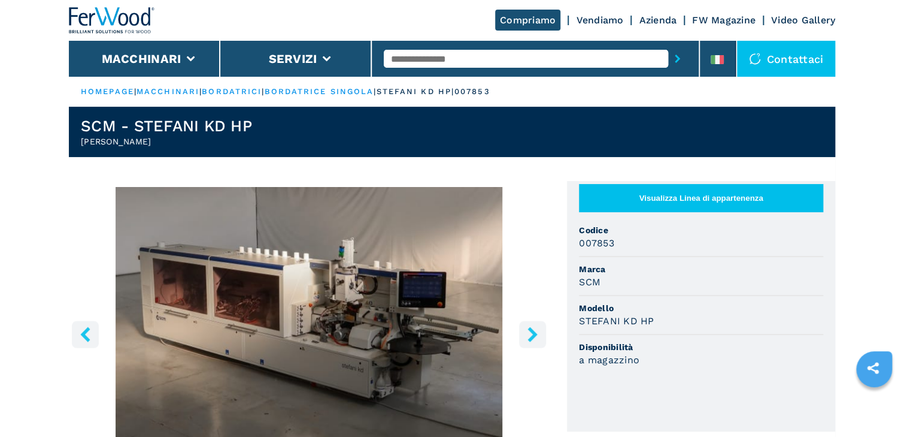
click at [534, 334] on icon "right-button" at bounding box center [533, 333] width 10 height 15
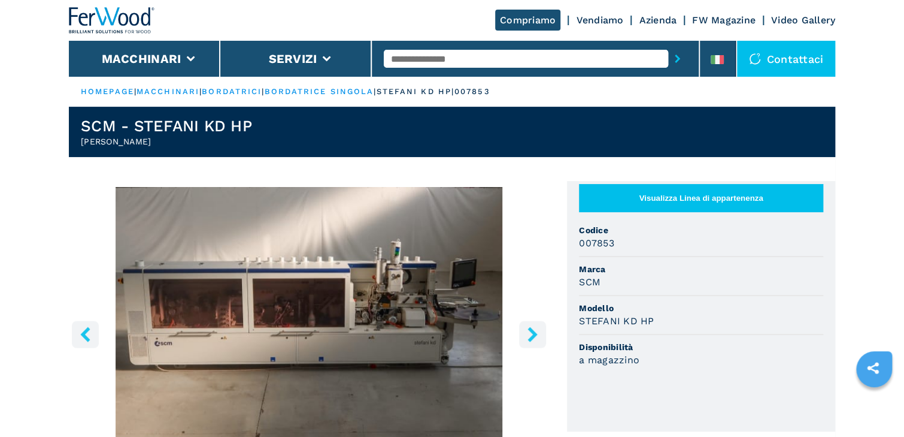
click at [534, 334] on icon "right-button" at bounding box center [533, 333] width 10 height 15
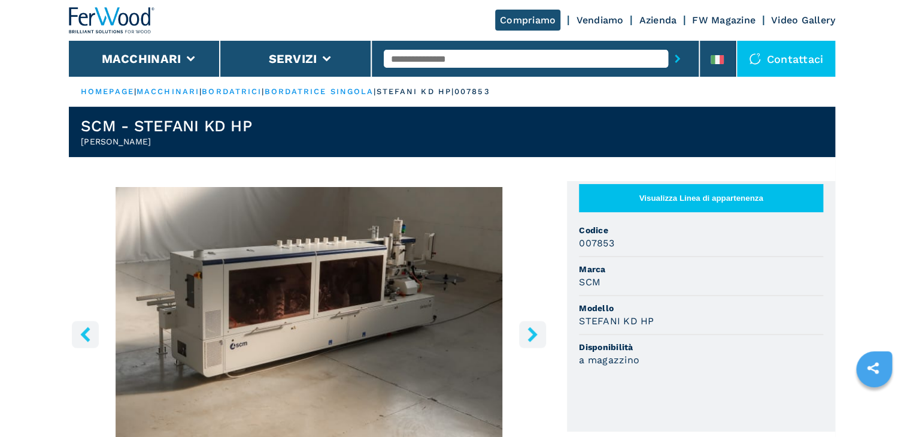
click at [534, 334] on icon "right-button" at bounding box center [533, 333] width 10 height 15
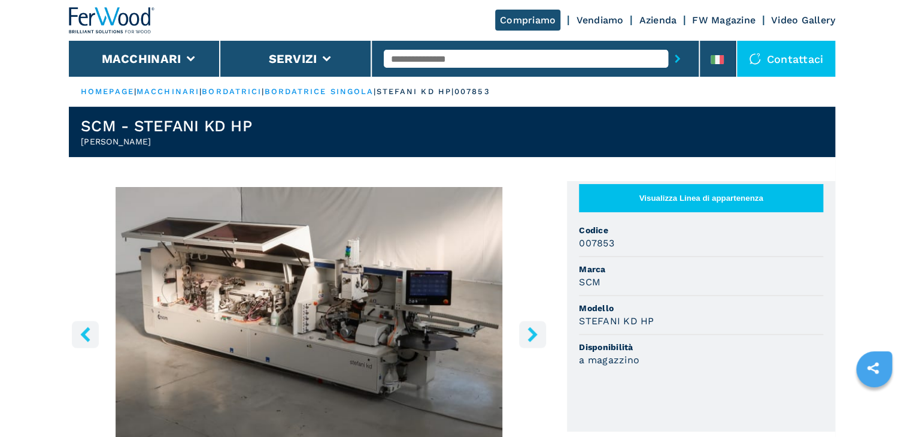
click at [534, 334] on icon "right-button" at bounding box center [533, 333] width 10 height 15
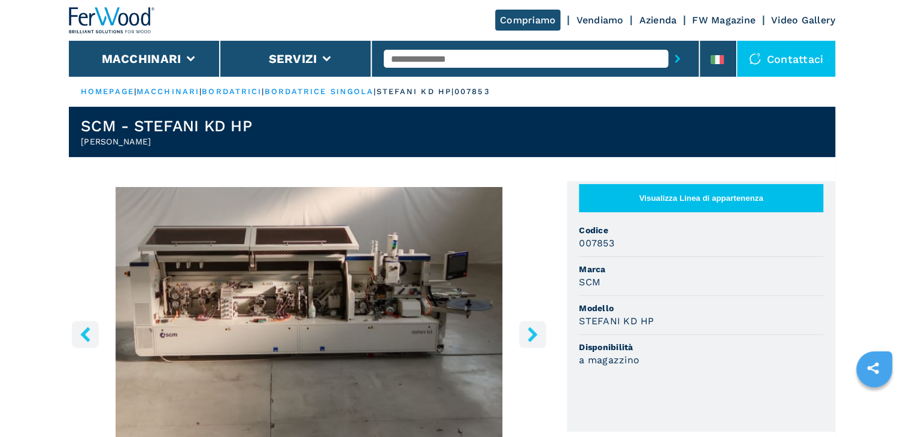
click at [534, 334] on icon "right-button" at bounding box center [533, 333] width 10 height 15
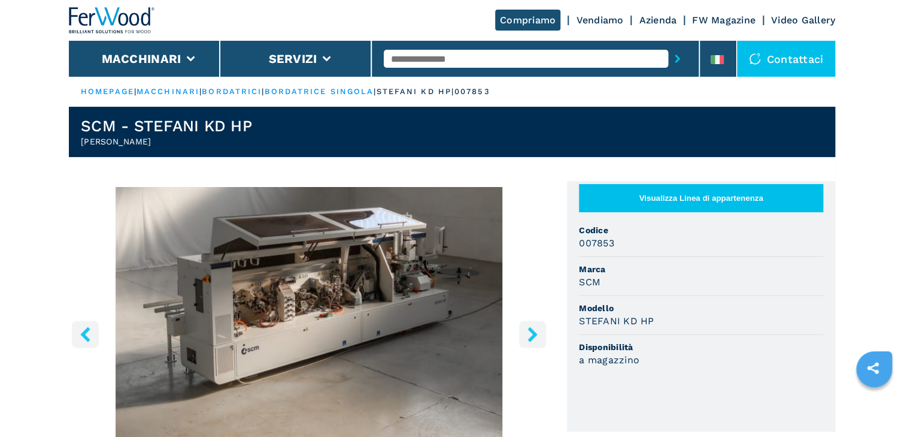
click at [534, 334] on icon "right-button" at bounding box center [533, 333] width 10 height 15
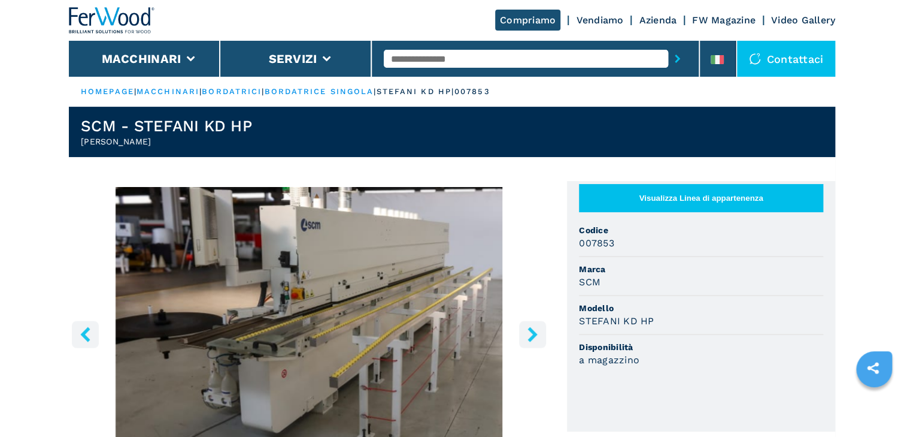
click at [534, 334] on icon "right-button" at bounding box center [533, 333] width 10 height 15
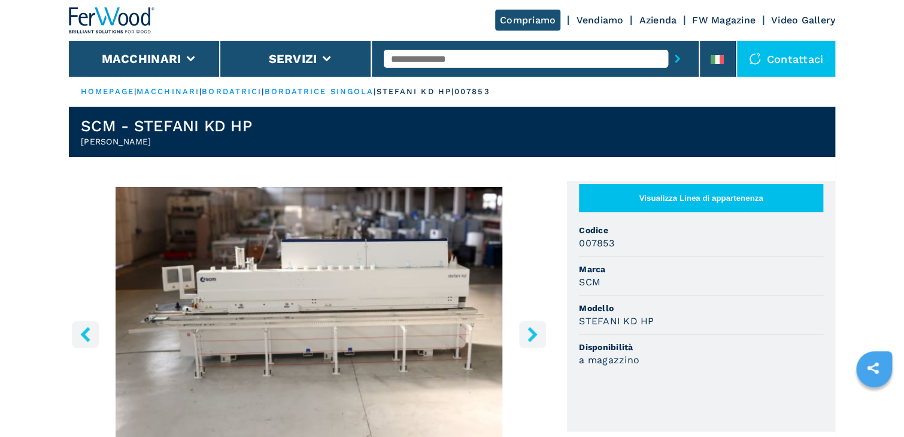
click at [534, 334] on icon "right-button" at bounding box center [533, 333] width 10 height 15
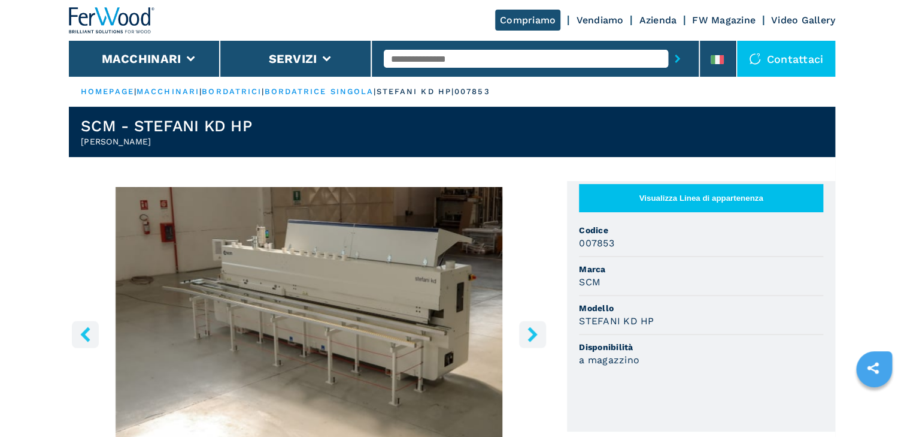
click at [534, 334] on icon "right-button" at bounding box center [533, 333] width 10 height 15
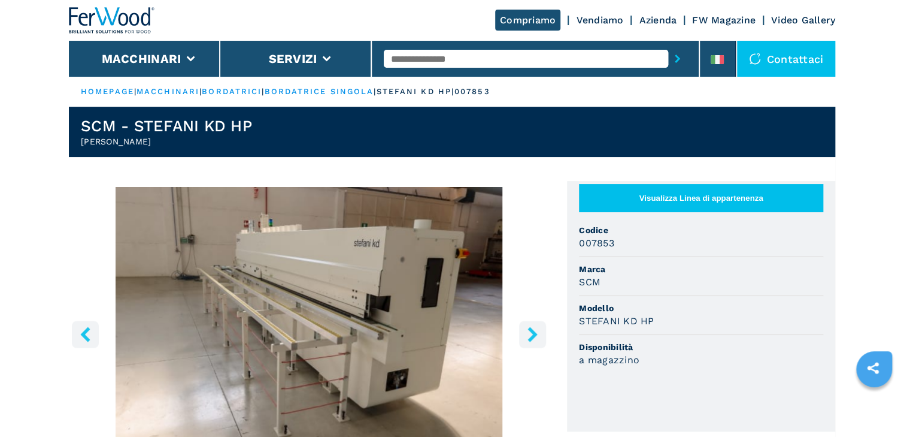
click at [534, 334] on icon "right-button" at bounding box center [533, 333] width 10 height 15
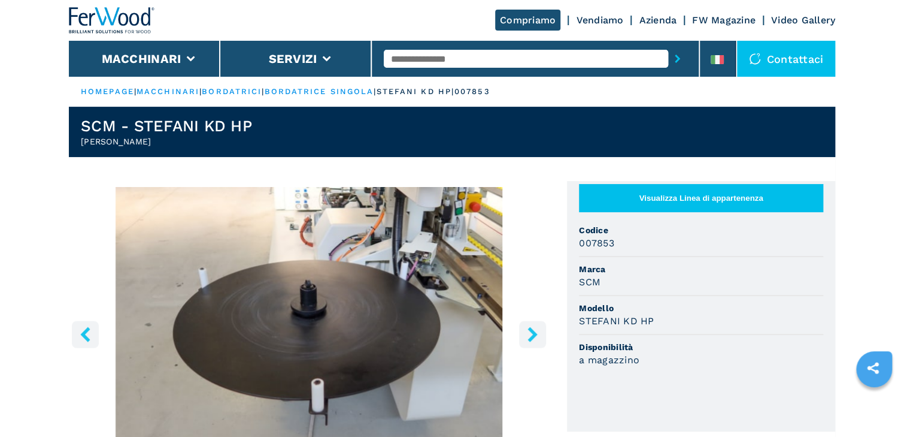
click at [534, 334] on icon "right-button" at bounding box center [533, 333] width 10 height 15
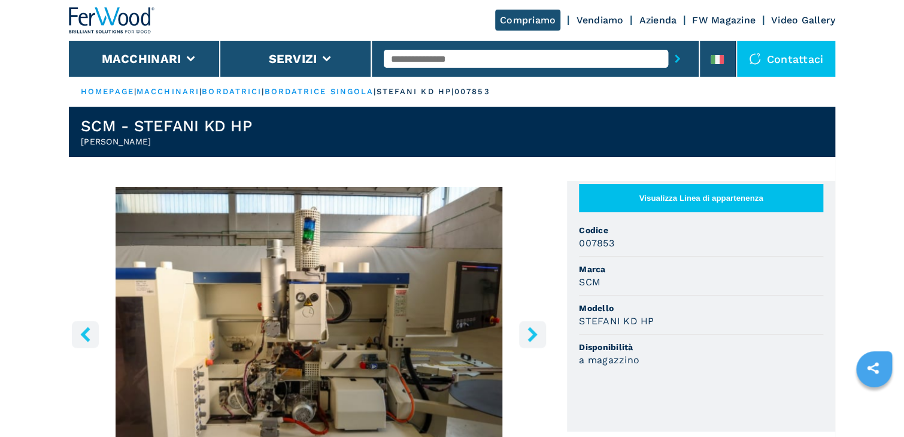
click at [534, 334] on icon "right-button" at bounding box center [533, 333] width 10 height 15
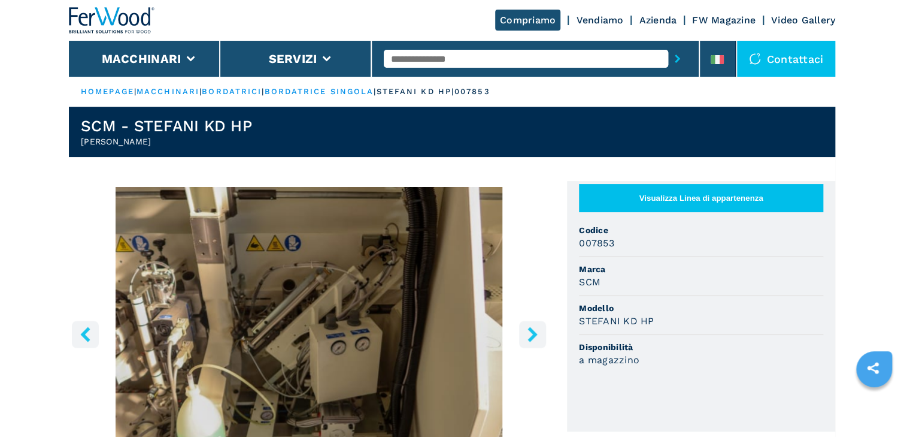
click at [534, 334] on icon "right-button" at bounding box center [533, 333] width 10 height 15
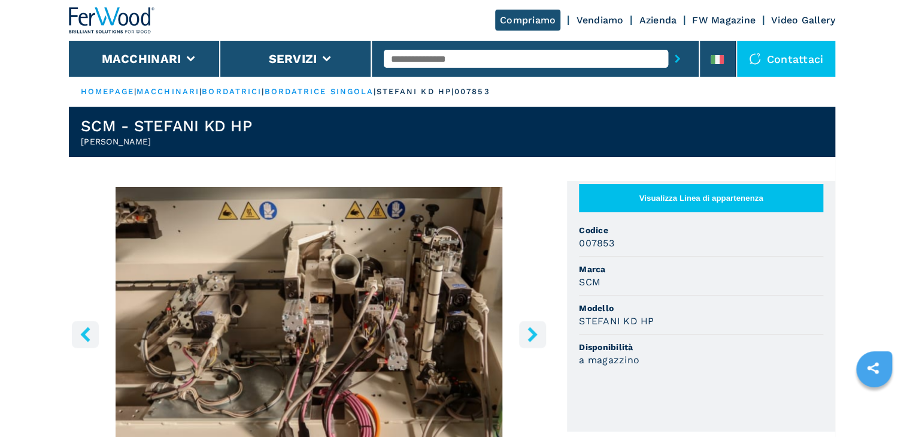
click at [534, 334] on icon "right-button" at bounding box center [533, 333] width 10 height 15
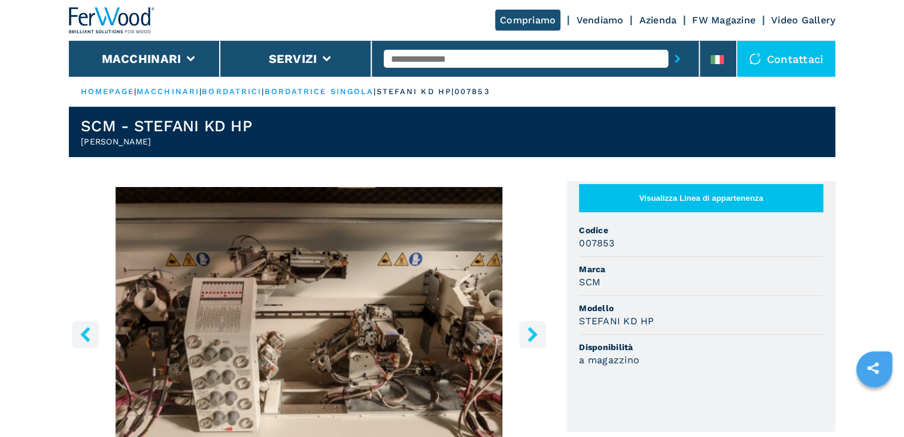
click at [537, 334] on icon "right-button" at bounding box center [533, 333] width 10 height 15
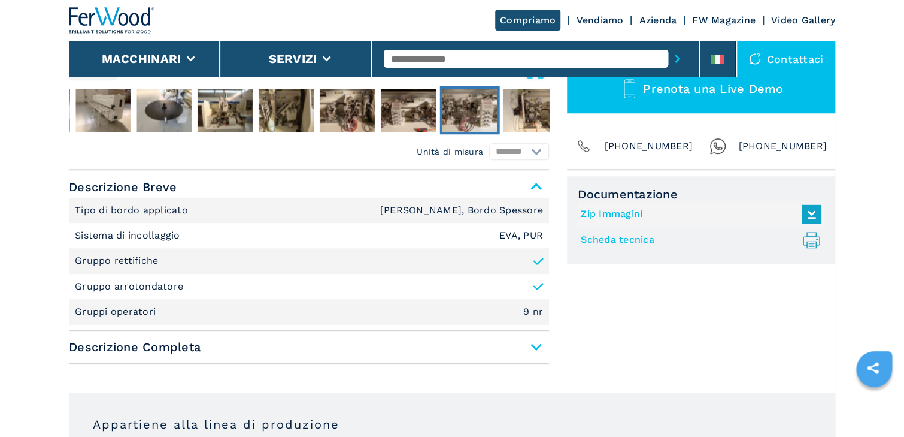
scroll to position [431, 0]
click at [538, 345] on span "Descrizione Completa" at bounding box center [309, 346] width 480 height 22
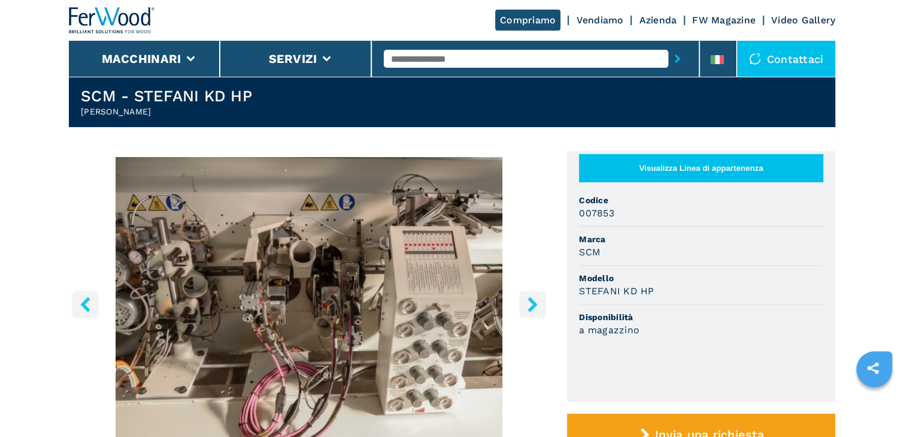
scroll to position [0, 0]
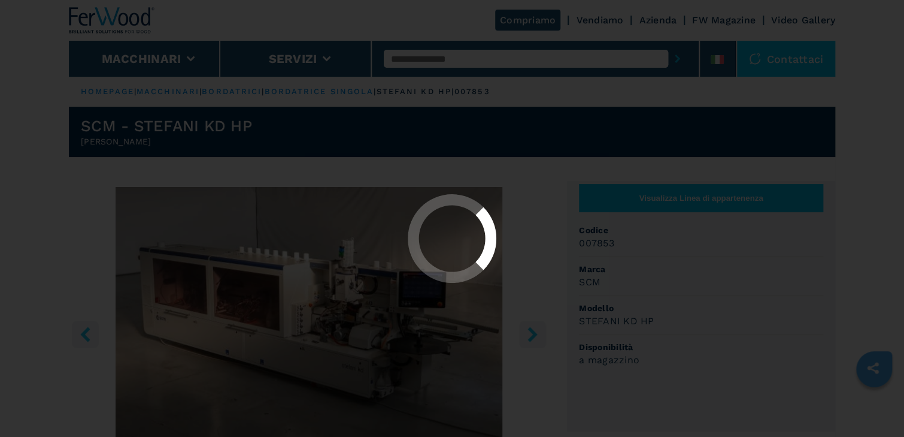
select select "**********"
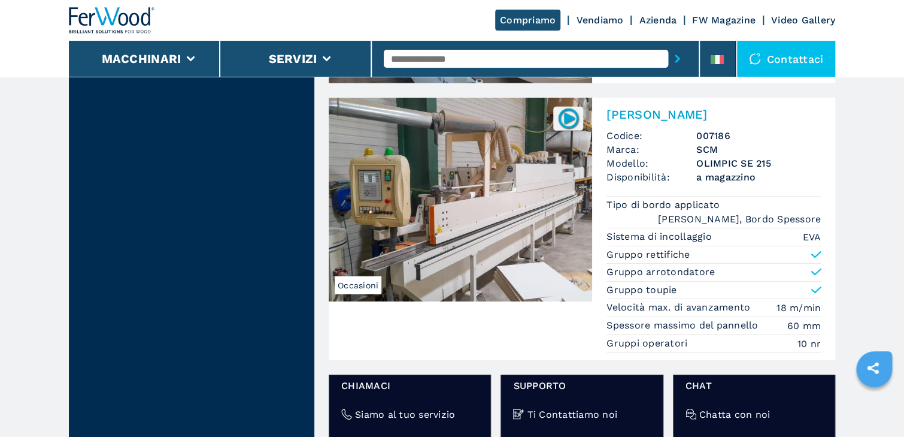
scroll to position [1485, 0]
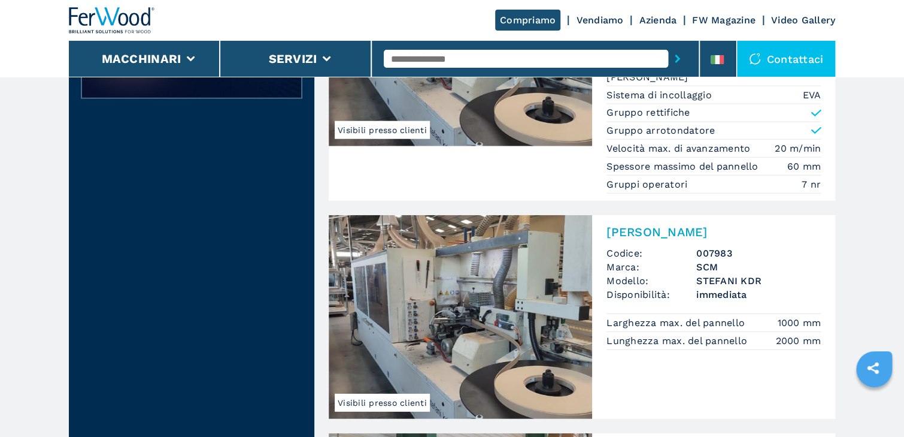
click at [468, 286] on img at bounding box center [460, 317] width 263 height 204
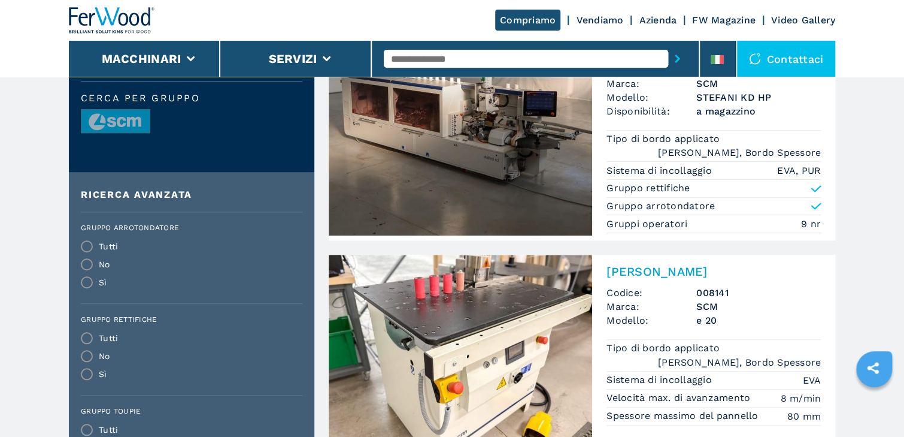
scroll to position [575, 0]
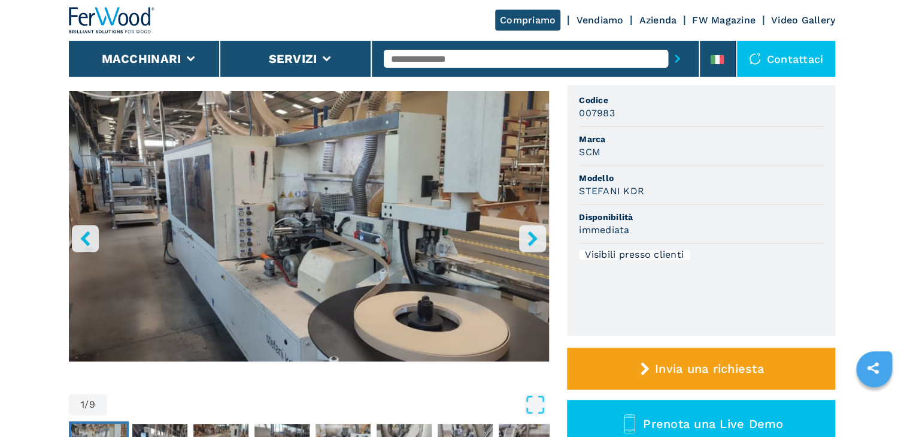
click at [531, 240] on icon "right-button" at bounding box center [532, 238] width 15 height 15
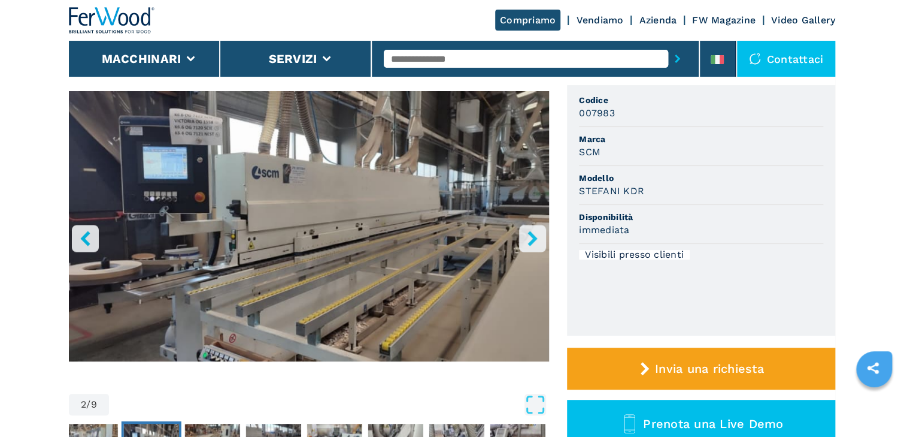
click at [531, 240] on icon "right-button" at bounding box center [532, 238] width 15 height 15
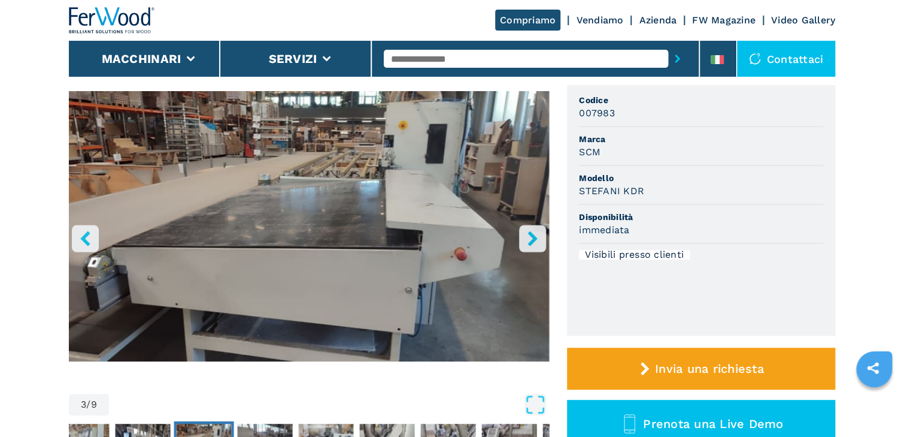
click at [531, 240] on icon "right-button" at bounding box center [532, 238] width 15 height 15
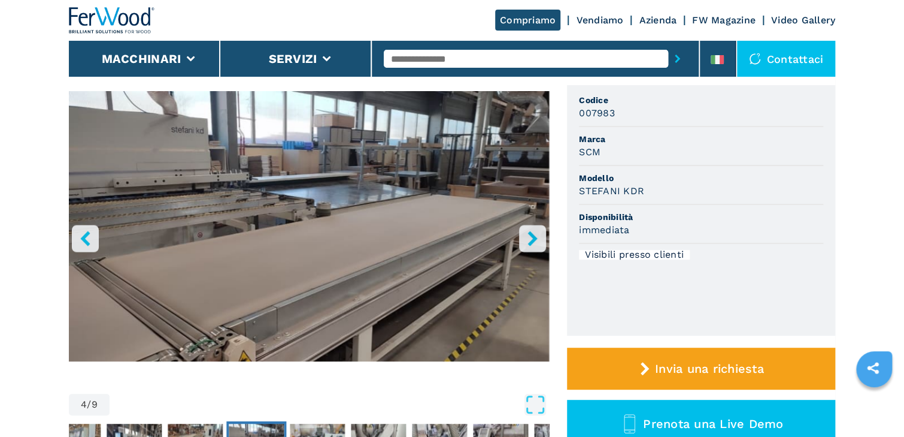
click at [531, 240] on icon "right-button" at bounding box center [532, 238] width 15 height 15
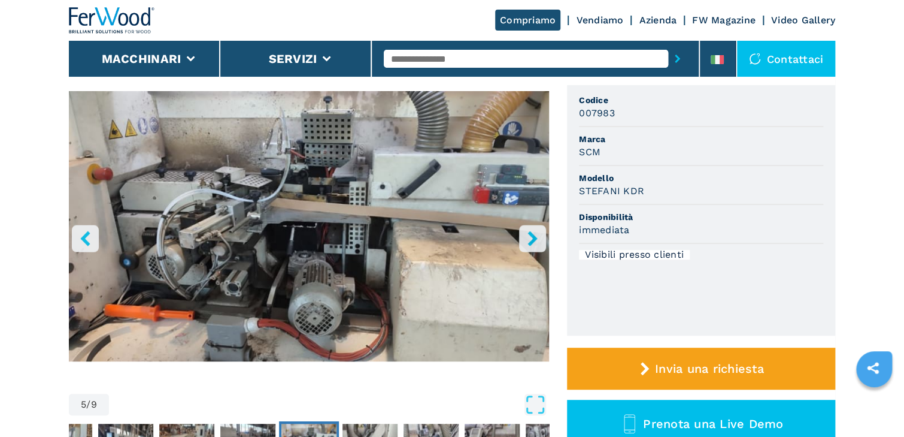
click at [530, 240] on icon "right-button" at bounding box center [532, 238] width 15 height 15
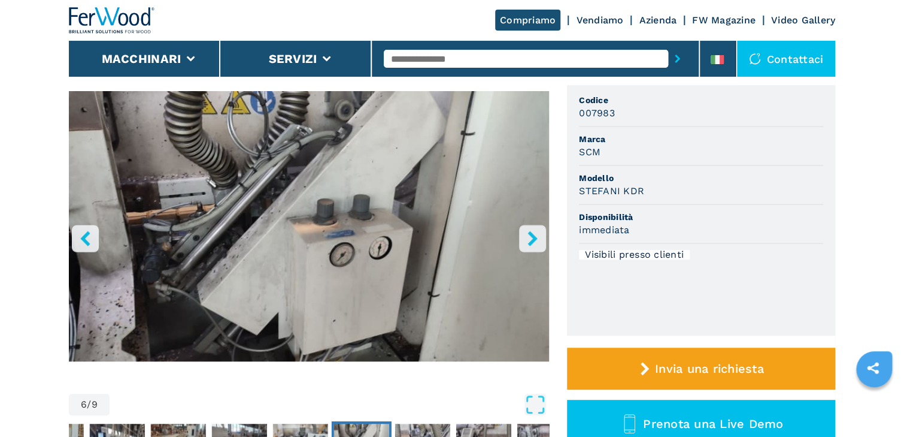
click at [529, 240] on icon "right-button" at bounding box center [532, 238] width 15 height 15
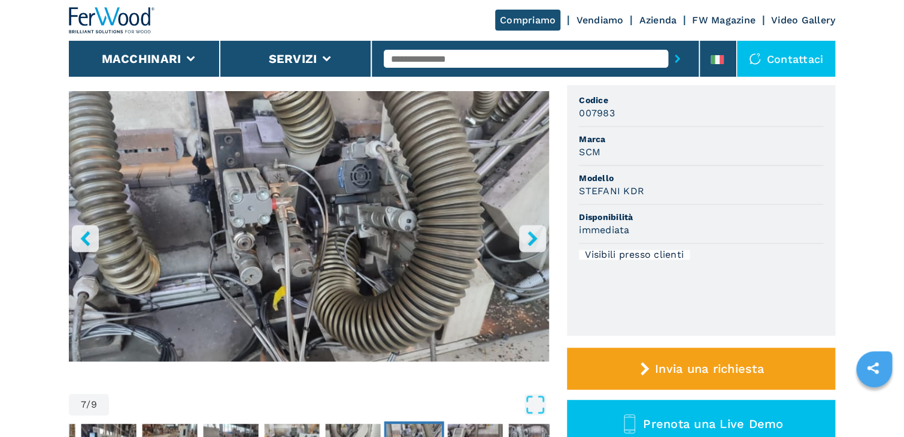
click at [529, 240] on icon "right-button" at bounding box center [532, 238] width 15 height 15
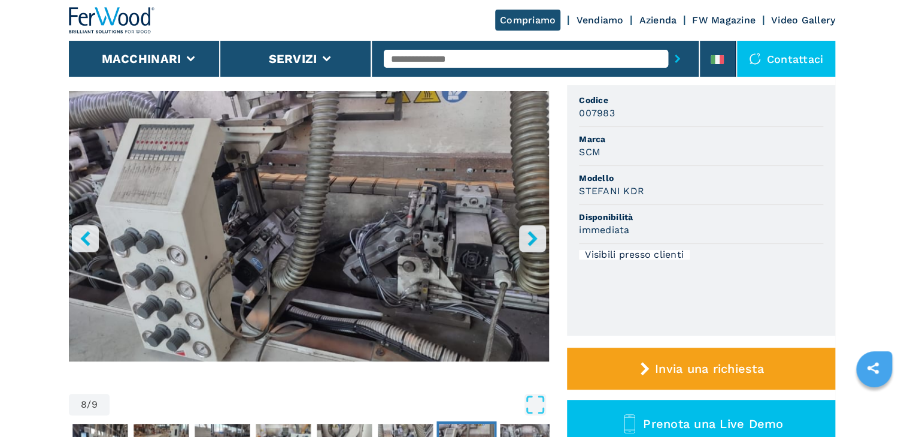
click at [529, 240] on icon "right-button" at bounding box center [532, 238] width 15 height 15
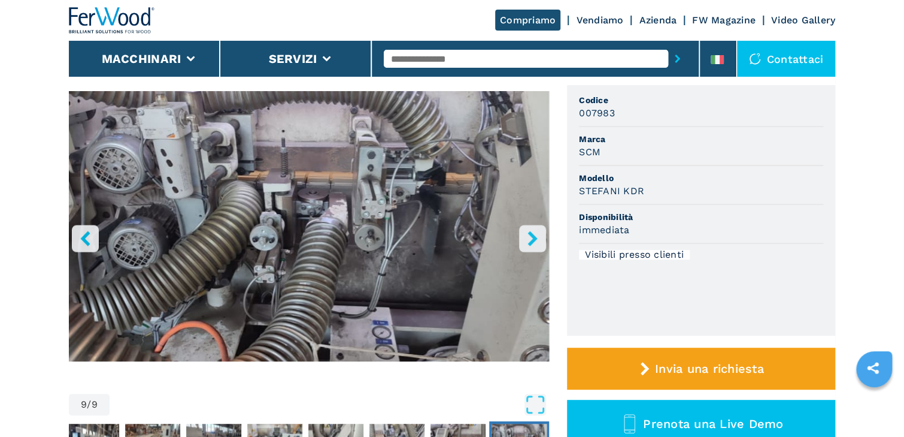
click at [529, 240] on icon "right-button" at bounding box center [532, 238] width 15 height 15
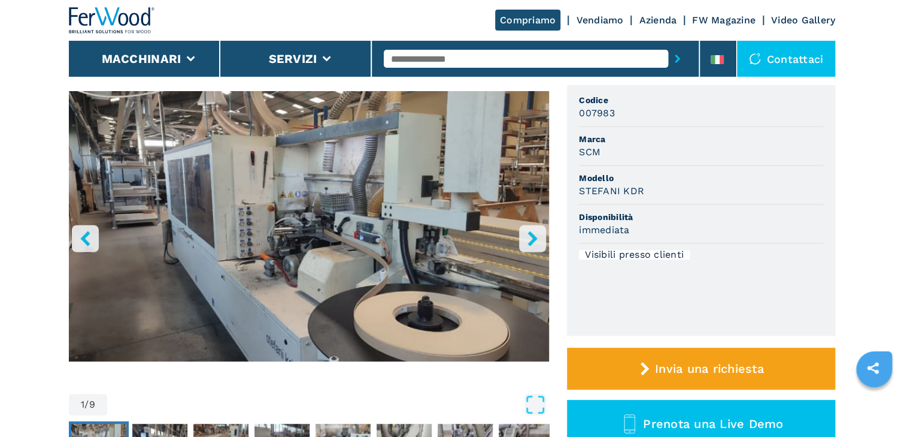
click at [529, 240] on icon "right-button" at bounding box center [532, 238] width 15 height 15
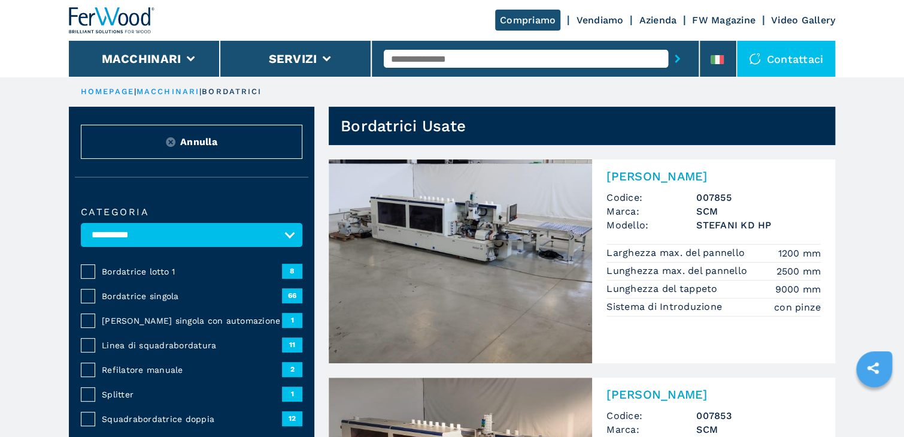
click at [168, 294] on span "Bordatrice singola" at bounding box center [192, 296] width 180 height 12
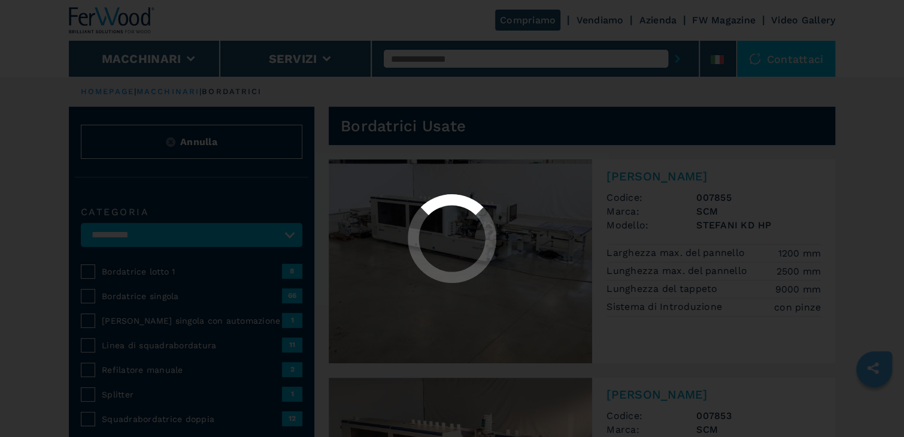
select select "**********"
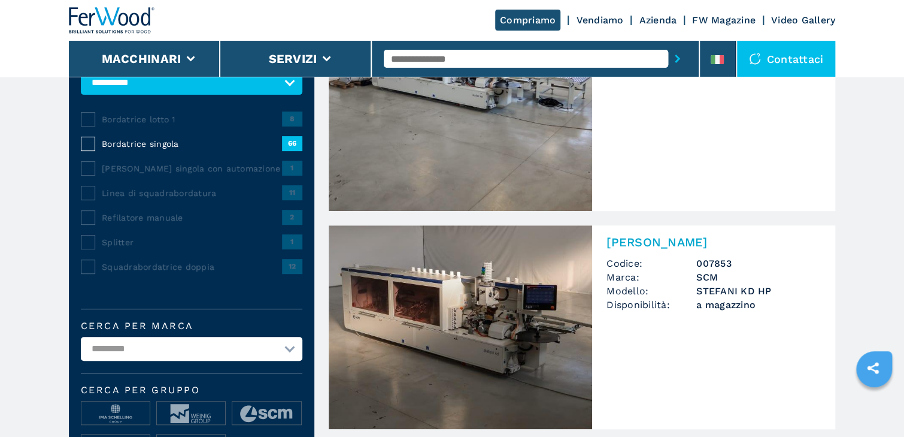
scroll to position [192, 0]
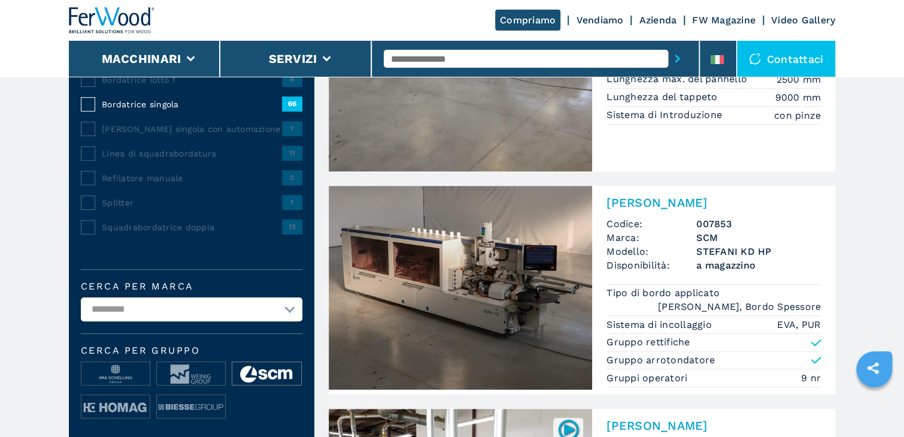
click at [271, 371] on img at bounding box center [266, 374] width 68 height 24
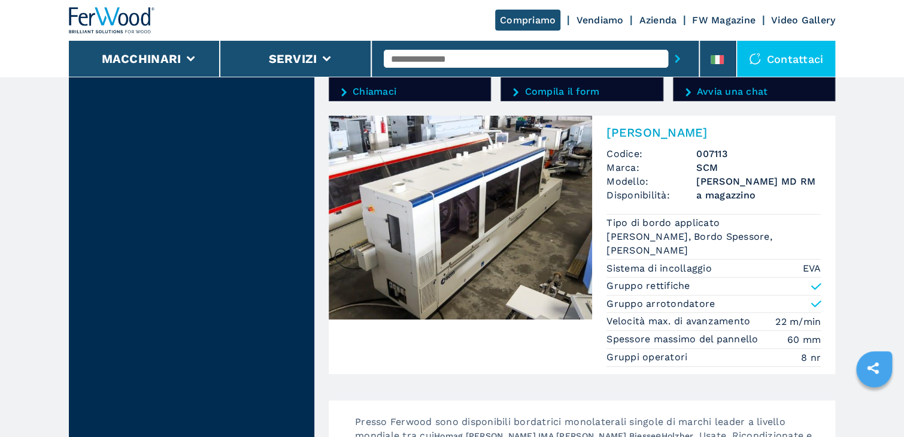
scroll to position [2156, 0]
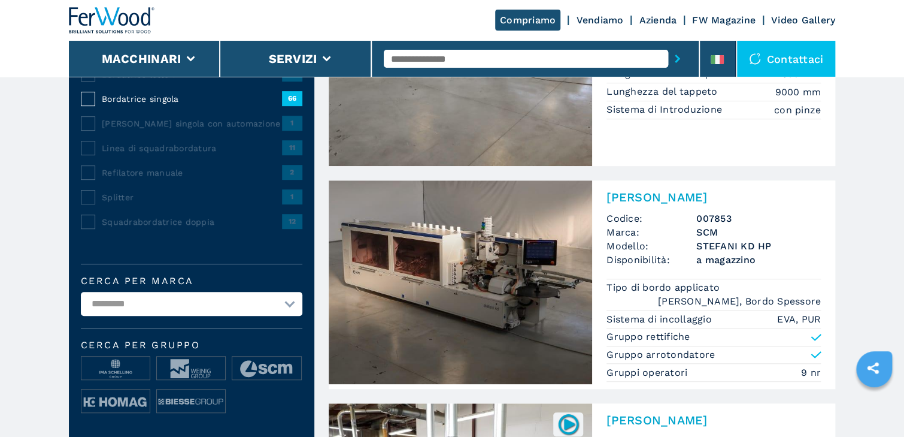
scroll to position [287, 0]
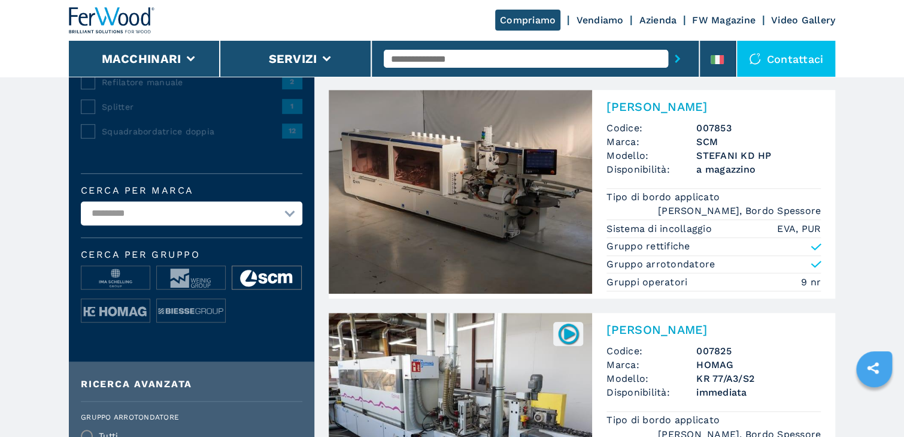
click at [254, 275] on img at bounding box center [266, 278] width 68 height 24
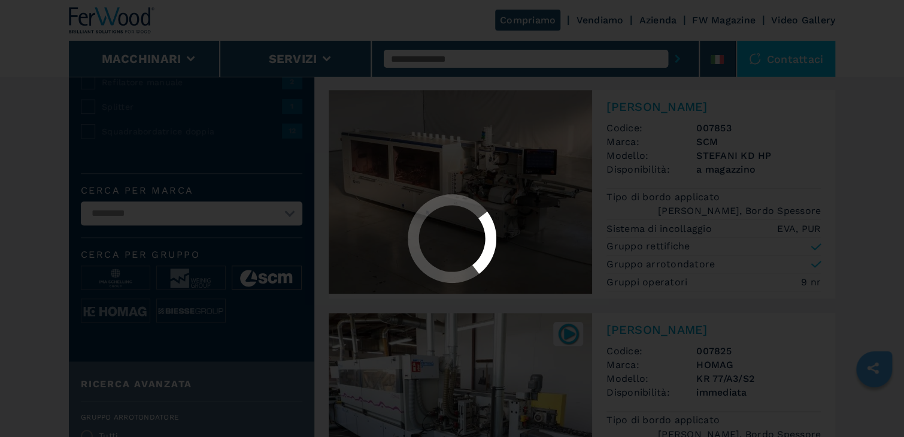
scroll to position [0, 0]
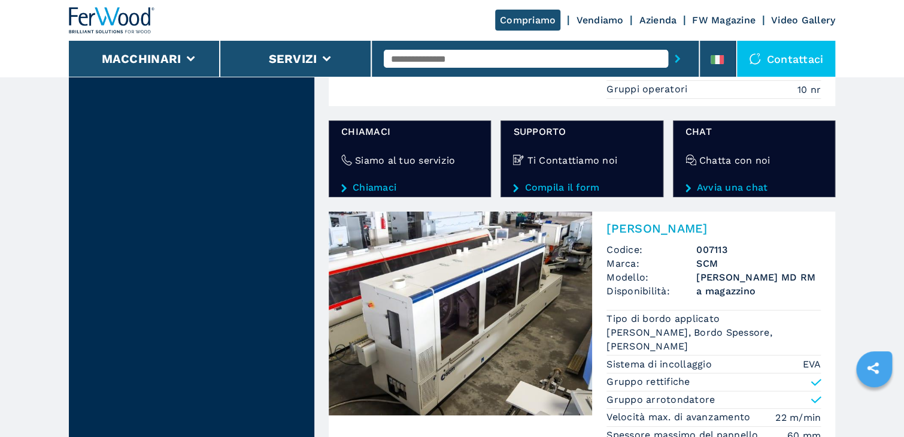
scroll to position [2108, 0]
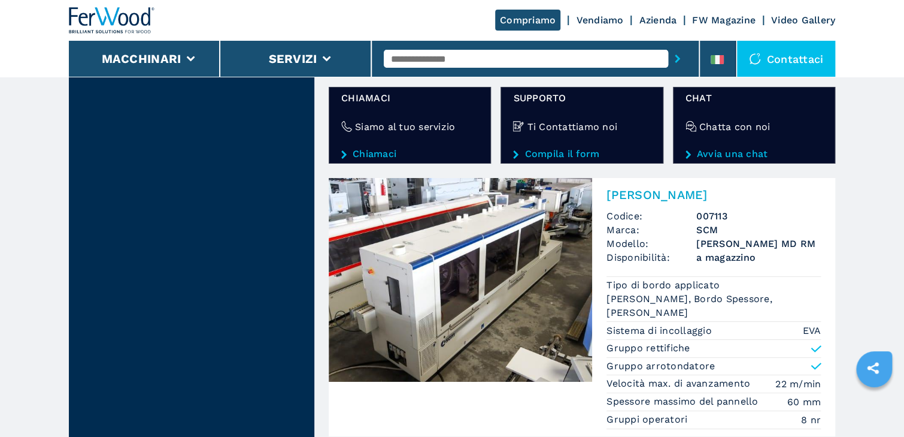
click at [438, 321] on img at bounding box center [460, 280] width 263 height 204
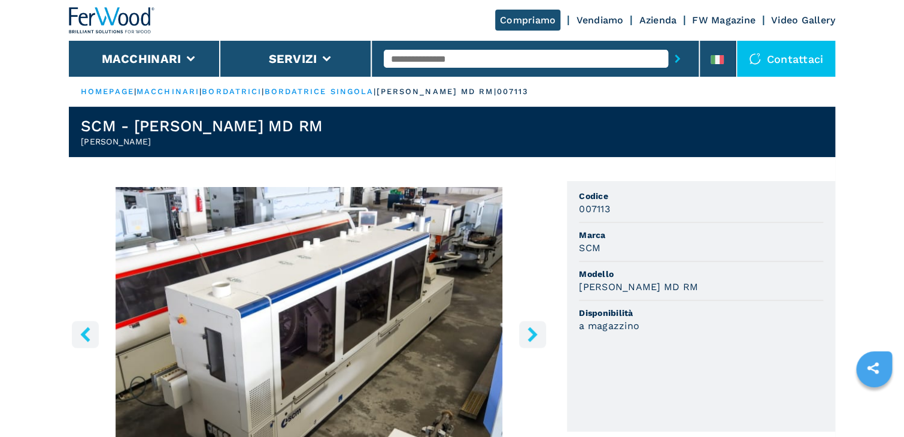
click at [529, 334] on icon "right-button" at bounding box center [532, 333] width 15 height 15
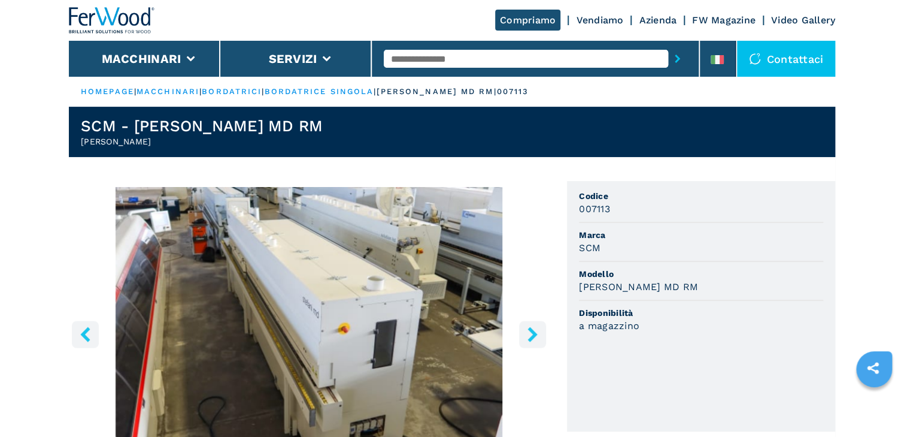
click at [529, 334] on icon "right-button" at bounding box center [532, 333] width 15 height 15
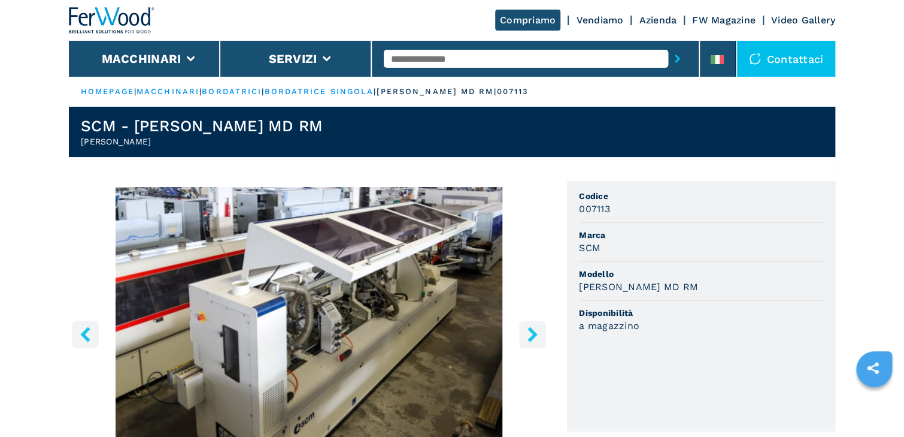
click at [529, 334] on icon "right-button" at bounding box center [532, 333] width 15 height 15
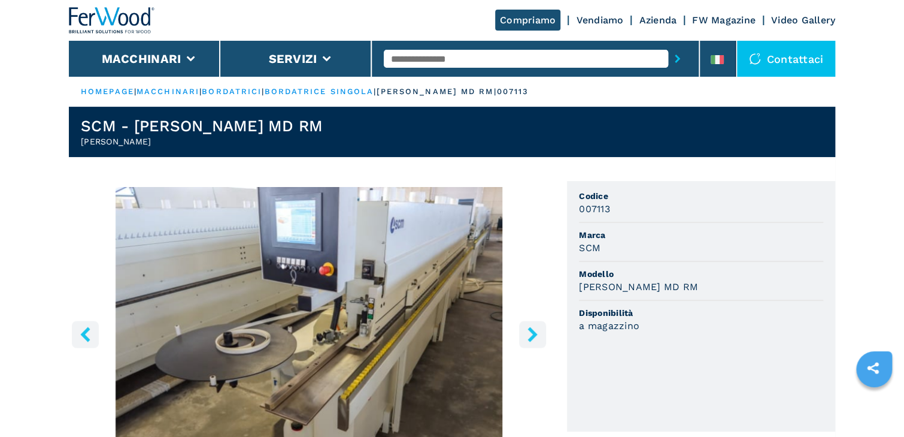
click at [529, 334] on icon "right-button" at bounding box center [532, 333] width 15 height 15
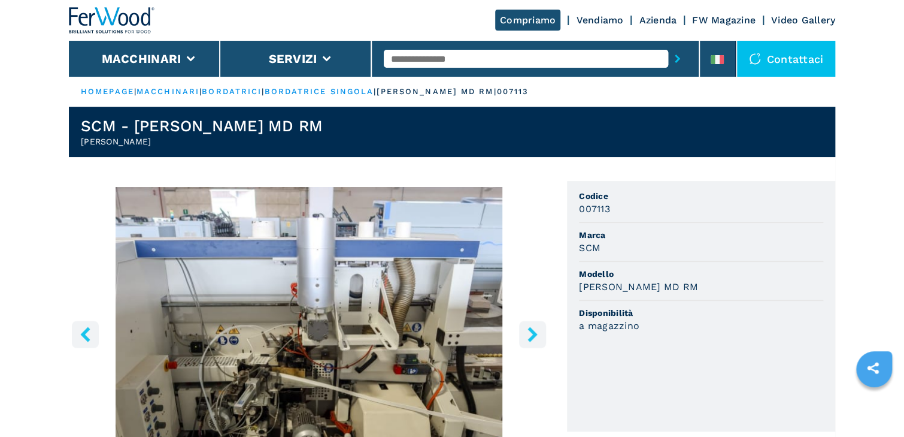
click at [528, 334] on icon "right-button" at bounding box center [532, 333] width 15 height 15
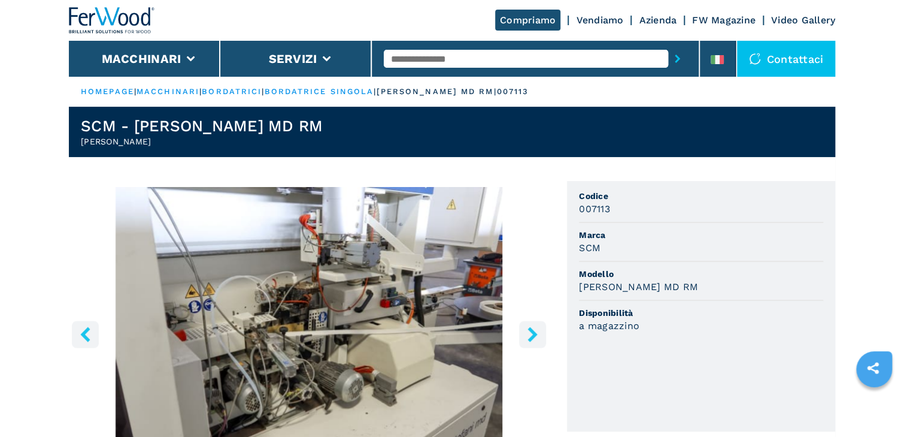
click at [526, 332] on icon "right-button" at bounding box center [532, 333] width 15 height 15
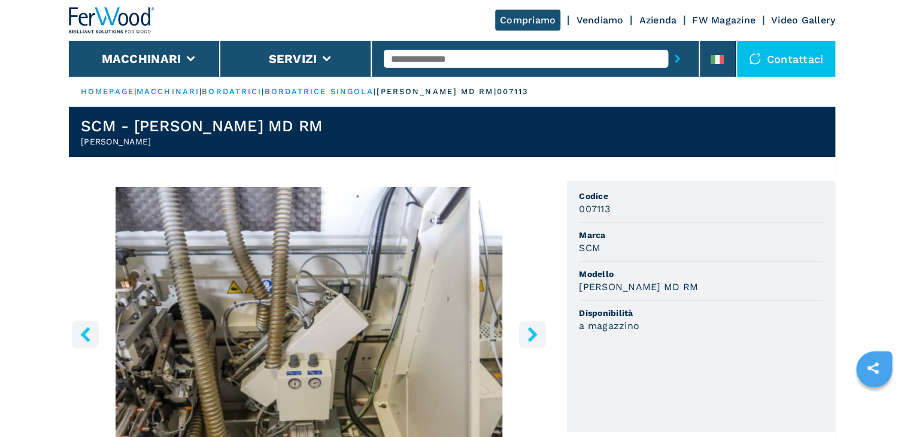
click at [526, 332] on icon "right-button" at bounding box center [532, 333] width 15 height 15
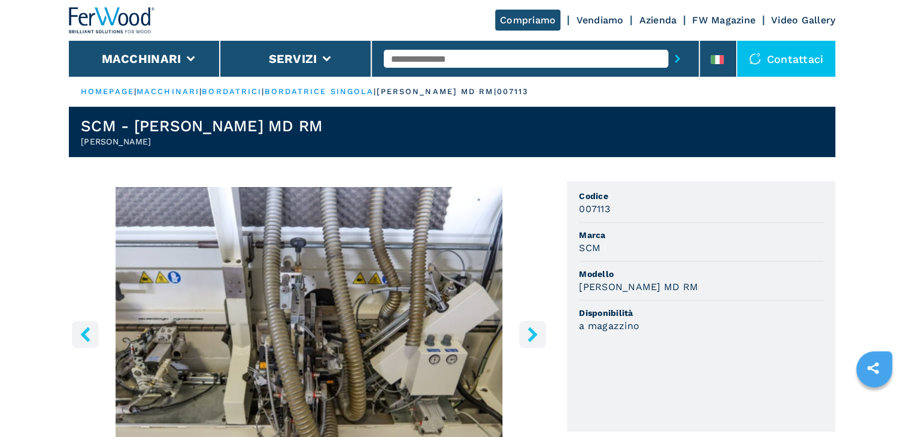
click at [525, 332] on icon "right-button" at bounding box center [532, 333] width 15 height 15
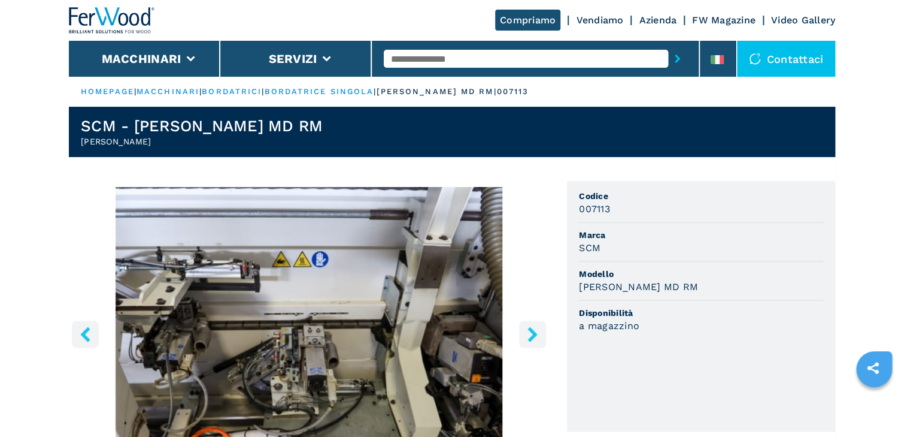
click at [524, 332] on button "right-button" at bounding box center [532, 333] width 27 height 27
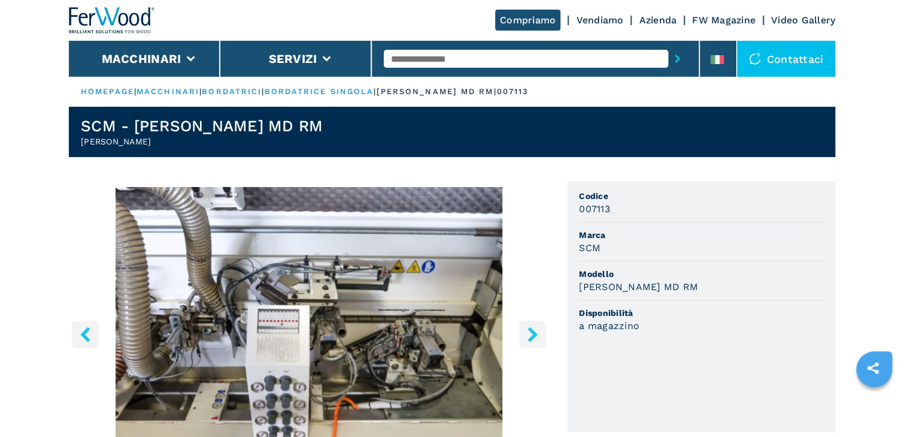
click at [524, 332] on button "right-button" at bounding box center [532, 333] width 27 height 27
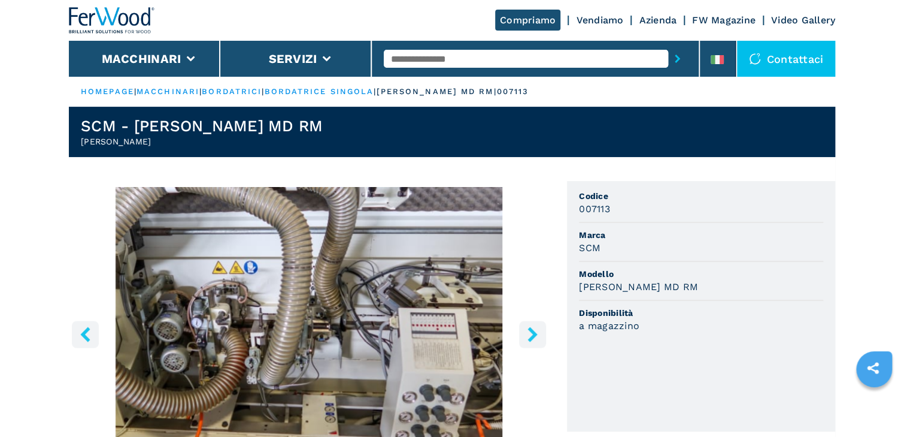
click at [532, 331] on icon "right-button" at bounding box center [533, 333] width 10 height 15
